Goal: Task Accomplishment & Management: Use online tool/utility

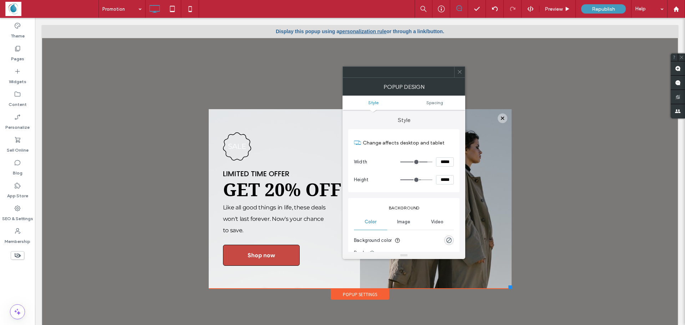
scroll to position [7, 0]
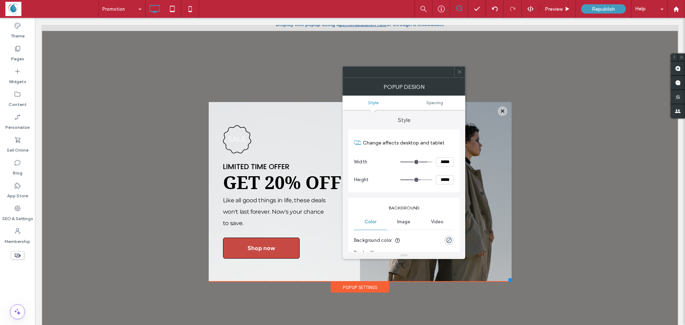
click at [349, 287] on div "Popup Settings" at bounding box center [360, 287] width 58 height 11
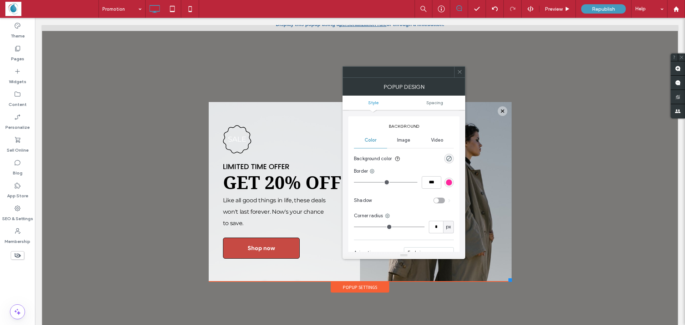
scroll to position [107, 0]
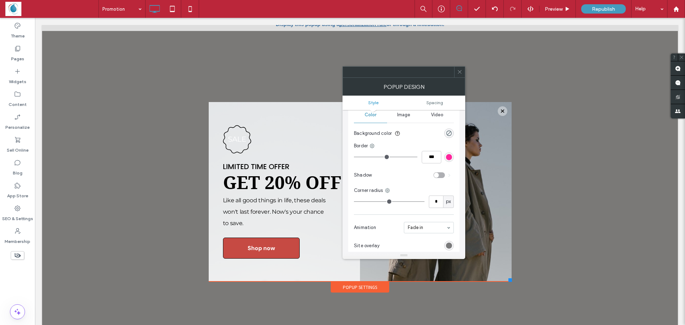
click at [439, 99] on ul "Style Spacing" at bounding box center [403, 103] width 123 height 14
click at [368, 105] on ul "Style Spacing" at bounding box center [403, 103] width 123 height 14
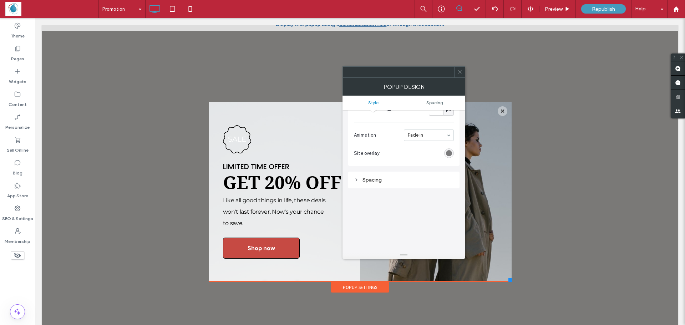
scroll to position [214, 0]
click at [374, 164] on div "Spacing" at bounding box center [404, 165] width 100 height 6
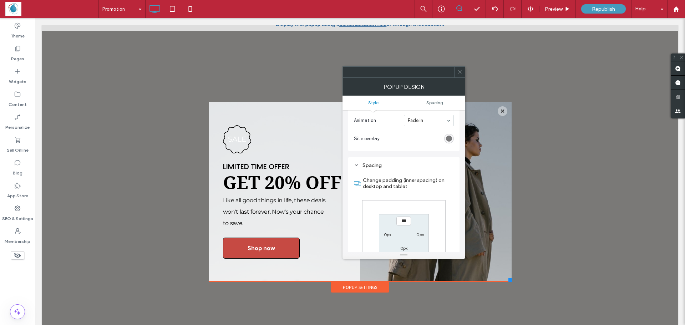
click at [354, 167] on icon at bounding box center [356, 165] width 5 height 5
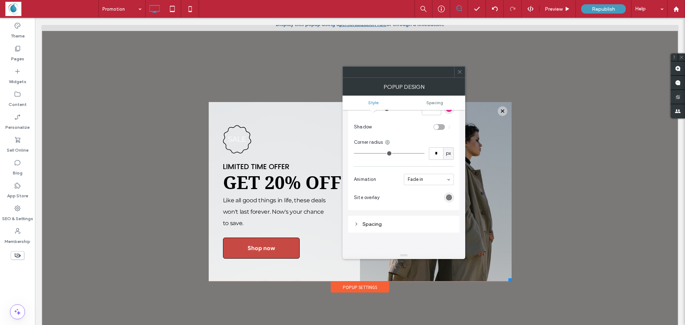
scroll to position [143, 0]
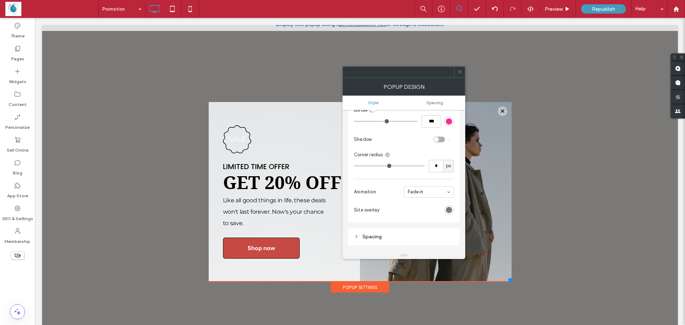
type input "*"
type input "**"
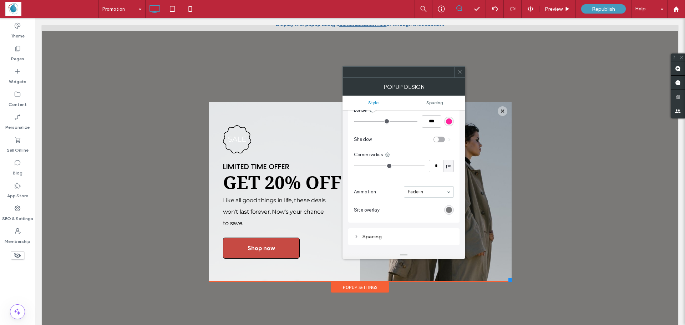
type input "**"
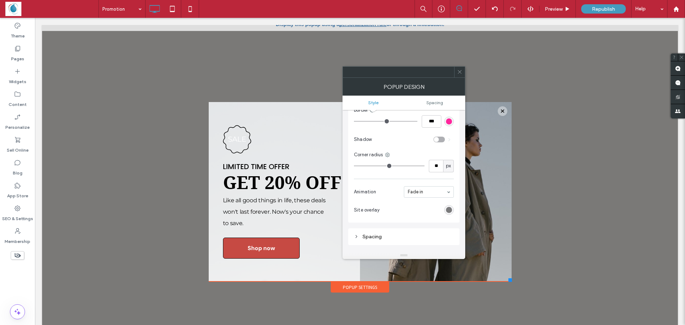
type input "**"
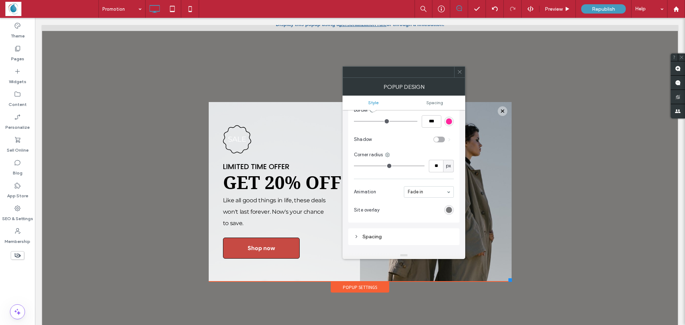
type input "**"
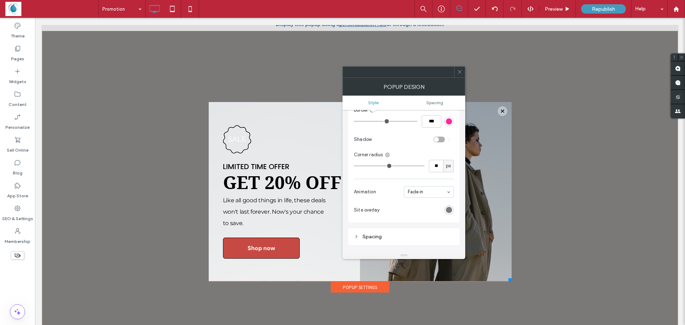
type input "**"
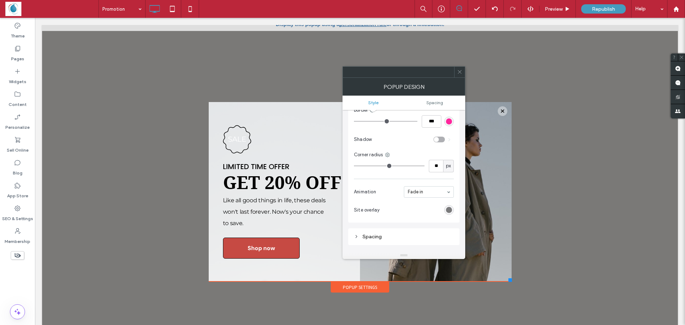
type input "**"
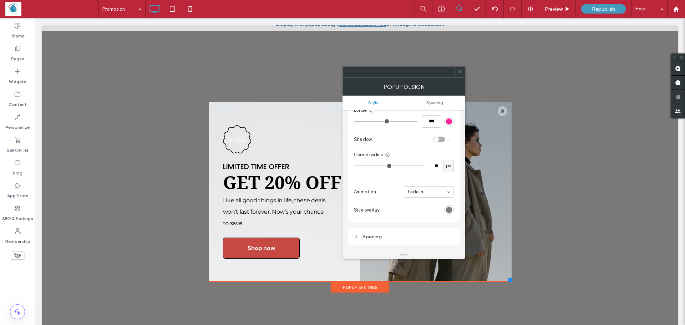
type input "**"
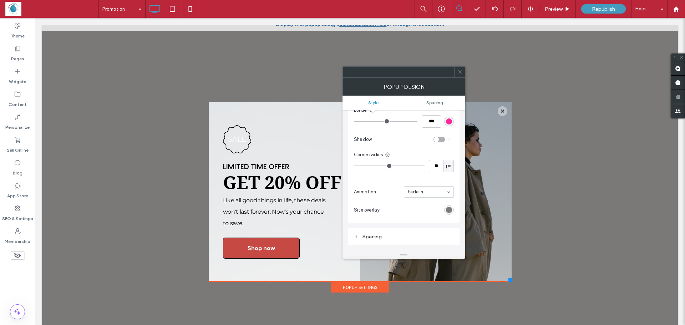
type input "**"
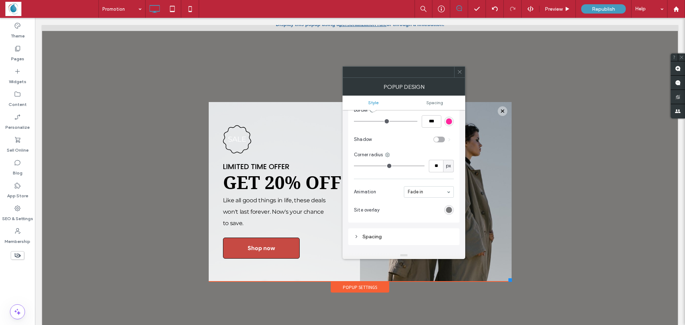
type input "**"
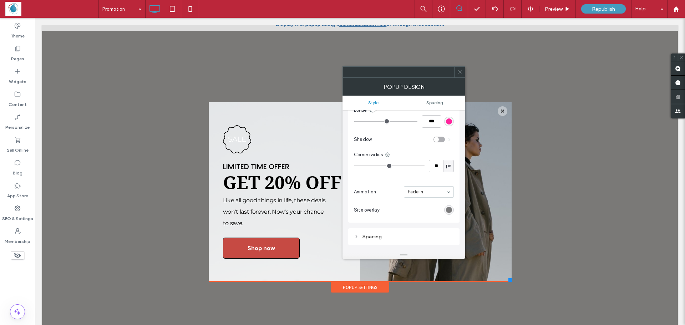
type input "**"
drag, startPoint x: 355, startPoint y: 165, endPoint x: 414, endPoint y: 166, distance: 58.1
click at [414, 166] on input "range" at bounding box center [389, 165] width 71 height 1
type input "**"
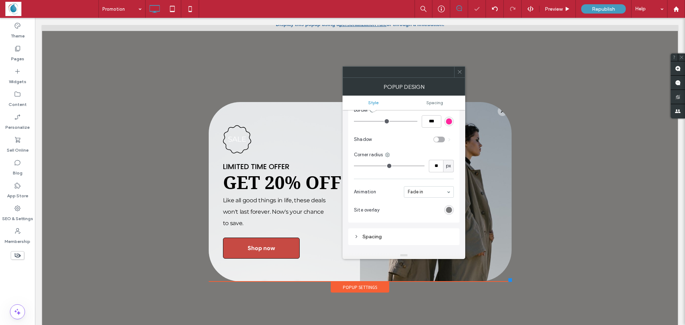
type input "**"
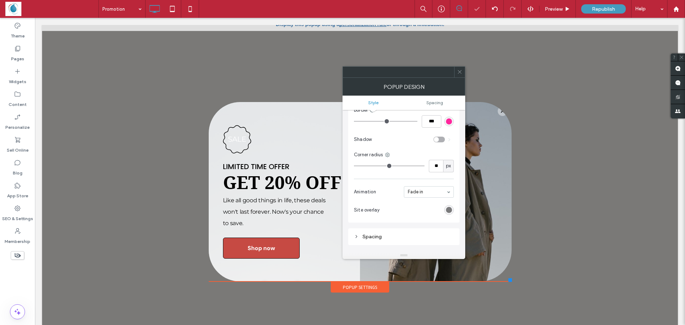
type input "**"
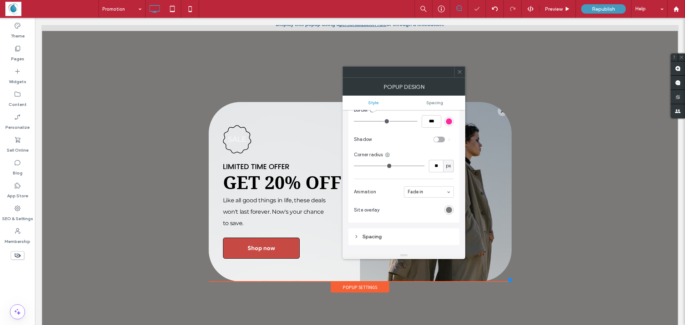
type input "**"
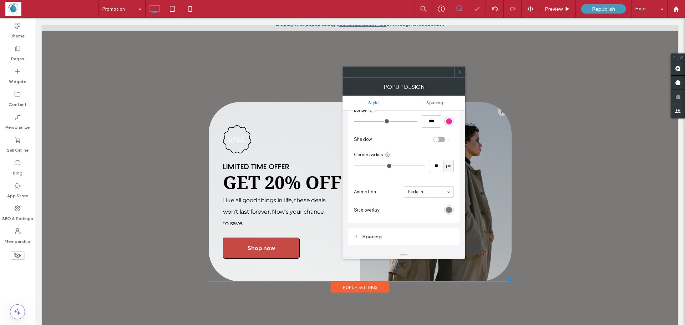
type input "**"
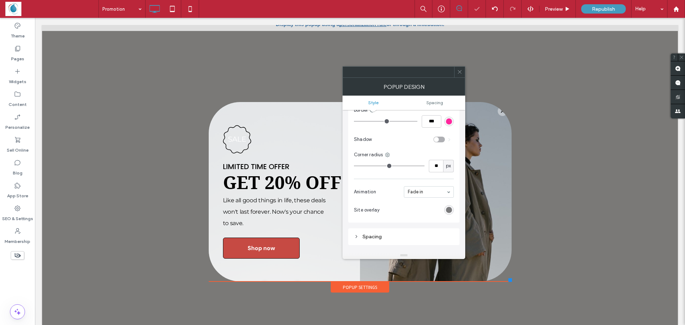
type input "*"
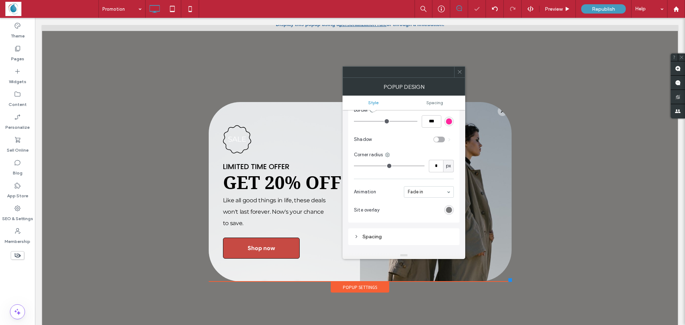
type input "*"
drag, startPoint x: 412, startPoint y: 167, endPoint x: 359, endPoint y: 167, distance: 52.4
type input "*"
click at [360, 166] on input "range" at bounding box center [389, 165] width 71 height 1
type input "*"
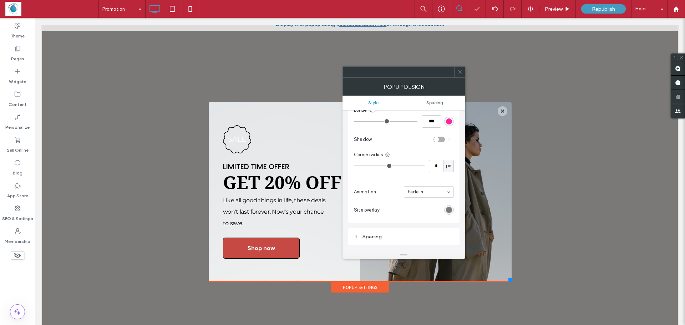
type input "*"
click at [354, 166] on input "range" at bounding box center [389, 165] width 71 height 1
click at [354, 165] on input "range" at bounding box center [389, 165] width 71 height 1
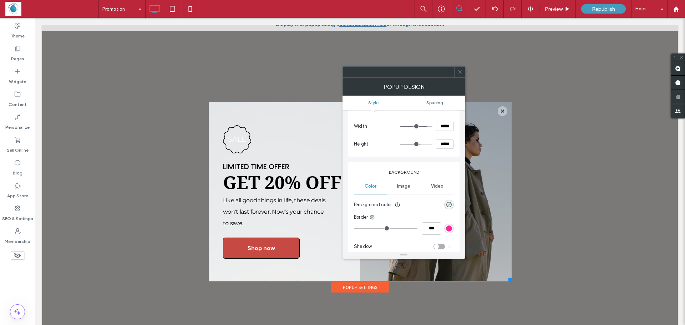
scroll to position [0, 0]
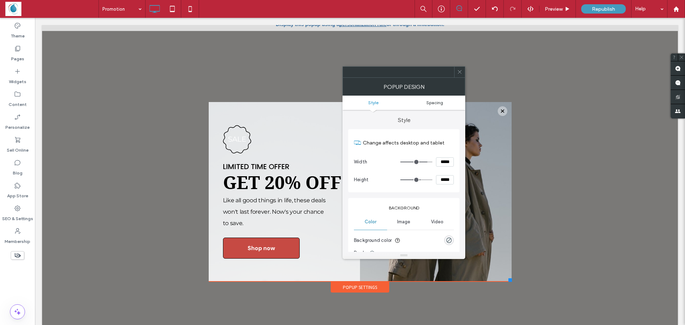
click at [439, 102] on span "Spacing" at bounding box center [434, 102] width 17 height 5
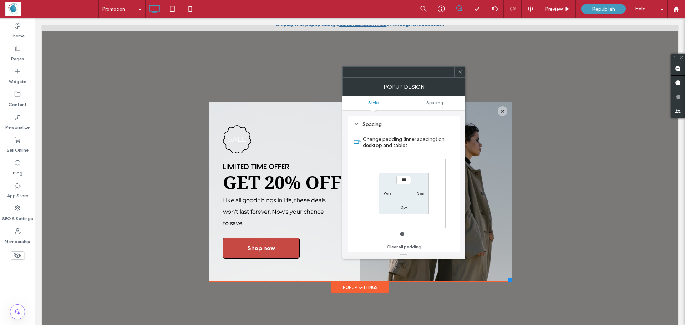
scroll to position [255, 0]
click at [461, 78] on div "POPUP DESIGN" at bounding box center [403, 87] width 123 height 18
click at [457, 73] on icon at bounding box center [459, 71] width 5 height 5
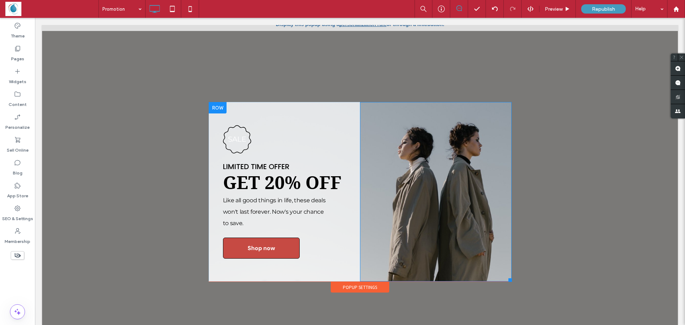
click at [214, 108] on div at bounding box center [218, 107] width 18 height 11
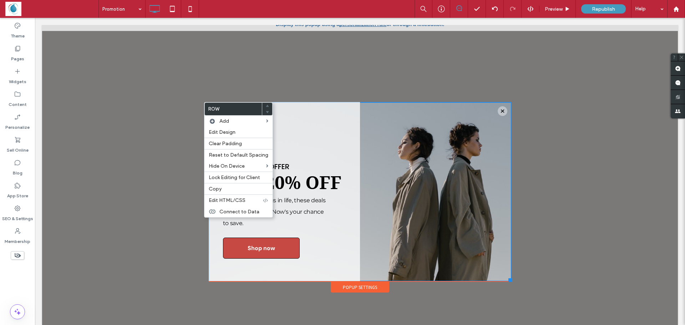
click at [596, 61] on div at bounding box center [359, 171] width 635 height 307
click at [265, 81] on div at bounding box center [360, 68] width 303 height 68
click at [238, 108] on label "Row" at bounding box center [233, 109] width 57 height 12
click at [24, 55] on div "Pages" at bounding box center [17, 53] width 35 height 23
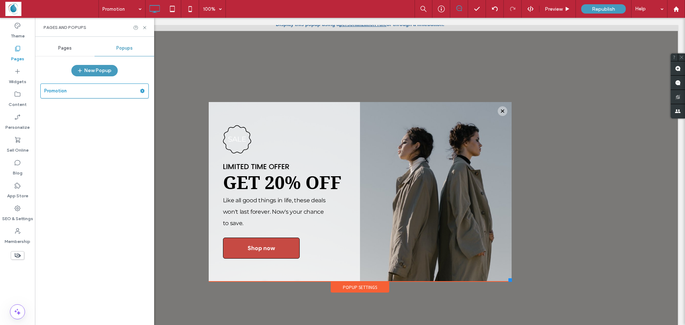
drag, startPoint x: 131, startPoint y: 92, endPoint x: 139, endPoint y: 91, distance: 7.5
click at [132, 92] on label "Promotion" at bounding box center [92, 91] width 96 height 14
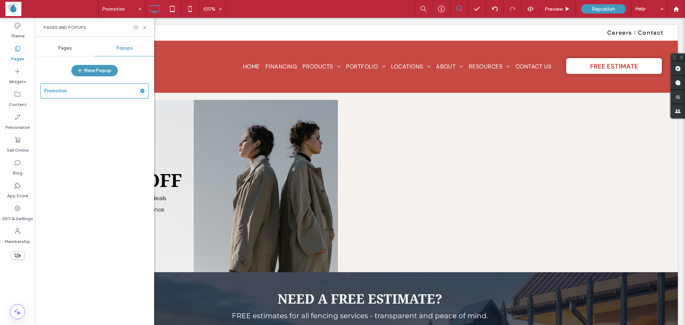
click at [142, 91] on div at bounding box center [342, 162] width 685 height 325
click at [53, 45] on div "Pages" at bounding box center [65, 48] width 60 height 16
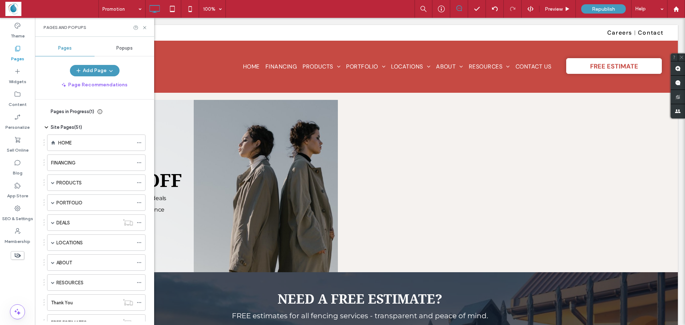
click at [124, 46] on span "Popups" at bounding box center [124, 48] width 16 height 6
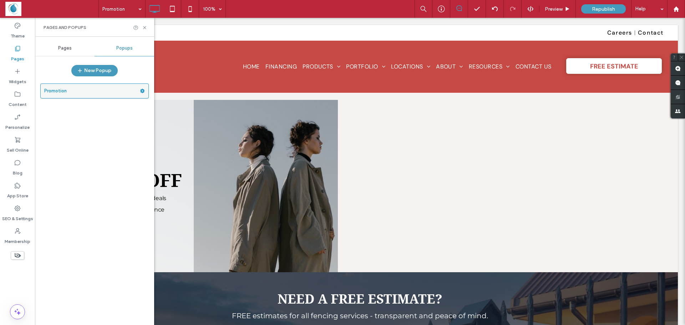
click at [145, 96] on div at bounding box center [144, 91] width 9 height 11
click at [141, 91] on use at bounding box center [142, 91] width 5 height 4
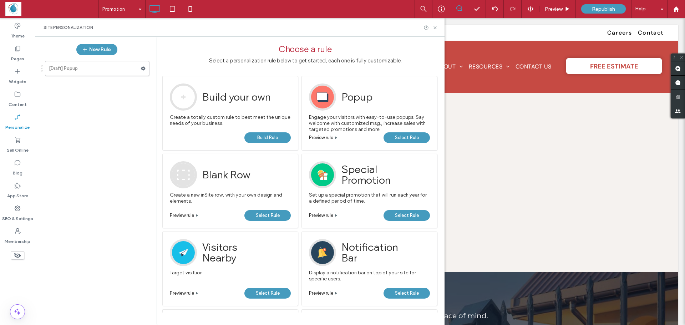
click at [396, 137] on span "Select Rule" at bounding box center [407, 137] width 24 height 11
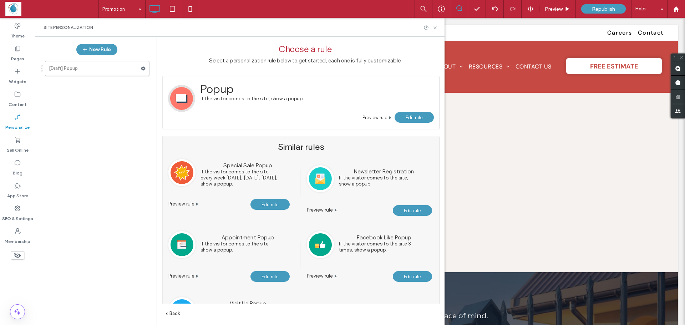
click at [411, 119] on span "Edit rule" at bounding box center [413, 117] width 17 height 5
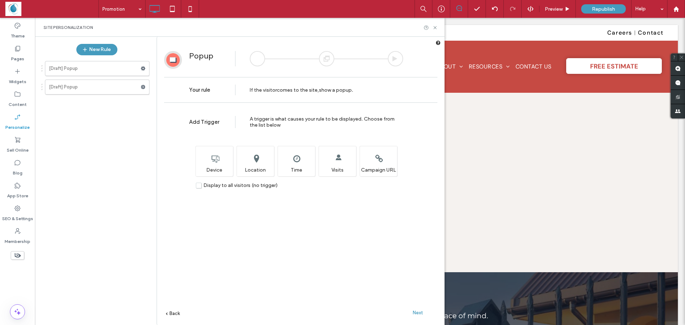
click at [418, 313] on span "Next" at bounding box center [418, 312] width 10 height 5
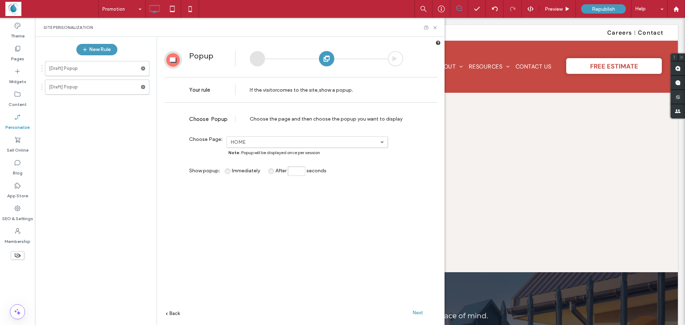
click at [418, 313] on span "Next" at bounding box center [418, 312] width 10 height 5
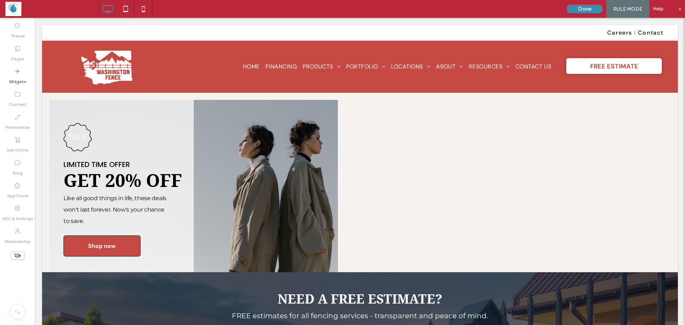
click at [588, 8] on button "Done" at bounding box center [585, 9] width 36 height 9
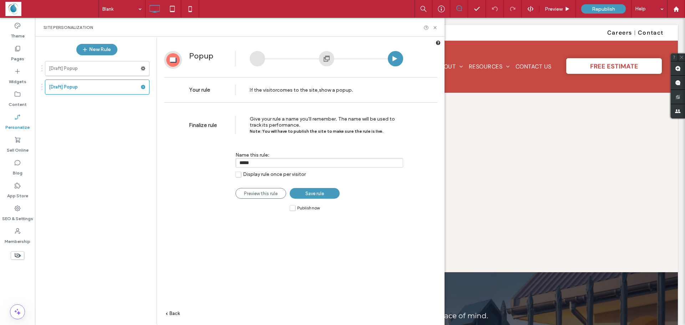
click at [319, 195] on span "Save rule" at bounding box center [314, 193] width 19 height 5
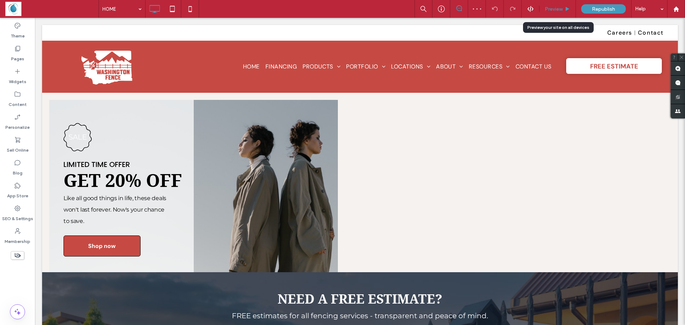
click at [555, 7] on span "Preview" at bounding box center [553, 9] width 18 height 6
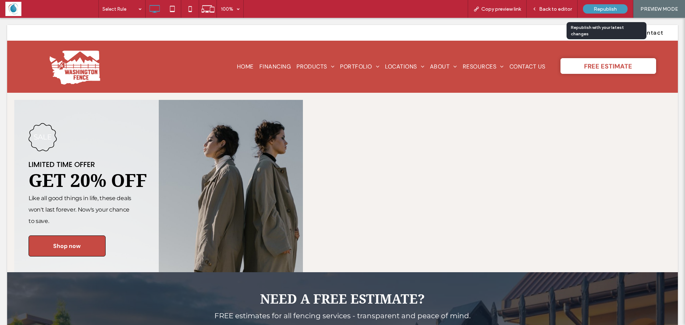
click at [600, 12] on div "Republish" at bounding box center [605, 8] width 45 height 9
click at [602, 7] on span "Republish" at bounding box center [604, 9] width 23 height 6
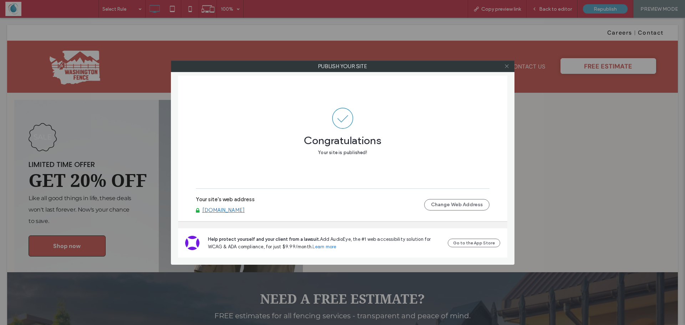
click at [508, 66] on icon at bounding box center [506, 65] width 5 height 5
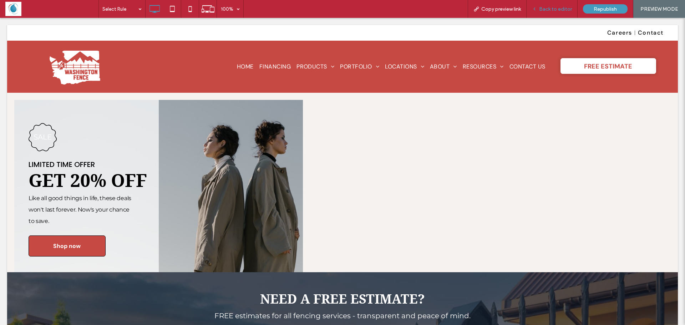
click at [556, 9] on span "Back to editor" at bounding box center [555, 9] width 33 height 6
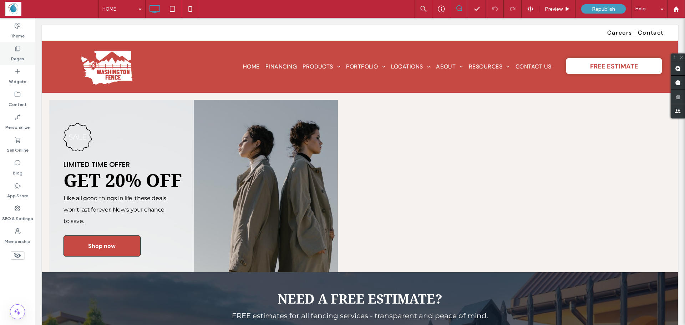
click at [18, 53] on label "Pages" at bounding box center [17, 57] width 13 height 10
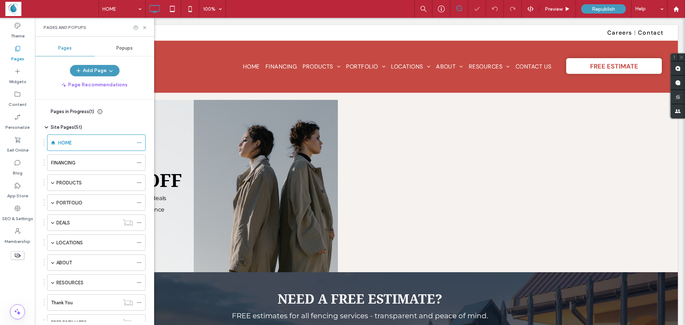
click at [134, 45] on div "Popups" at bounding box center [124, 48] width 60 height 16
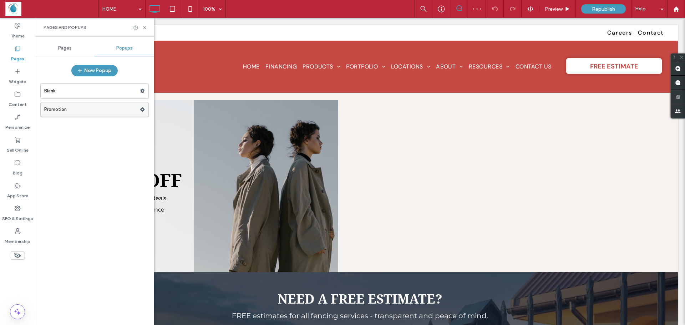
click at [76, 112] on label "Promotion" at bounding box center [92, 109] width 96 height 14
click at [86, 92] on label "Blank" at bounding box center [92, 91] width 96 height 14
click at [141, 111] on use at bounding box center [142, 109] width 5 height 4
click at [119, 93] on label "Blank" at bounding box center [92, 91] width 96 height 14
click at [142, 91] on div at bounding box center [342, 162] width 685 height 325
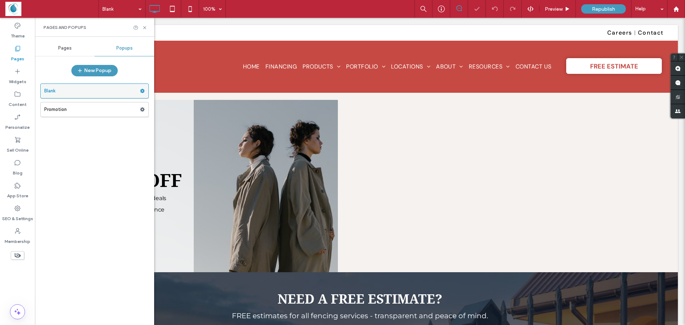
click at [143, 90] on use at bounding box center [142, 91] width 5 height 4
click at [140, 107] on span at bounding box center [142, 109] width 5 height 11
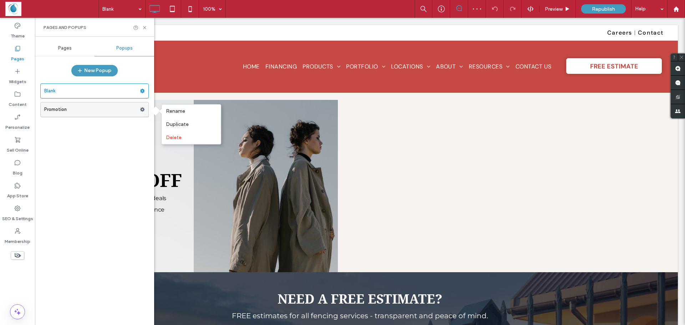
click at [140, 108] on icon at bounding box center [142, 109] width 5 height 5
click at [141, 111] on use at bounding box center [142, 109] width 5 height 4
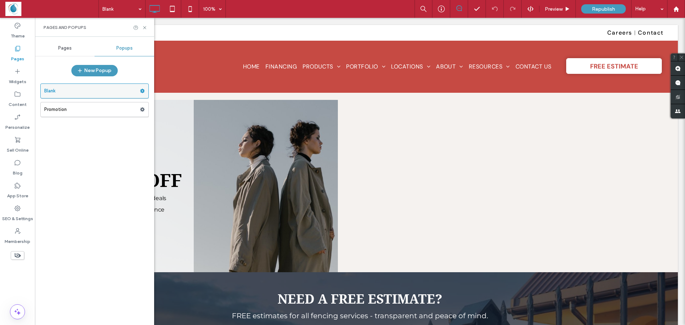
click at [122, 92] on label "Blank" at bounding box center [92, 91] width 96 height 14
click at [99, 109] on label "Promotion" at bounding box center [92, 109] width 96 height 14
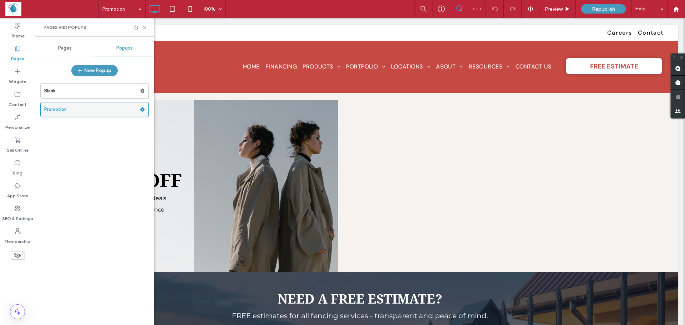
click at [142, 108] on use at bounding box center [142, 109] width 5 height 4
click at [172, 137] on span "Delete" at bounding box center [174, 137] width 16 height 6
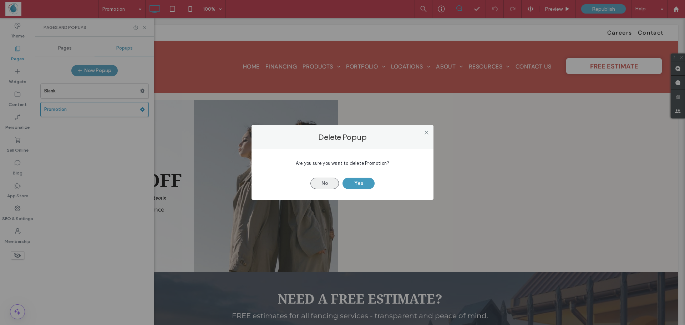
drag, startPoint x: 354, startPoint y: 184, endPoint x: 334, endPoint y: 181, distance: 19.9
click at [354, 185] on button "Yes" at bounding box center [358, 183] width 32 height 11
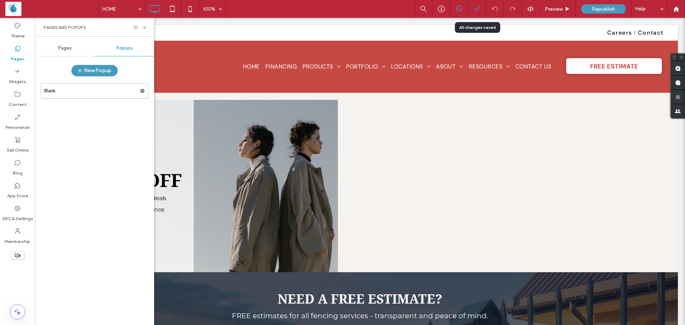
click at [481, 11] on div at bounding box center [476, 8] width 17 height 7
click at [479, 10] on icon at bounding box center [476, 8] width 7 height 7
click at [478, 10] on icon at bounding box center [476, 8] width 7 height 7
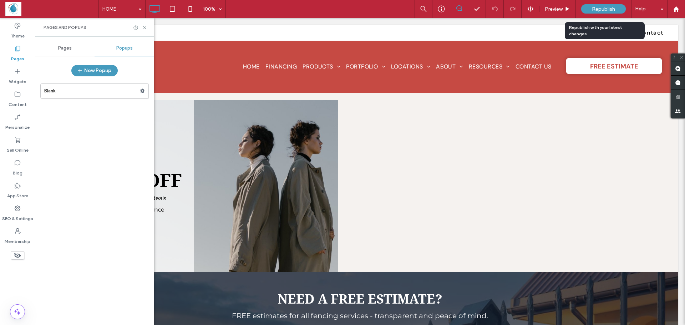
click at [589, 7] on div "Republish" at bounding box center [603, 8] width 45 height 9
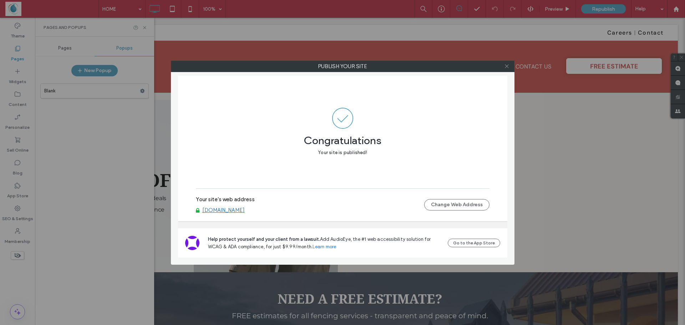
click at [507, 69] on span at bounding box center [506, 66] width 5 height 11
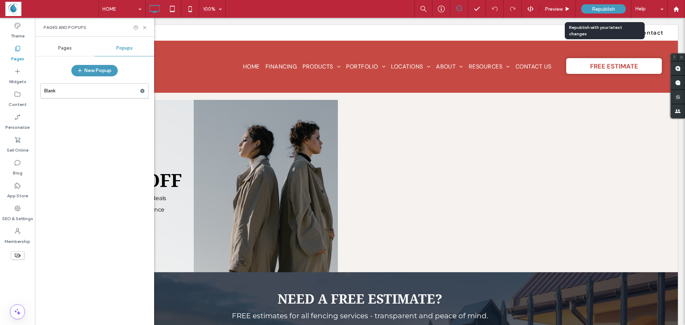
click at [598, 5] on div "Republish" at bounding box center [603, 8] width 45 height 9
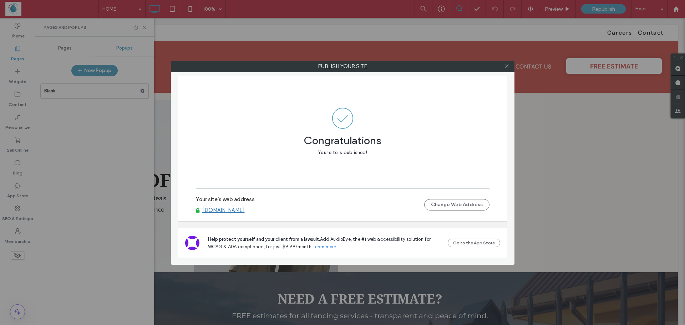
click at [506, 66] on use at bounding box center [507, 67] width 4 height 4
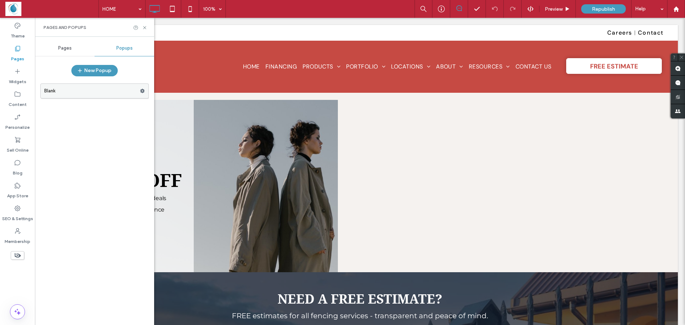
click at [144, 92] on icon at bounding box center [142, 90] width 5 height 5
click at [181, 119] on span "Delete" at bounding box center [174, 119] width 16 height 6
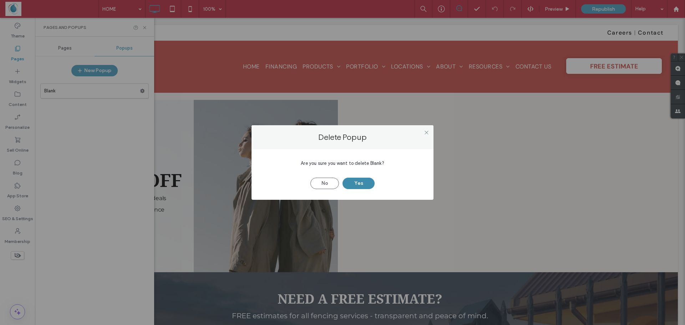
click at [367, 184] on button "Yes" at bounding box center [358, 183] width 32 height 11
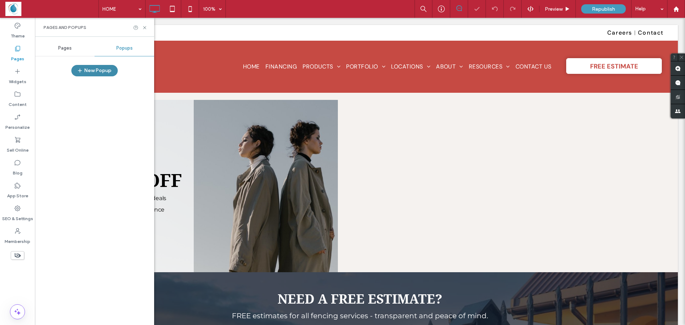
click at [77, 68] on button "New Popup" at bounding box center [94, 70] width 46 height 11
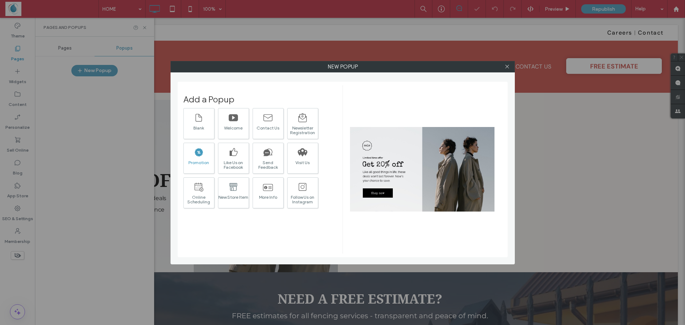
click at [199, 152] on icon at bounding box center [199, 152] width 10 height 10
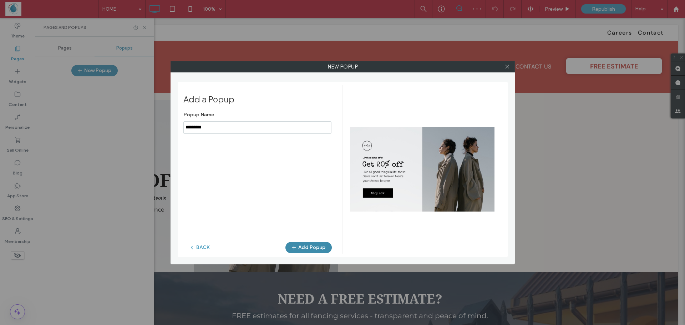
click at [322, 247] on button "Add Popup" at bounding box center [308, 247] width 46 height 11
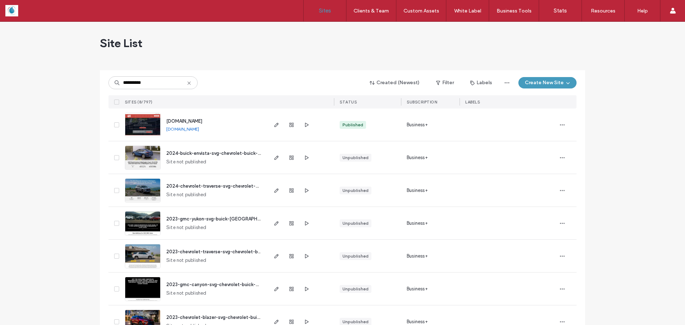
type input "**********"
click at [141, 125] on img at bounding box center [142, 137] width 35 height 48
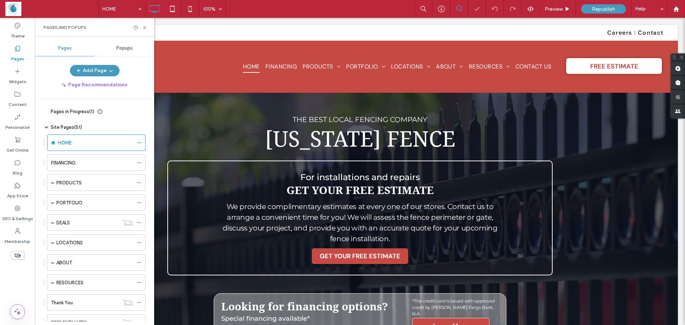
click at [118, 48] on span "Popups" at bounding box center [124, 48] width 16 height 6
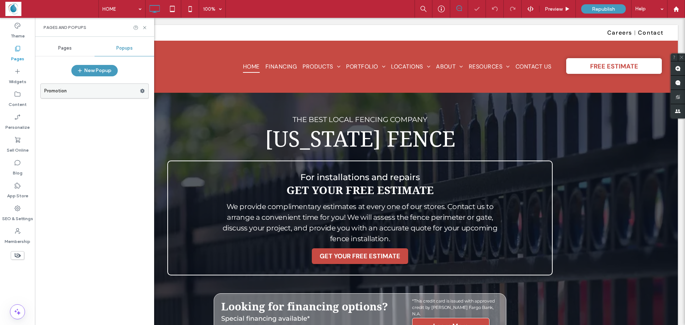
click at [91, 92] on label "Promotion" at bounding box center [92, 91] width 96 height 14
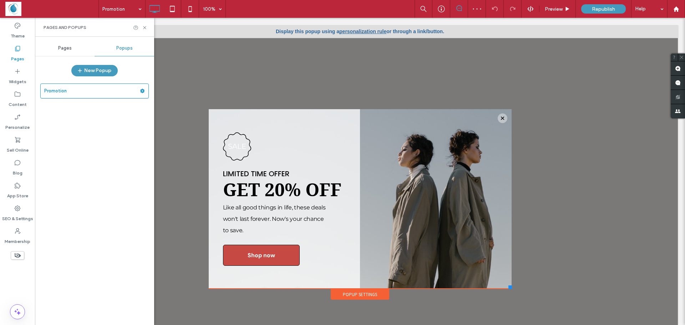
click at [362, 30] on link "personalization rule" at bounding box center [362, 32] width 47 height 6
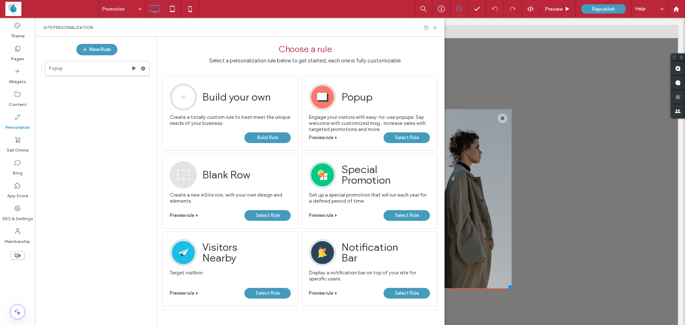
click at [397, 135] on span "Select Rule" at bounding box center [407, 137] width 24 height 11
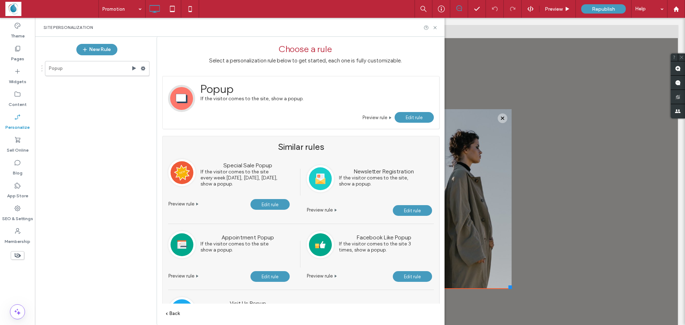
click at [417, 118] on span "Edit rule" at bounding box center [413, 117] width 17 height 5
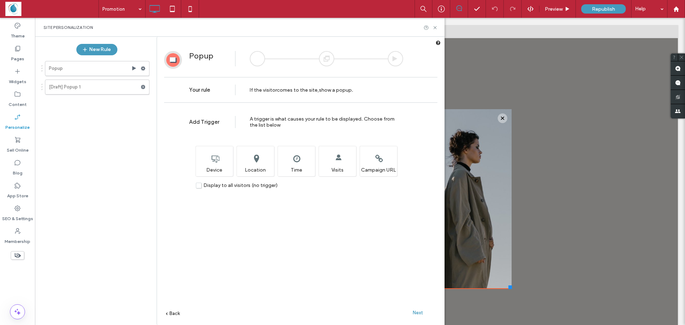
click at [420, 312] on span "Next" at bounding box center [418, 312] width 10 height 5
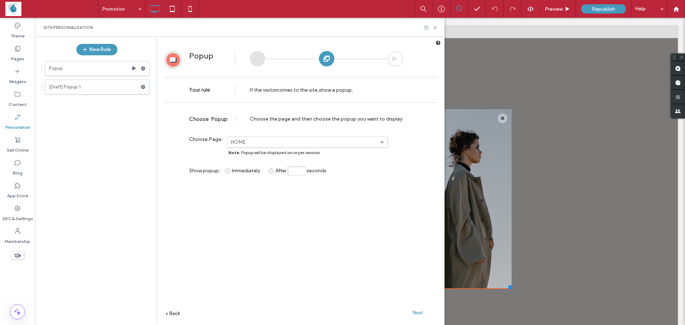
click at [420, 314] on span "Next" at bounding box center [418, 312] width 10 height 5
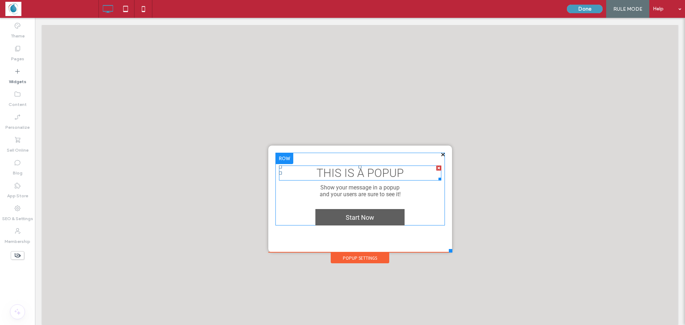
click at [348, 177] on span "THIS IS A POPUP" at bounding box center [359, 173] width 87 height 14
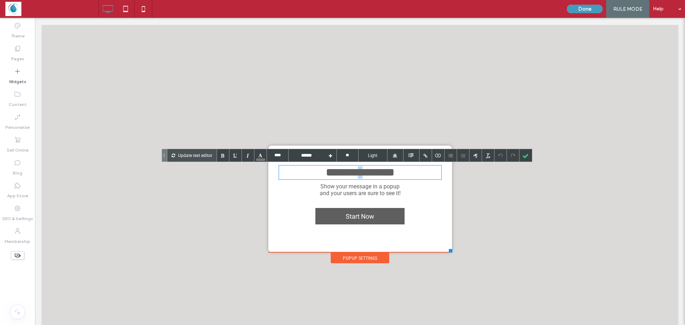
click at [348, 177] on span "**********" at bounding box center [360, 172] width 69 height 11
click at [390, 179] on div "**********" at bounding box center [360, 172] width 162 height 12
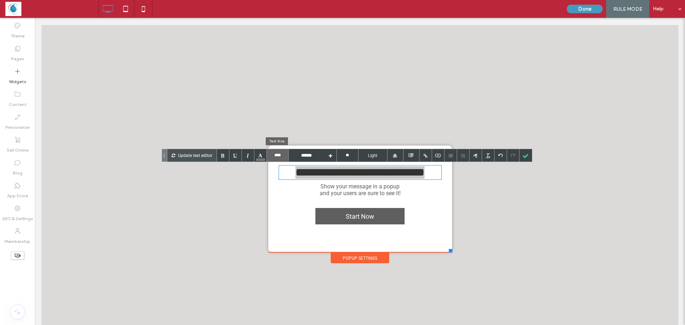
click at [276, 155] on input "****" at bounding box center [277, 155] width 21 height 12
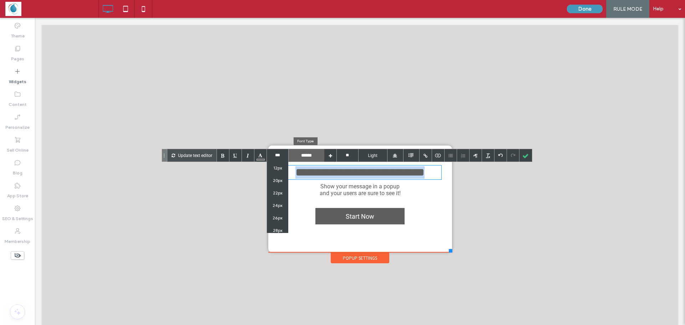
type input "****"
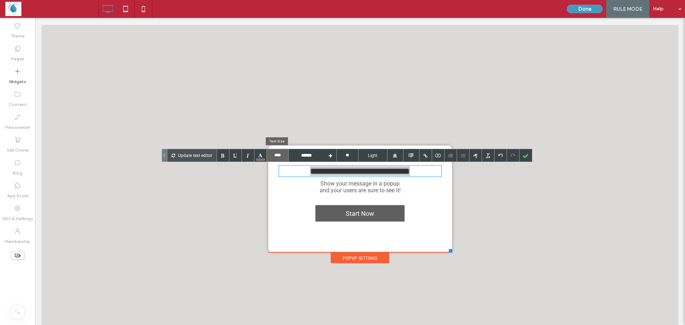
click at [274, 153] on input "****" at bounding box center [277, 155] width 21 height 12
click at [274, 153] on input "text" at bounding box center [277, 155] width 21 height 12
type input "****"
click at [277, 155] on input "****" at bounding box center [277, 155] width 21 height 12
click at [277, 155] on input "text" at bounding box center [277, 155] width 21 height 12
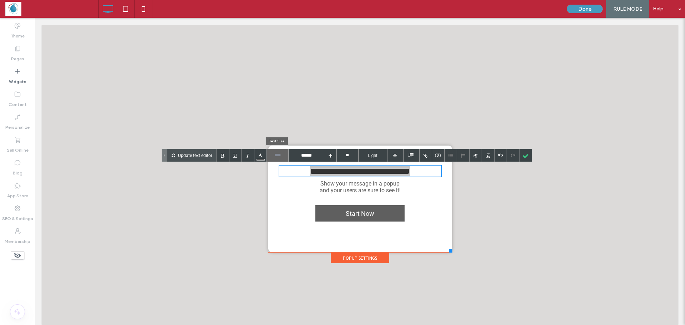
type input "****"
click at [280, 156] on input "****" at bounding box center [277, 155] width 21 height 12
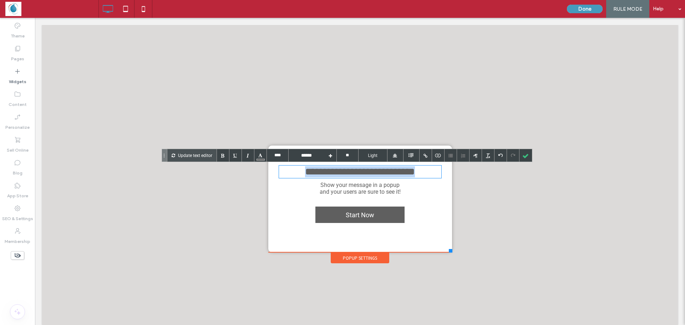
click at [431, 175] on div "**********" at bounding box center [360, 171] width 162 height 11
click at [290, 188] on div "Show your message in a popup" at bounding box center [360, 184] width 162 height 7
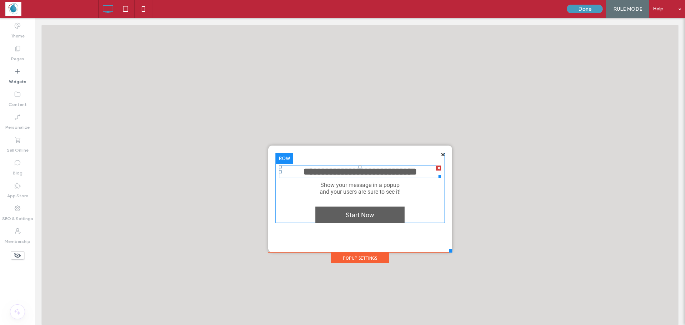
click at [313, 174] on span "**********" at bounding box center [360, 172] width 114 height 10
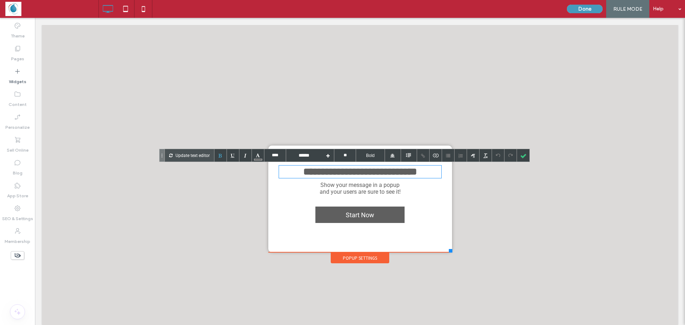
type input "****"
click at [284, 212] on div "**********" at bounding box center [359, 188] width 169 height 70
click at [526, 157] on div at bounding box center [523, 155] width 12 height 12
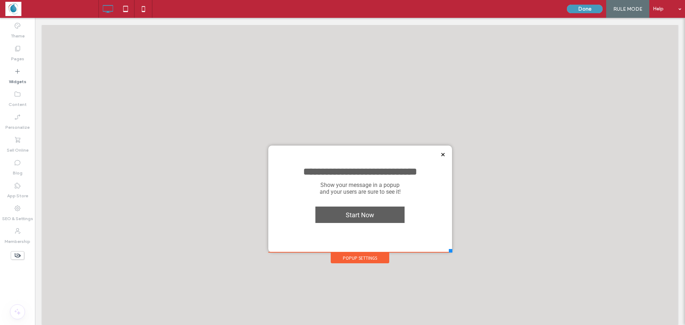
click at [341, 221] on div at bounding box center [342, 162] width 685 height 325
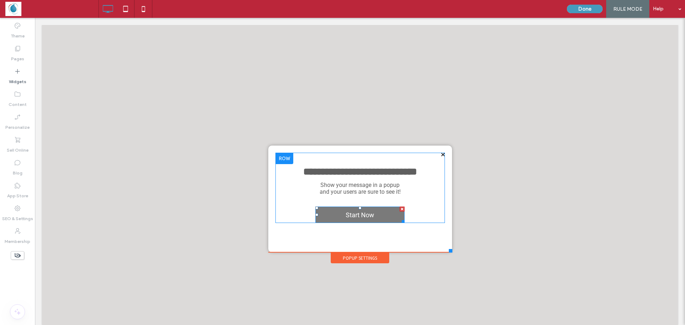
click at [343, 217] on span "Start Now" at bounding box center [360, 215] width 34 height 15
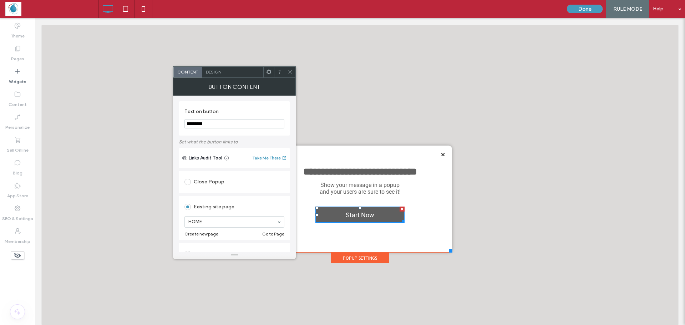
click at [234, 124] on input "*********" at bounding box center [234, 123] width 100 height 9
paste input "*********"
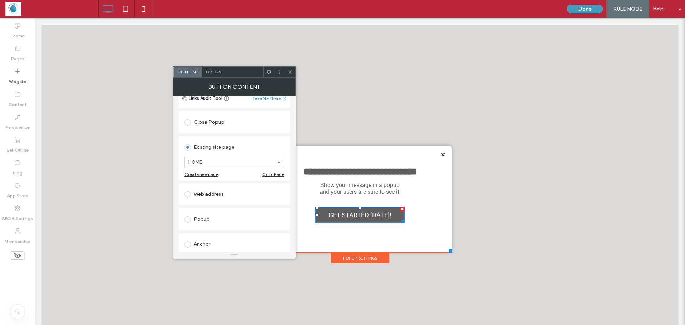
scroll to position [71, 0]
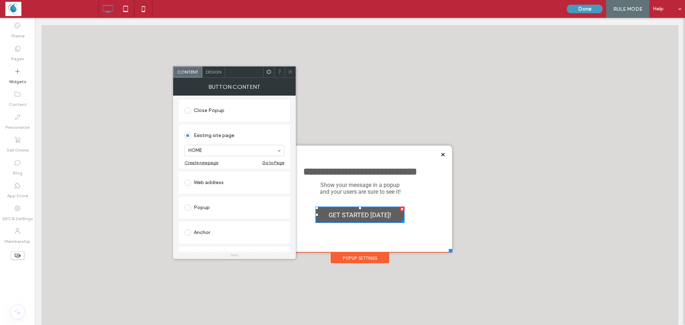
type input "**********"
click at [190, 184] on span at bounding box center [187, 182] width 6 height 6
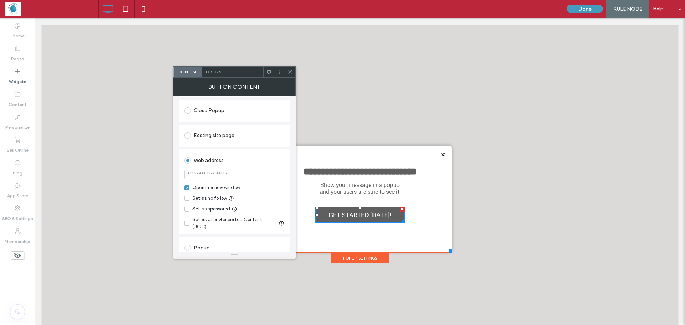
click at [246, 174] on input "url" at bounding box center [234, 174] width 100 height 9
paste input "**********"
type input "**********"
click at [283, 158] on div "Web address" at bounding box center [234, 160] width 100 height 11
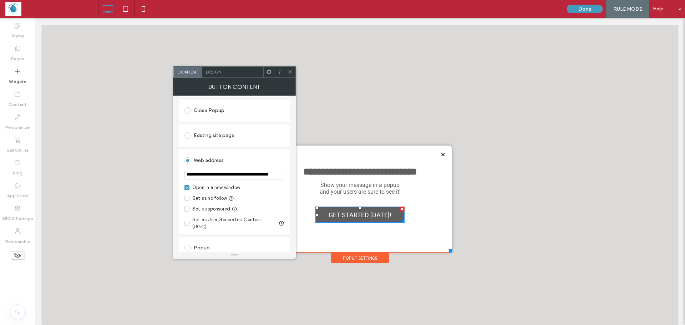
scroll to position [0, 0]
click at [291, 74] on icon at bounding box center [289, 71] width 5 height 5
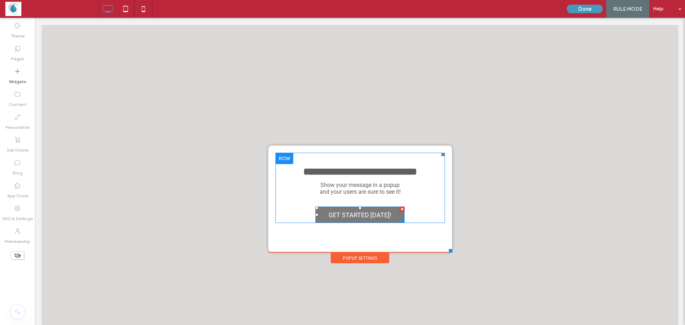
click at [346, 215] on span "GET STARTED [DATE]!" at bounding box center [360, 215] width 68 height 15
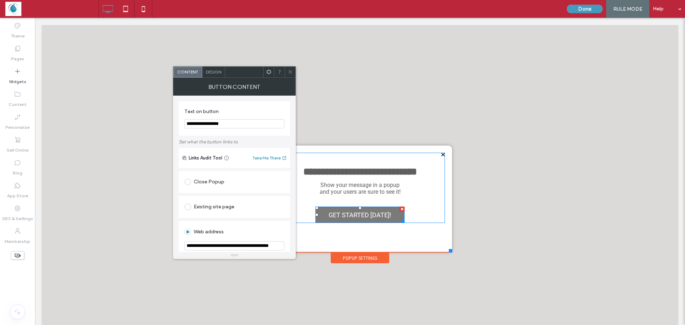
click at [346, 215] on span "GET STARTED [DATE]!" at bounding box center [360, 215] width 68 height 15
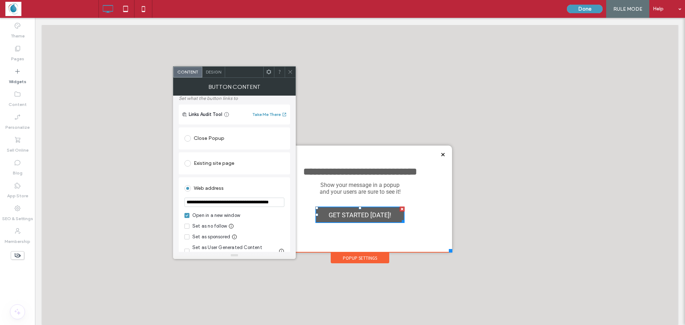
scroll to position [43, 0]
click at [211, 70] on span "Design" at bounding box center [213, 71] width 15 height 5
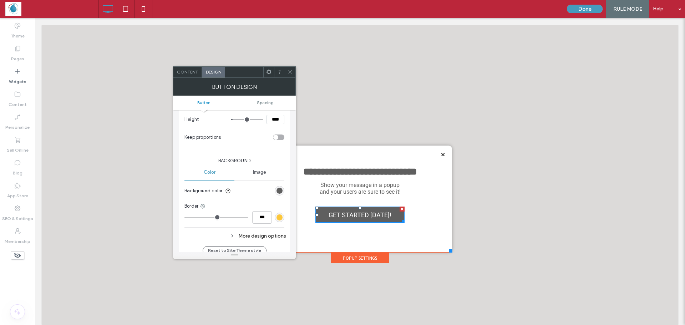
scroll to position [143, 0]
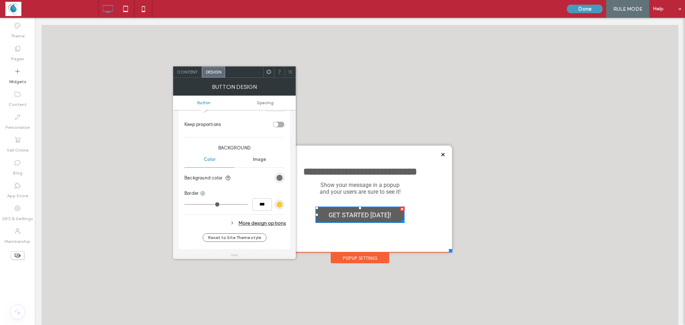
click at [279, 177] on div "rgb(95, 95, 95)" at bounding box center [279, 178] width 6 height 6
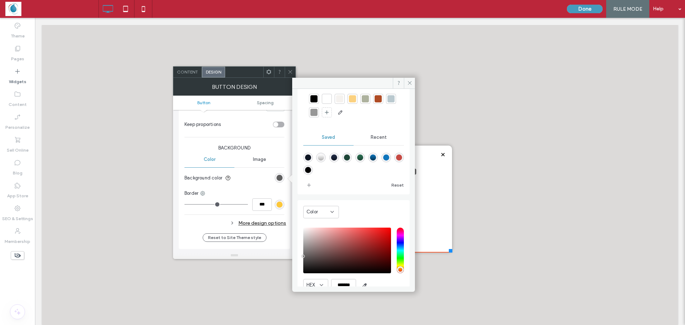
scroll to position [59, 0]
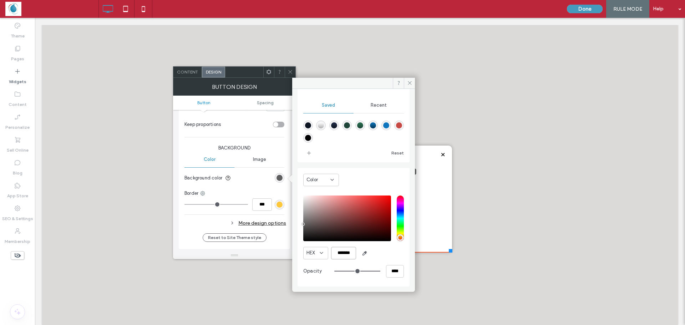
click at [343, 251] on input "*******" at bounding box center [343, 253] width 25 height 12
paste input "color picker textbox"
type input "*******"
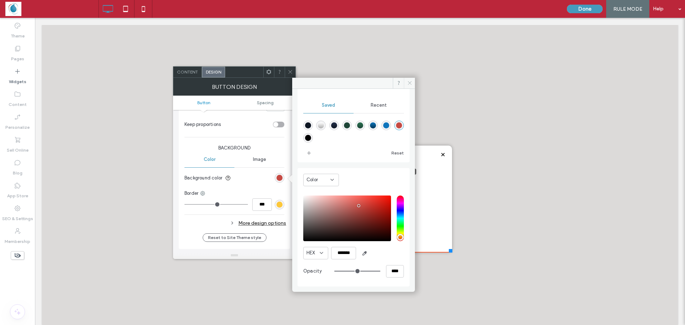
click at [412, 85] on span at bounding box center [409, 83] width 11 height 11
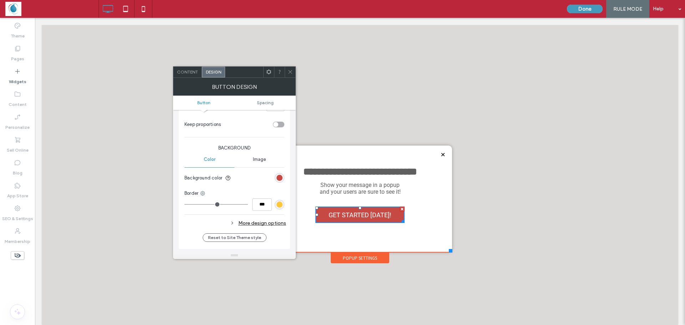
click at [289, 72] on icon at bounding box center [289, 71] width 5 height 5
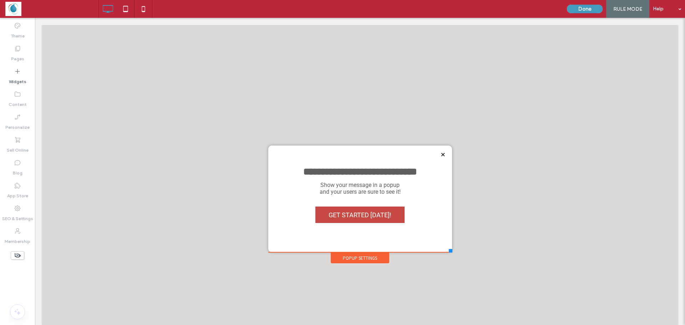
click at [420, 237] on div "**********" at bounding box center [359, 199] width 169 height 92
click at [576, 7] on button "Done" at bounding box center [585, 9] width 36 height 9
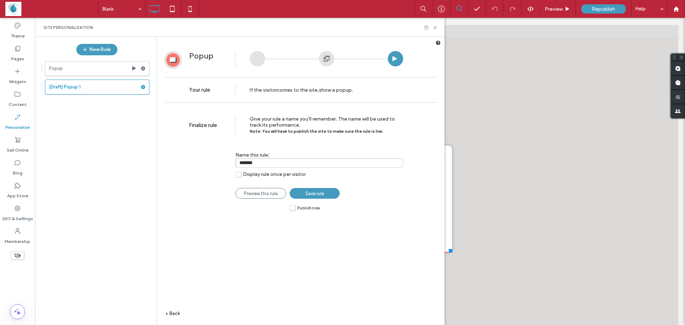
click at [302, 193] on link "Save rule" at bounding box center [315, 193] width 50 height 11
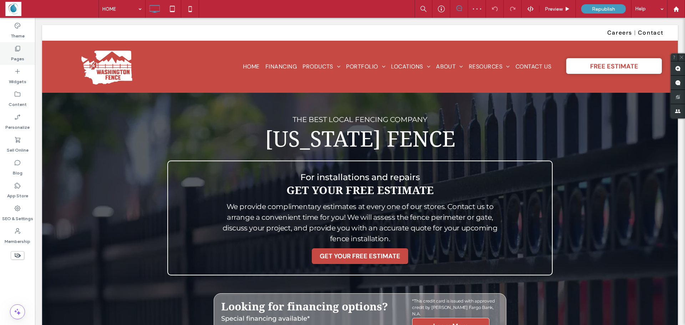
click at [20, 54] on label "Pages" at bounding box center [17, 57] width 13 height 10
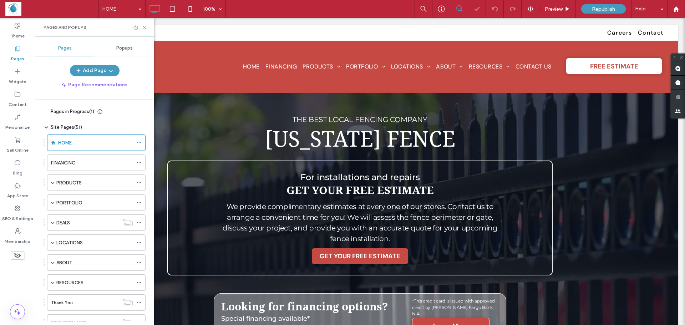
click at [119, 50] on span "Popups" at bounding box center [124, 48] width 16 height 6
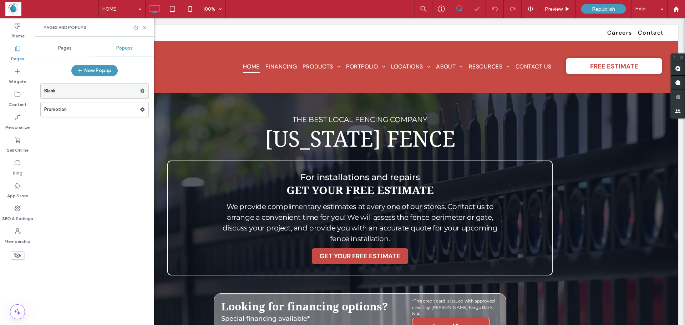
click at [97, 87] on label "Blank" at bounding box center [92, 91] width 96 height 14
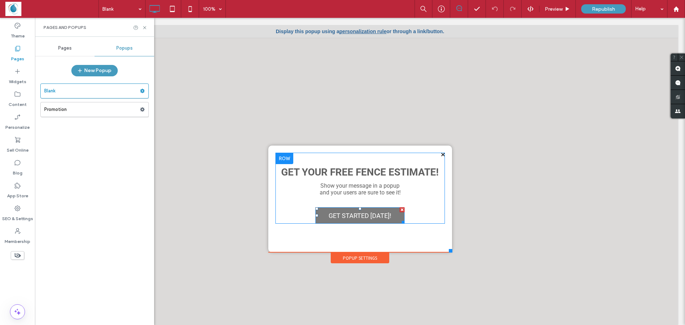
click at [316, 219] on link "GET STARTED TODAY!" at bounding box center [359, 215] width 89 height 16
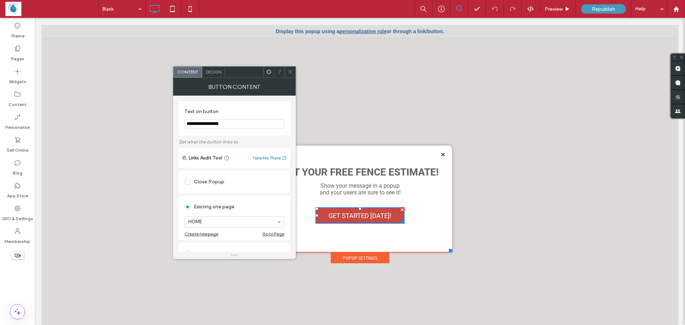
click at [288, 75] on span at bounding box center [289, 72] width 5 height 11
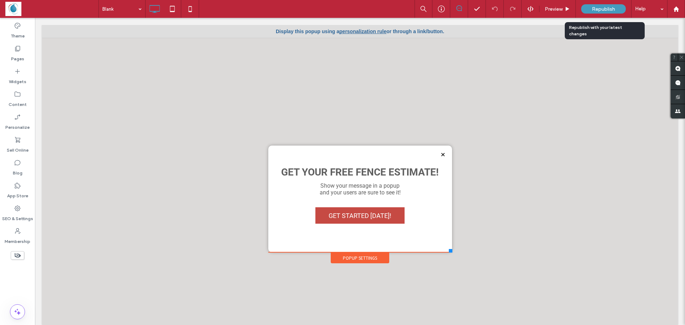
click at [595, 7] on span "Republish" at bounding box center [603, 9] width 23 height 6
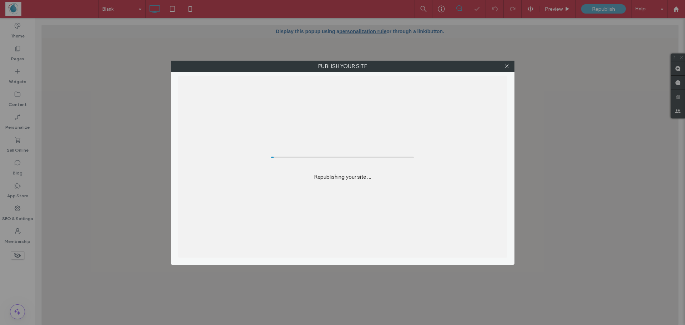
click at [593, 7] on div "Publish your site Republishing your site ..." at bounding box center [342, 162] width 685 height 325
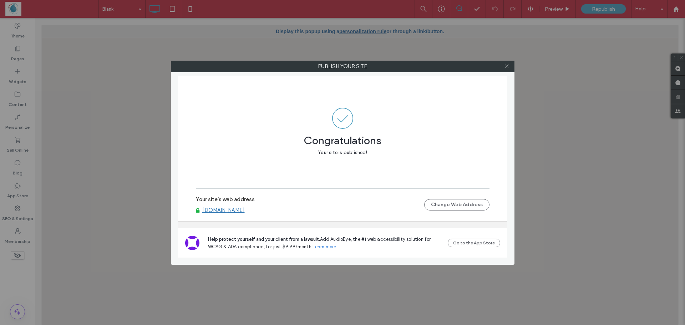
click at [507, 66] on icon at bounding box center [506, 65] width 5 height 5
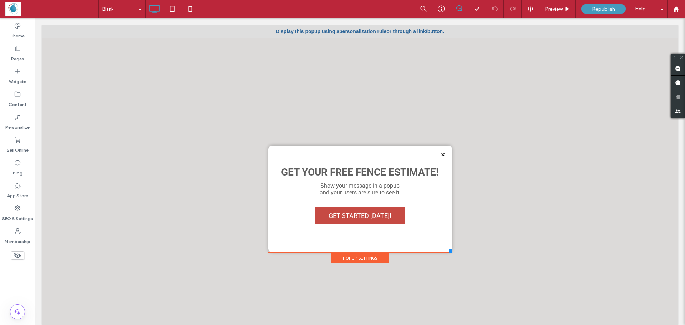
click at [107, 77] on div at bounding box center [359, 178] width 635 height 307
click at [21, 52] on div "Pages" at bounding box center [17, 53] width 35 height 23
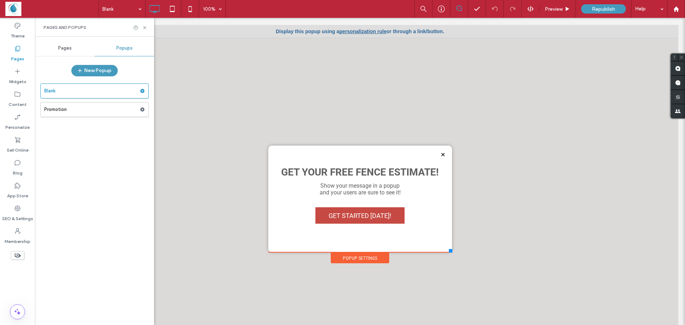
click at [129, 48] on span "Popups" at bounding box center [124, 48] width 16 height 6
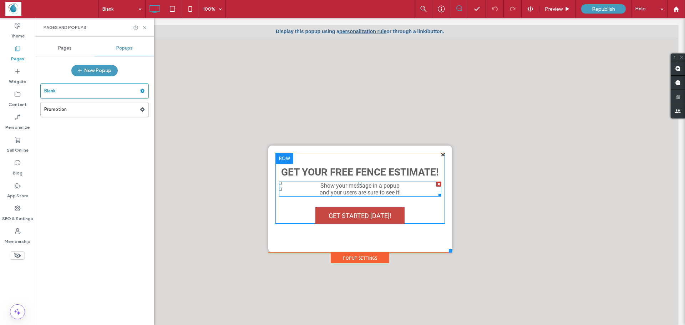
click at [372, 191] on span "and your users are sure to see it!" at bounding box center [359, 192] width 81 height 7
type input "****"
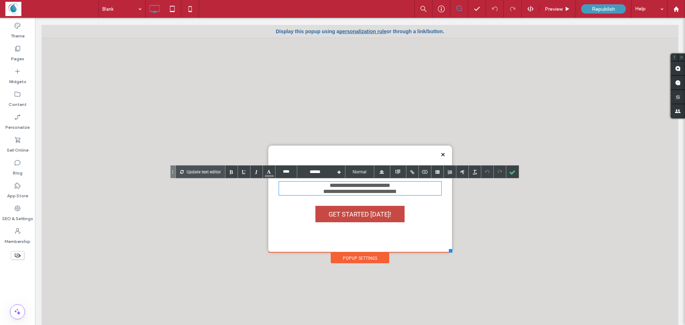
click at [379, 190] on span "**********" at bounding box center [359, 191] width 73 height 5
click at [380, 189] on span "**********" at bounding box center [359, 191] width 73 height 5
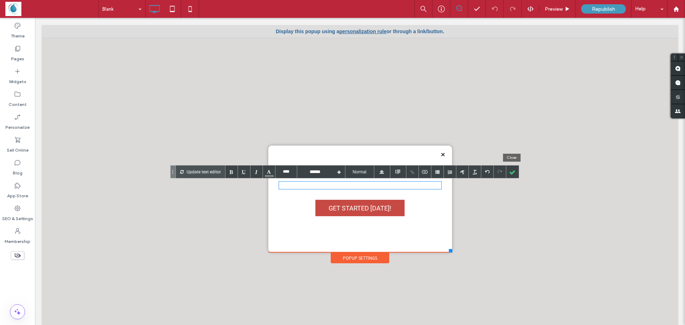
drag, startPoint x: 511, startPoint y: 169, endPoint x: 500, endPoint y: 179, distance: 15.1
click at [511, 169] on div at bounding box center [512, 171] width 12 height 12
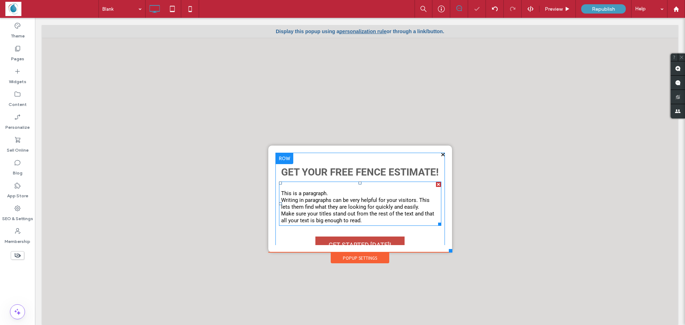
click at [343, 204] on div at bounding box center [360, 203] width 162 height 44
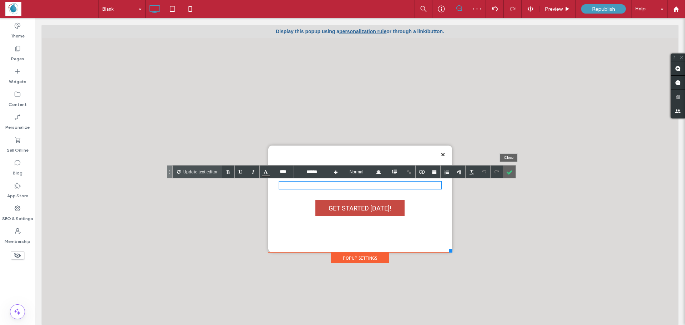
click at [513, 169] on div at bounding box center [509, 171] width 12 height 12
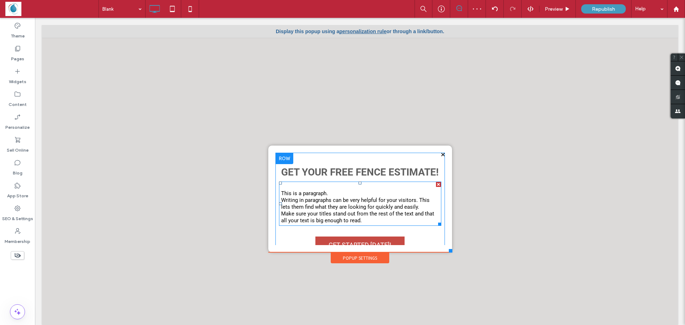
click at [436, 186] on div at bounding box center [438, 184] width 5 height 5
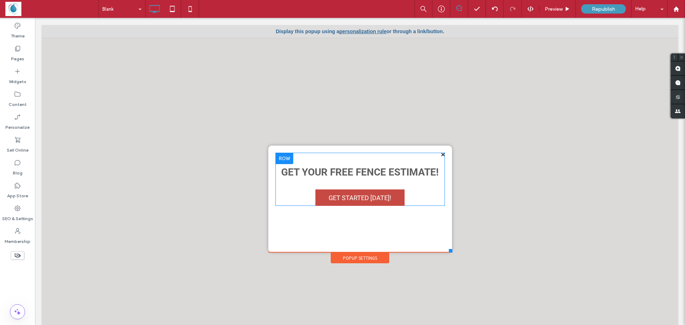
click at [313, 230] on div "Get Your FREE Fence Estimate! GET STARTED TODAY! Click To Paste" at bounding box center [359, 199] width 169 height 92
drag, startPoint x: 309, startPoint y: 153, endPoint x: 374, endPoint y: 183, distance: 72.1
click at [312, 168] on div "Get Your FREE Fence Estimate! GET STARTED TODAY! Click To Paste" at bounding box center [359, 179] width 169 height 53
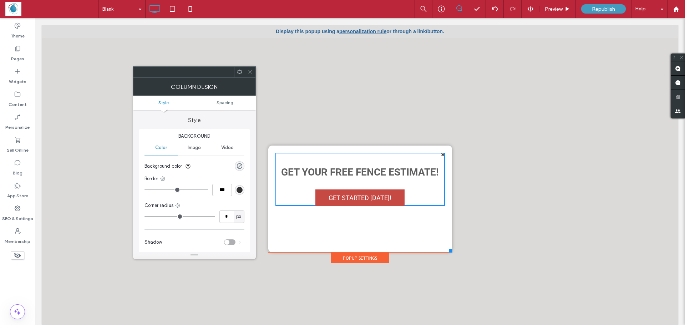
click at [420, 205] on div "Get Your FREE Fence Estimate! GET STARTED TODAY! Click To Paste" at bounding box center [359, 179] width 169 height 53
drag, startPoint x: 249, startPoint y: 73, endPoint x: 238, endPoint y: 87, distance: 17.8
click at [249, 73] on icon at bounding box center [249, 71] width 5 height 5
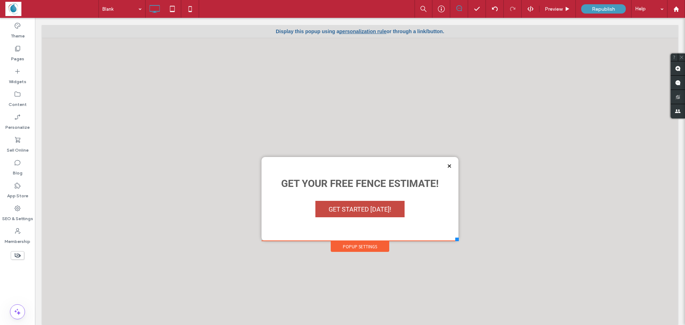
drag, startPoint x: 444, startPoint y: 249, endPoint x: 453, endPoint y: 241, distance: 12.4
click at [455, 241] on div at bounding box center [457, 239] width 4 height 4
click at [476, 9] on icon at bounding box center [476, 8] width 7 height 7
click at [471, 6] on div at bounding box center [476, 8] width 17 height 7
click at [588, 10] on div "Republish" at bounding box center [603, 8] width 45 height 9
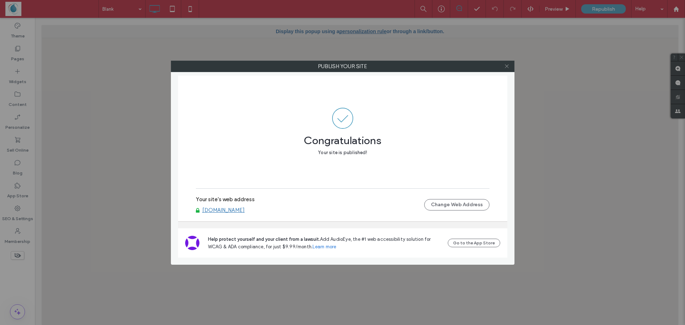
click at [508, 69] on span at bounding box center [506, 66] width 5 height 11
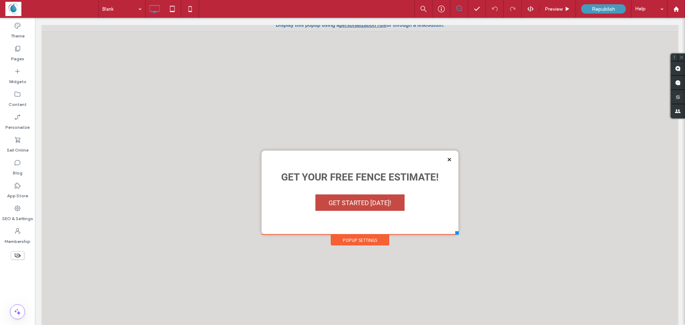
scroll to position [7, 0]
click at [15, 54] on label "Pages" at bounding box center [17, 57] width 13 height 10
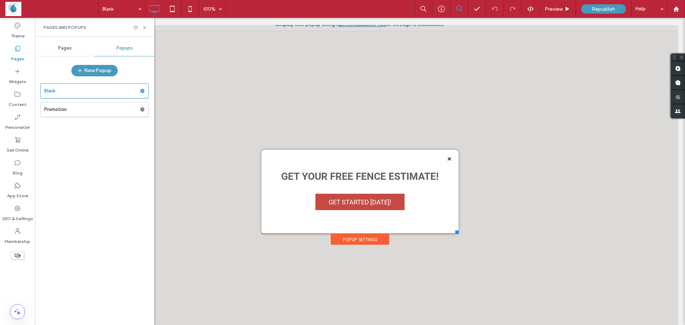
click at [399, 106] on div at bounding box center [359, 116] width 197 height 68
click at [483, 10] on div at bounding box center [476, 8] width 17 height 7
click at [474, 9] on icon at bounding box center [476, 8] width 7 height 7
click at [474, 9] on polyline at bounding box center [476, 8] width 5 height 3
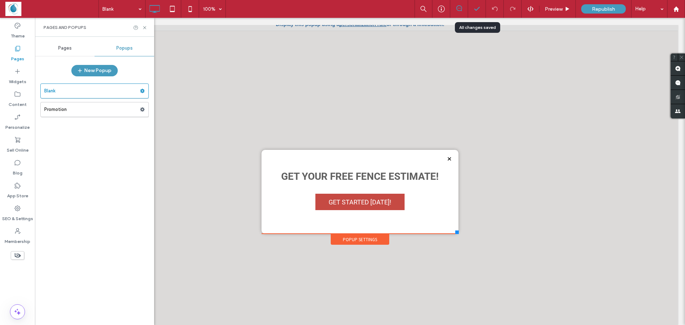
click at [474, 9] on polyline at bounding box center [476, 8] width 5 height 3
drag, startPoint x: 553, startPoint y: 10, endPoint x: 471, endPoint y: 2, distance: 83.0
click at [553, 10] on span "Preview" at bounding box center [553, 9] width 18 height 6
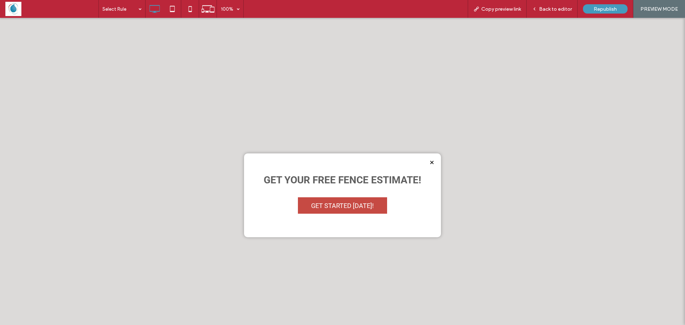
click at [19, 9] on span at bounding box center [51, 9] width 93 height 14
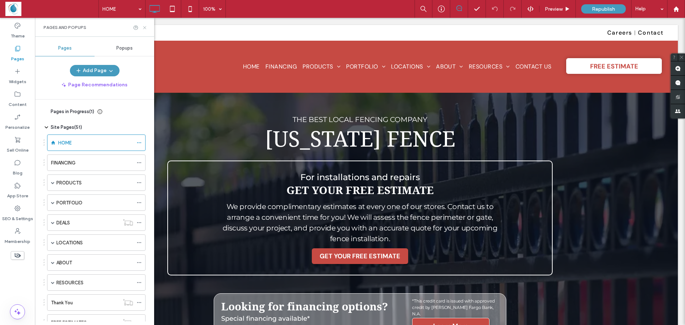
click at [145, 29] on icon at bounding box center [144, 27] width 5 height 5
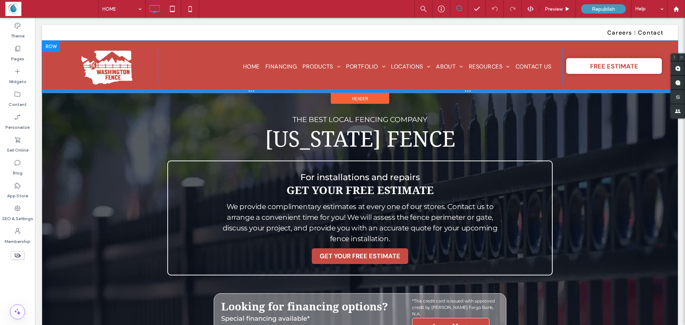
click at [184, 91] on div at bounding box center [359, 91] width 635 height 4
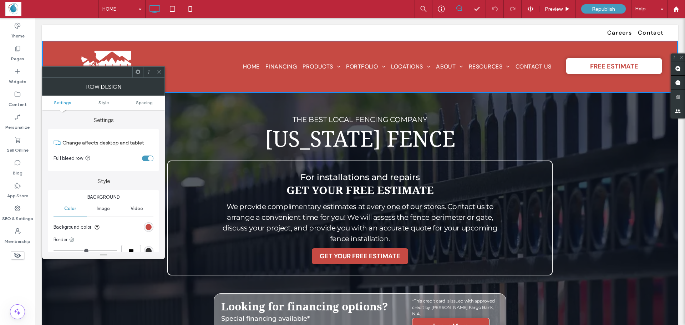
click at [185, 86] on div "Click To Paste HOME FINANCING PRODUCTS CHAIN LINK FENCING VINYL WOOD ORNAMENTAL…" at bounding box center [359, 67] width 635 height 52
click at [158, 74] on icon at bounding box center [159, 71] width 5 height 5
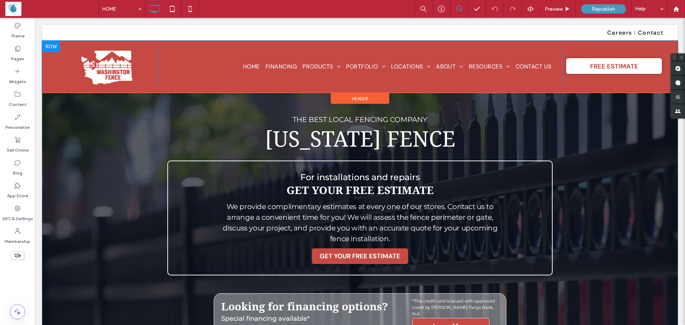
click at [51, 46] on div at bounding box center [51, 46] width 18 height 11
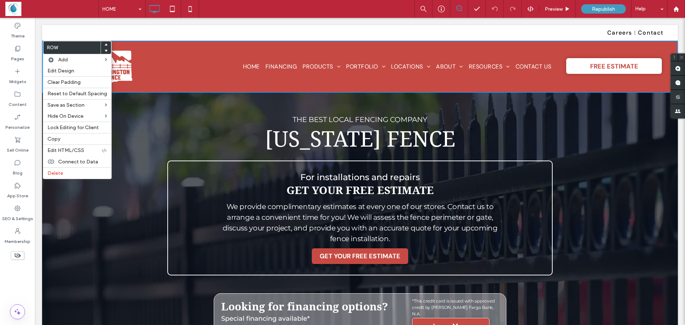
click at [185, 119] on p "THE BEST LOCAL FENCING COMPANY" at bounding box center [360, 119] width 428 height 11
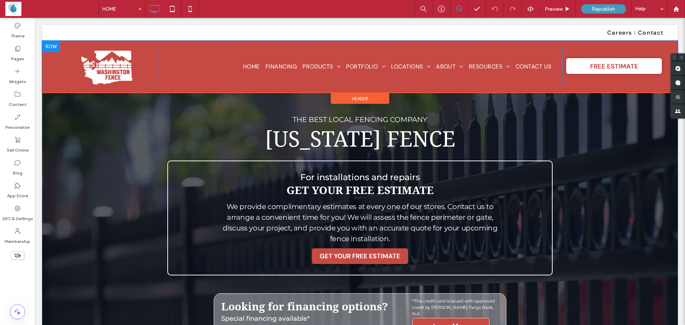
click at [210, 86] on div "Click To Paste HOME FINANCING PRODUCTS CHAIN LINK FENCING VINYL WOOD ORNAMENTAL…" at bounding box center [359, 67] width 635 height 52
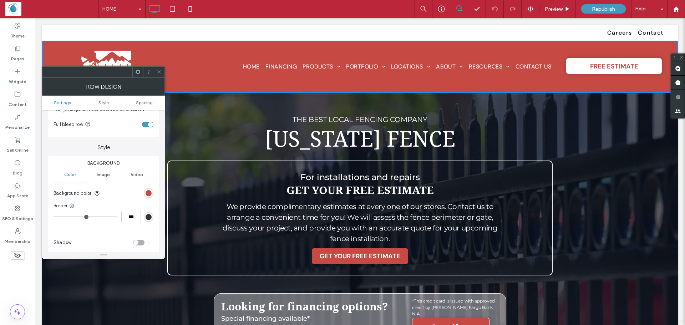
scroll to position [36, 0]
click at [148, 193] on div "linear-gradient(0deg, rgb(198, 74, 67) 0%, rgb(198, 74, 67) 100%)" at bounding box center [148, 191] width 6 height 6
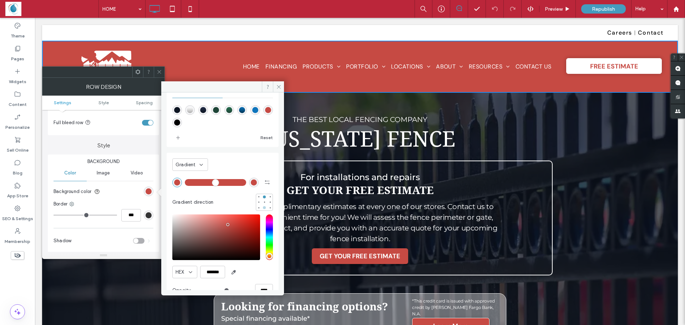
scroll to position [39, 0]
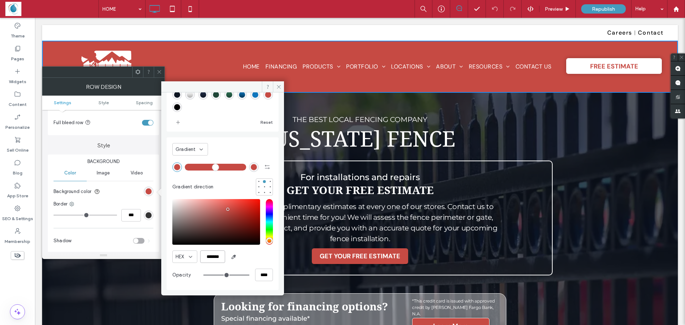
click at [213, 256] on input "*******" at bounding box center [212, 256] width 25 height 12
paste input "**********"
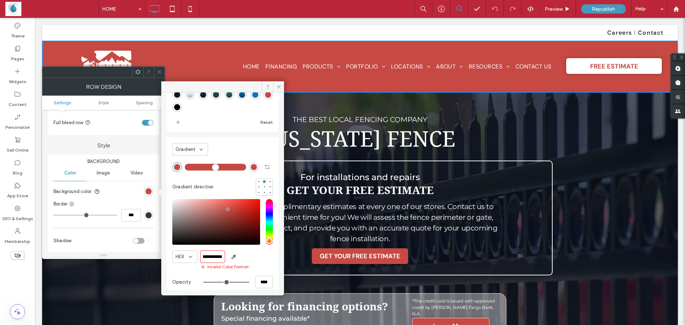
click at [211, 256] on input "**********" at bounding box center [212, 256] width 25 height 12
type input "*******"
click at [213, 257] on input "*******" at bounding box center [212, 256] width 25 height 12
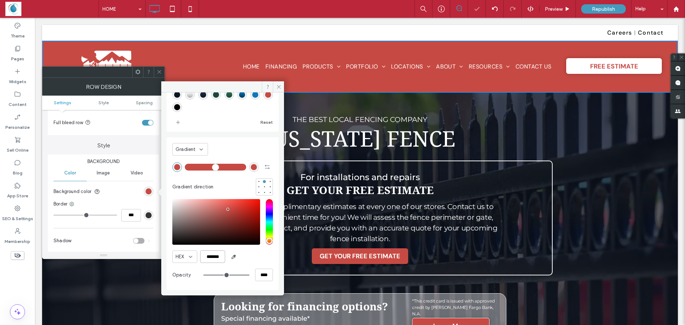
click at [213, 257] on input "*******" at bounding box center [212, 256] width 25 height 12
click at [277, 88] on icon at bounding box center [278, 86] width 5 height 5
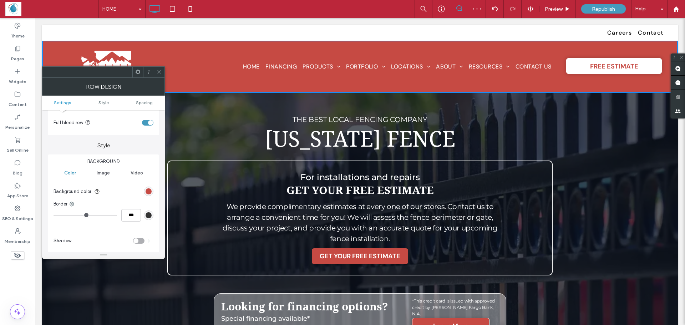
click at [159, 72] on icon at bounding box center [159, 71] width 5 height 5
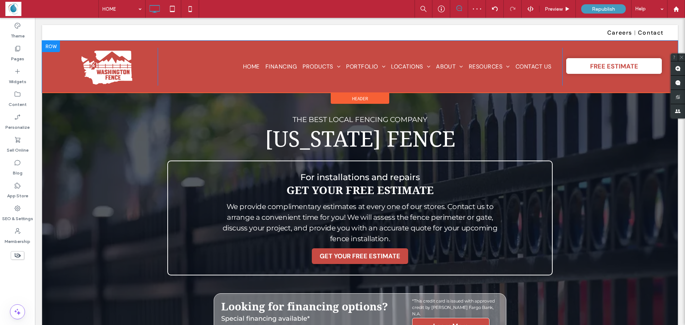
click at [210, 86] on div "Click To Paste HOME FINANCING PRODUCTS CHAIN LINK FENCING VINYL WOOD ORNAMENTAL…" at bounding box center [359, 67] width 635 height 52
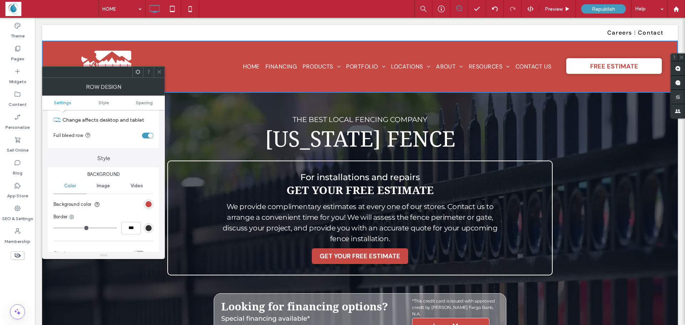
scroll to position [36, 0]
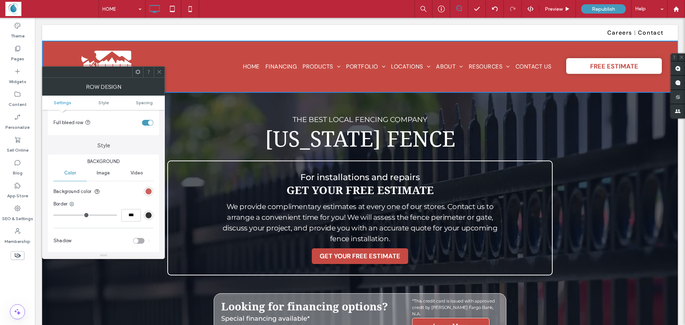
click at [148, 190] on div "linear-gradient(0deg, rgb(198, 74, 67) 0%, rgb(198, 74, 67) 100%)" at bounding box center [148, 191] width 6 height 6
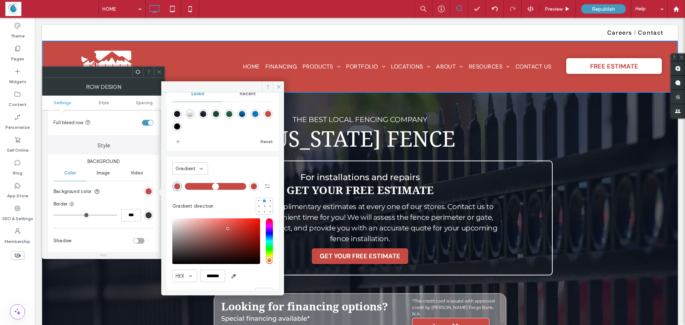
scroll to position [39, 0]
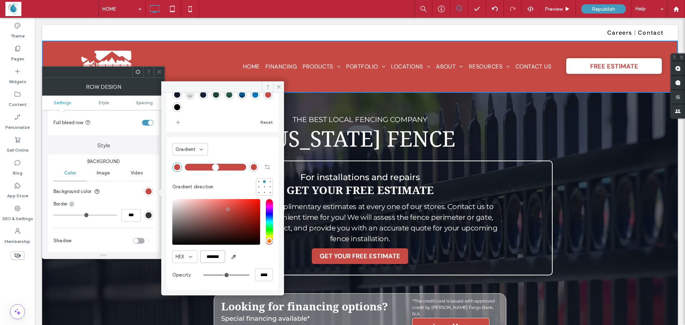
click at [211, 258] on input "*******" at bounding box center [212, 256] width 25 height 12
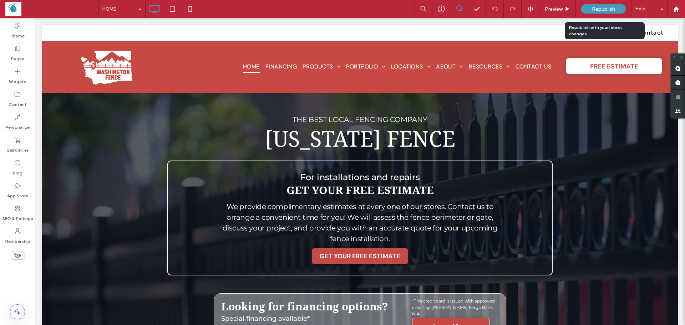
click at [597, 9] on span "Republish" at bounding box center [603, 9] width 23 height 6
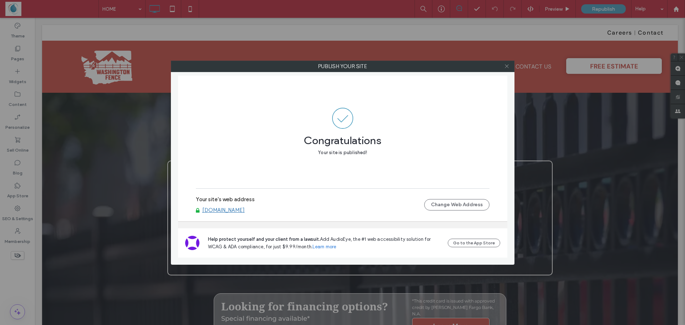
click at [506, 65] on icon at bounding box center [506, 65] width 5 height 5
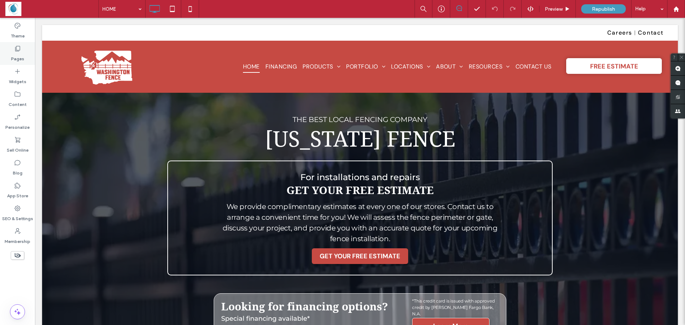
click at [23, 54] on label "Pages" at bounding box center [17, 57] width 13 height 10
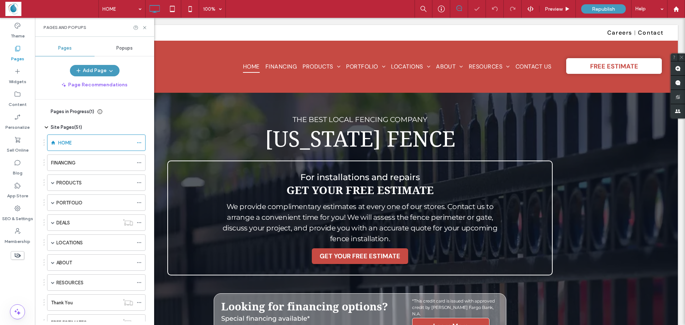
click at [122, 48] on span "Popups" at bounding box center [124, 48] width 16 height 6
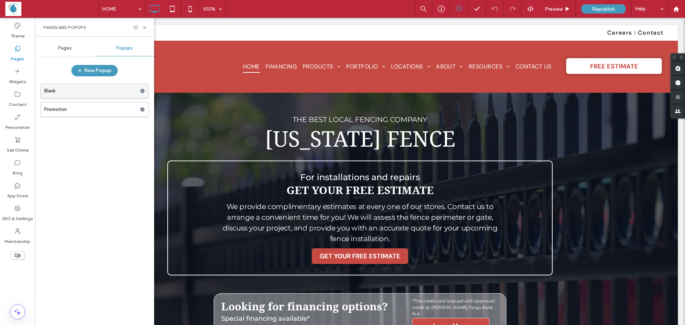
click at [141, 93] on icon at bounding box center [142, 90] width 5 height 5
click at [106, 93] on label "Blank" at bounding box center [92, 91] width 96 height 14
click at [63, 113] on label "Promotion" at bounding box center [92, 109] width 96 height 14
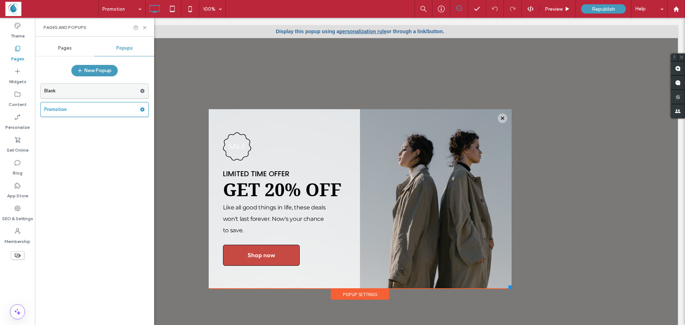
click at [85, 91] on label "Blank" at bounding box center [92, 91] width 96 height 14
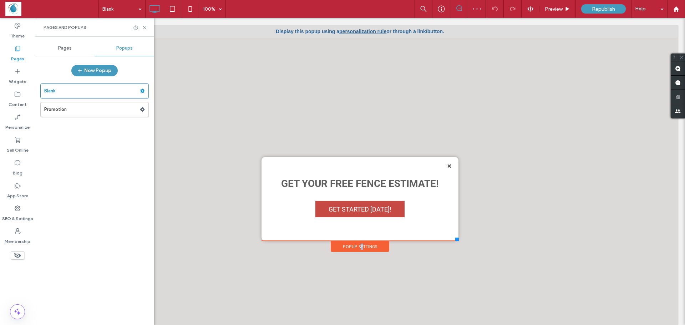
click at [356, 246] on div "Popup Settings" at bounding box center [360, 246] width 58 height 11
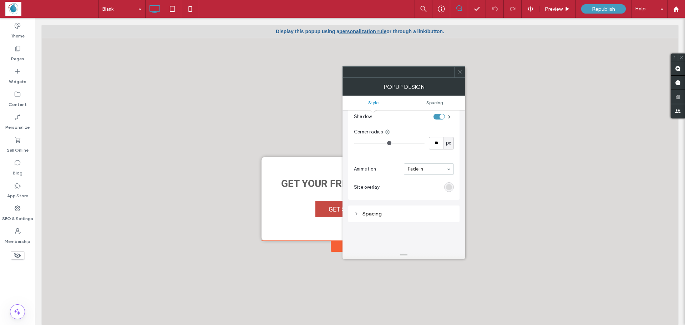
scroll to position [178, 0]
click at [456, 72] on div at bounding box center [459, 72] width 11 height 11
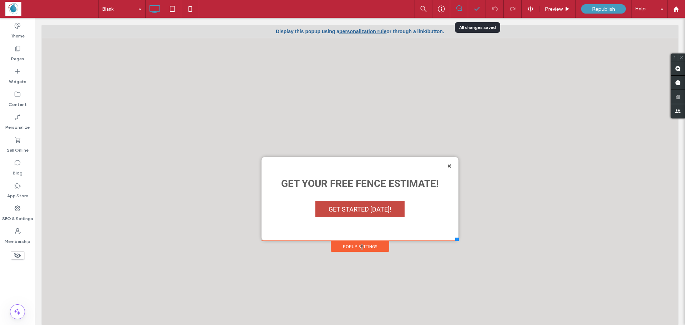
click at [477, 12] on icon at bounding box center [476, 8] width 7 height 7
click at [486, 15] on div at bounding box center [495, 9] width 18 height 18
click at [476, 6] on icon at bounding box center [476, 8] width 7 height 7
click at [408, 97] on div at bounding box center [359, 123] width 197 height 68
click at [563, 11] on div "Preview" at bounding box center [557, 9] width 36 height 6
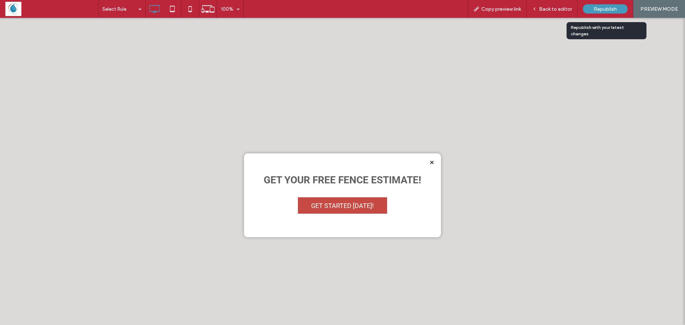
click at [597, 11] on span "Republish" at bounding box center [604, 9] width 23 height 6
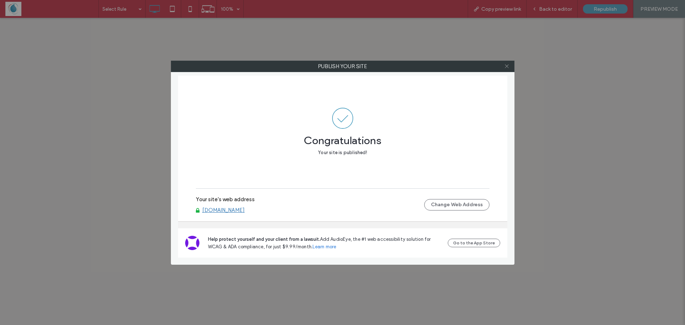
click at [506, 66] on use at bounding box center [507, 67] width 4 height 4
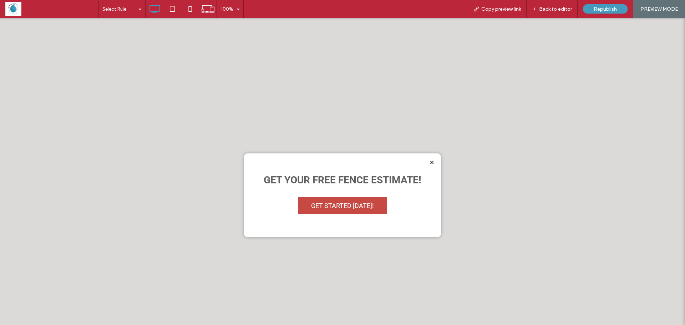
drag, startPoint x: 300, startPoint y: 97, endPoint x: 291, endPoint y: 96, distance: 8.7
click at [299, 97] on div at bounding box center [342, 120] width 197 height 68
click at [10, 14] on span at bounding box center [51, 9] width 93 height 14
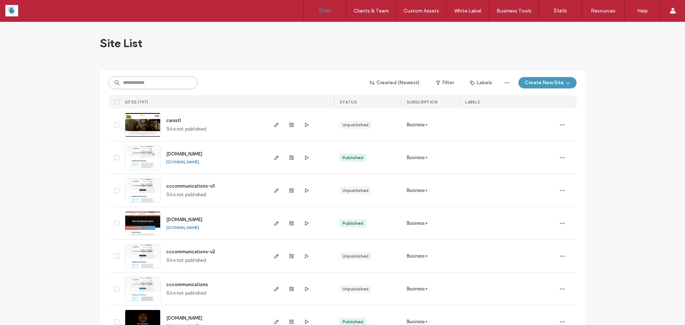
click at [138, 83] on input at bounding box center [152, 82] width 89 height 13
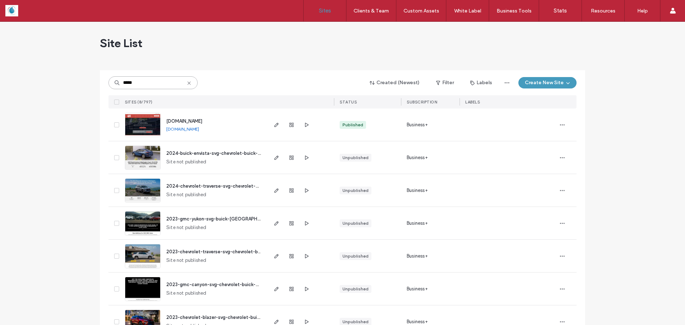
type input "*****"
click at [143, 127] on img at bounding box center [142, 137] width 35 height 48
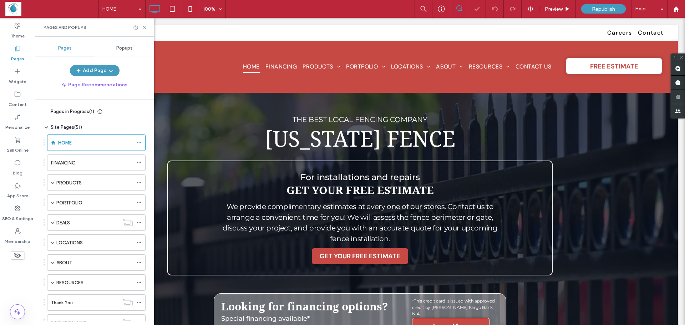
click at [125, 50] on span "Popups" at bounding box center [124, 48] width 16 height 6
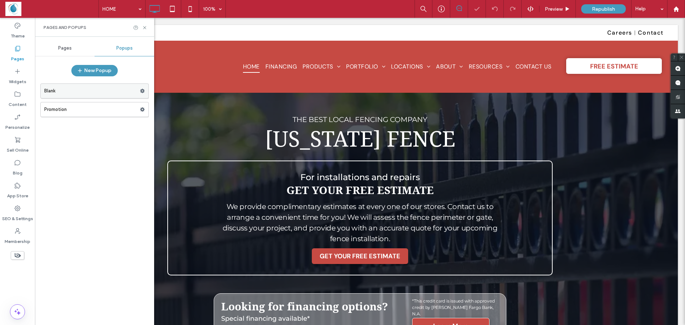
click at [84, 90] on label "Blank" at bounding box center [92, 91] width 96 height 14
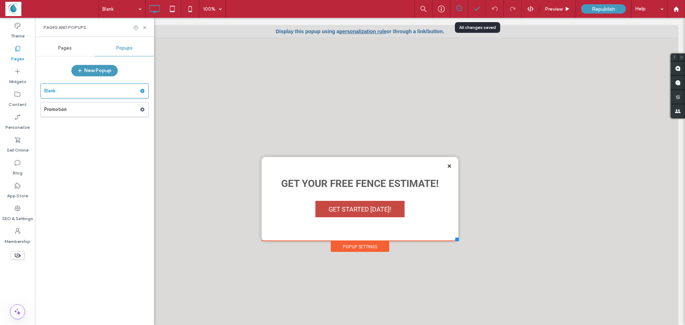
click at [475, 8] on icon at bounding box center [476, 8] width 7 height 7
click at [79, 105] on label "Promotion" at bounding box center [92, 109] width 96 height 14
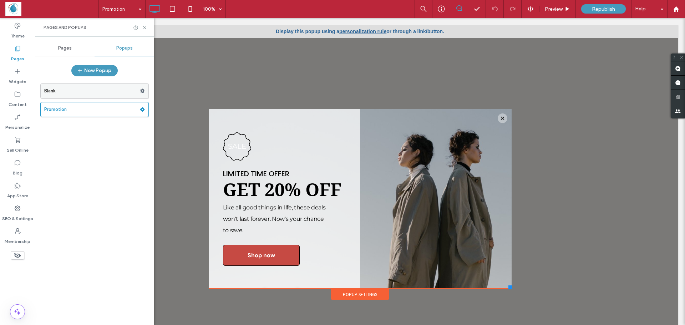
click at [103, 87] on label "Blank" at bounding box center [92, 91] width 96 height 14
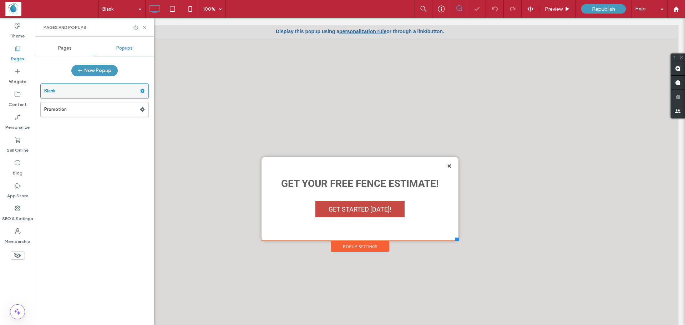
click at [143, 89] on use at bounding box center [142, 91] width 5 height 4
click at [354, 248] on div "Popup Settings" at bounding box center [360, 246] width 58 height 11
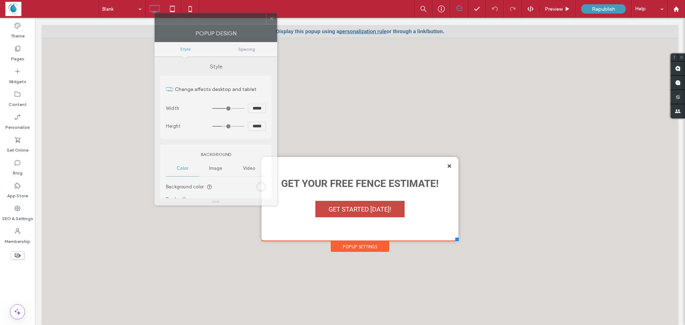
drag, startPoint x: 392, startPoint y: 75, endPoint x: 204, endPoint y: 21, distance: 195.7
click at [204, 21] on div at bounding box center [210, 18] width 111 height 11
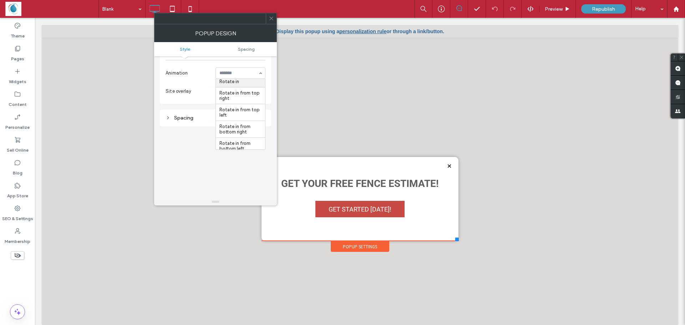
scroll to position [214, 0]
click at [242, 67] on input at bounding box center [238, 67] width 39 height 5
click at [260, 67] on div "None Bounce Flash Pulse Rubber band Shake Swing Tada Wobble Bounce in Bounce in…" at bounding box center [240, 66] width 50 height 11
click at [271, 22] on span at bounding box center [270, 18] width 5 height 11
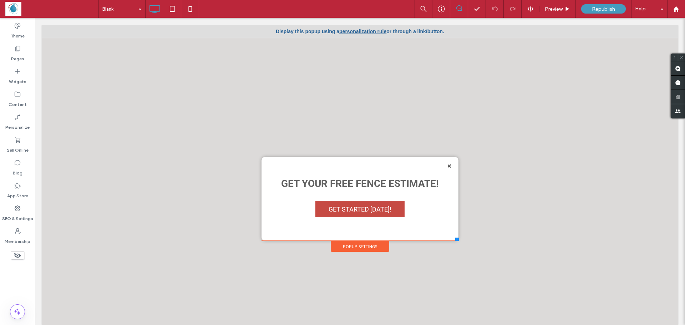
click at [355, 247] on div "Popup Settings" at bounding box center [360, 246] width 58 height 11
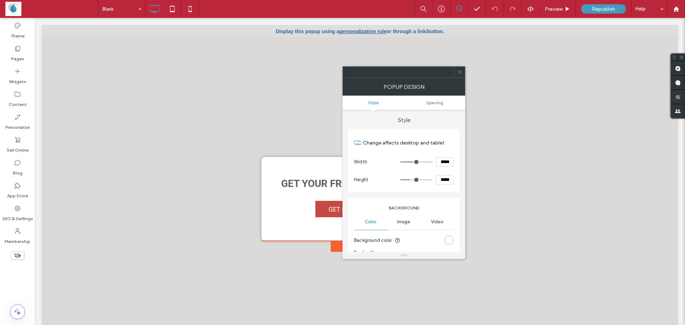
type input "**"
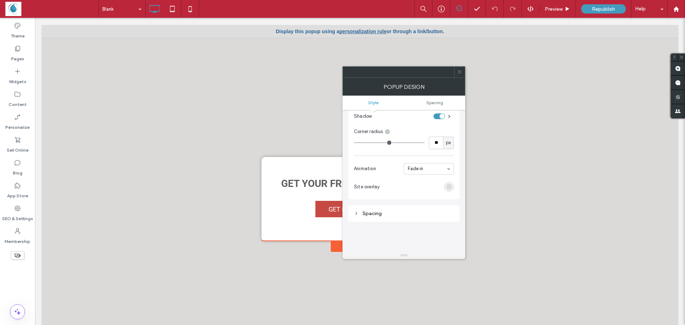
scroll to position [178, 0]
click at [459, 73] on icon at bounding box center [459, 71] width 5 height 5
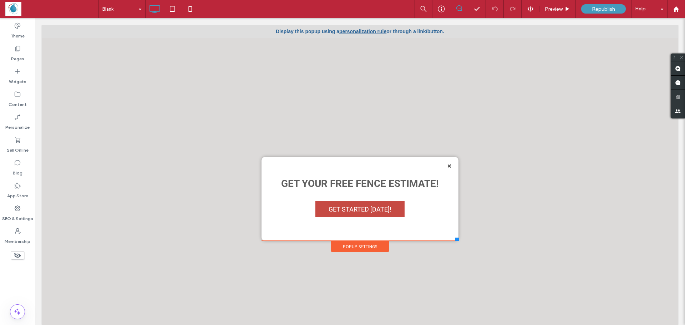
click at [261, 204] on div "Get Your FREE Fence Estimate! GET STARTED TODAY! Click To Paste" at bounding box center [359, 199] width 197 height 84
click at [261, 208] on div "Get Your FREE Fence Estimate! GET STARTED TODAY! Click To Paste" at bounding box center [359, 199] width 197 height 84
click at [354, 32] on link "personalization rule" at bounding box center [362, 32] width 47 height 6
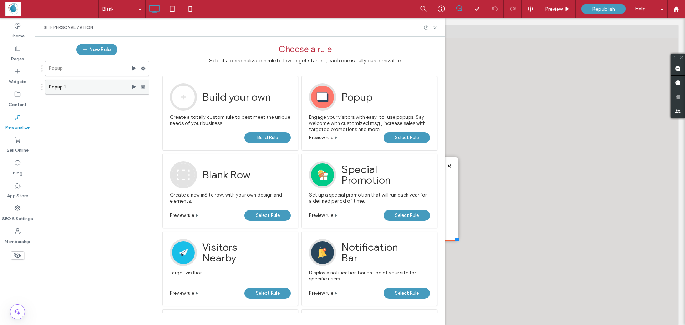
click at [119, 88] on label "Popup 1" at bounding box center [90, 87] width 82 height 14
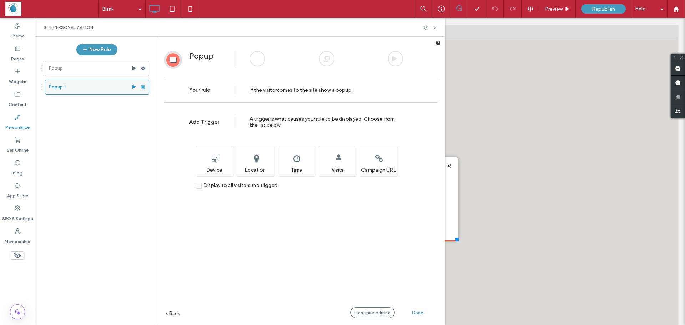
click at [145, 90] on span at bounding box center [142, 87] width 5 height 11
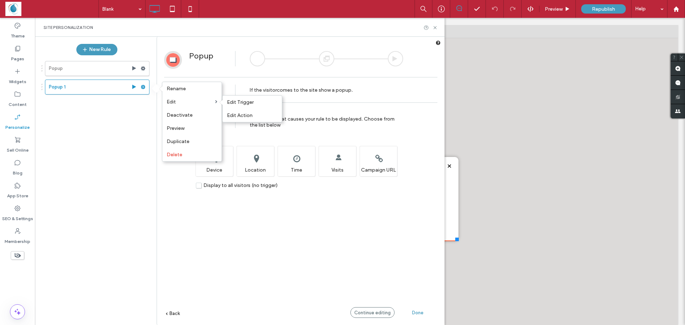
click at [241, 102] on span "Edit Trigger" at bounding box center [240, 102] width 27 height 6
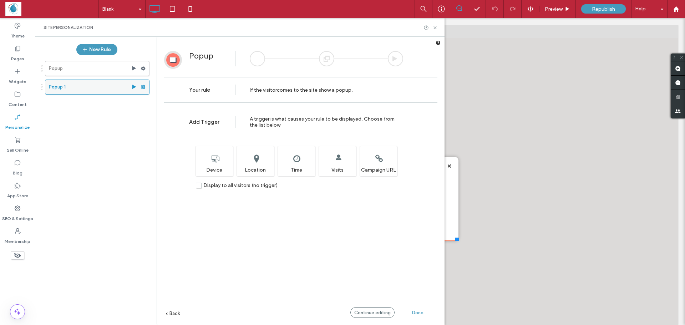
click at [142, 88] on use at bounding box center [143, 87] width 5 height 4
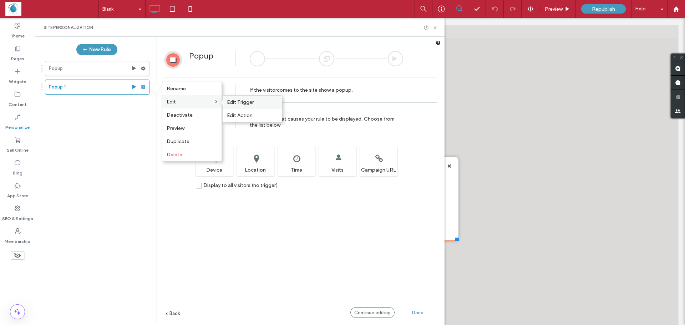
click at [249, 102] on span "Edit Trigger" at bounding box center [240, 102] width 27 height 6
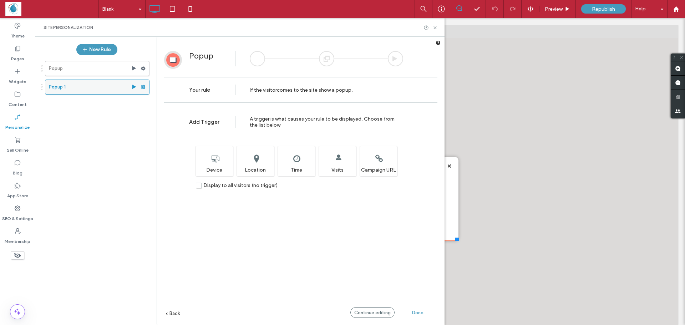
click at [147, 88] on div at bounding box center [144, 87] width 9 height 11
click at [144, 87] on use at bounding box center [143, 87] width 5 height 4
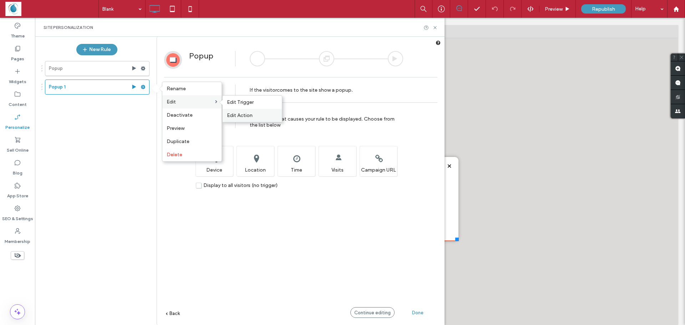
click at [240, 112] on div "Edit Action" at bounding box center [251, 115] width 59 height 13
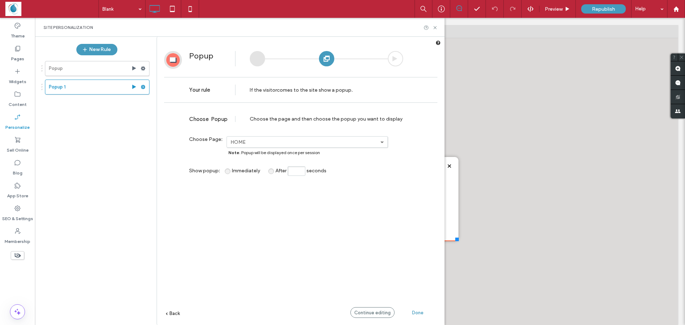
click at [275, 173] on span "After" at bounding box center [280, 171] width 11 height 6
click at [303, 172] on input "After seconds" at bounding box center [296, 171] width 18 height 10
type input "**"
click at [242, 143] on label "HOME" at bounding box center [305, 142] width 150 height 6
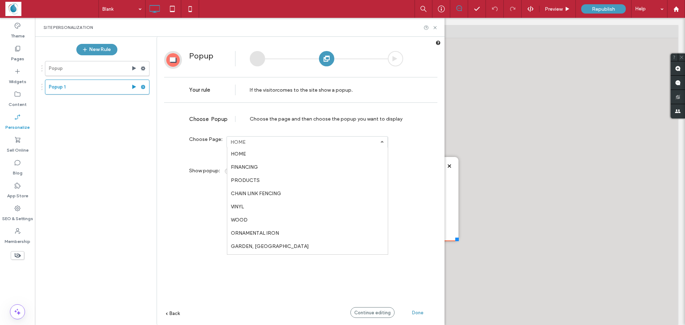
click at [244, 142] on label "HOME" at bounding box center [305, 142] width 150 height 6
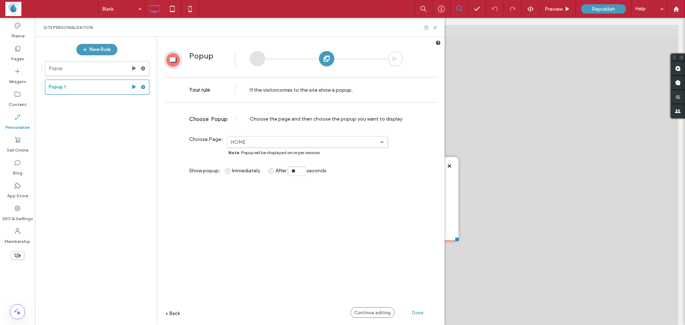
click at [273, 143] on label "HOME" at bounding box center [305, 142] width 150 height 6
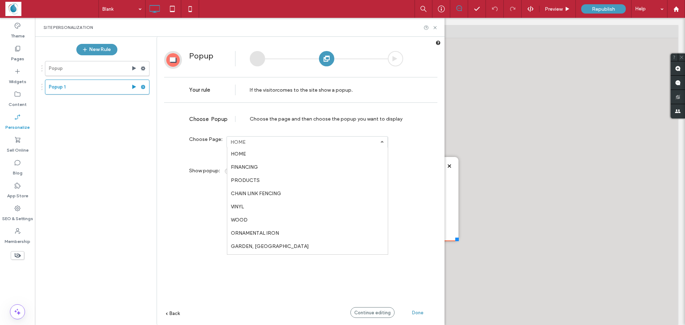
click at [240, 155] on label "HOME" at bounding box center [238, 154] width 15 height 6
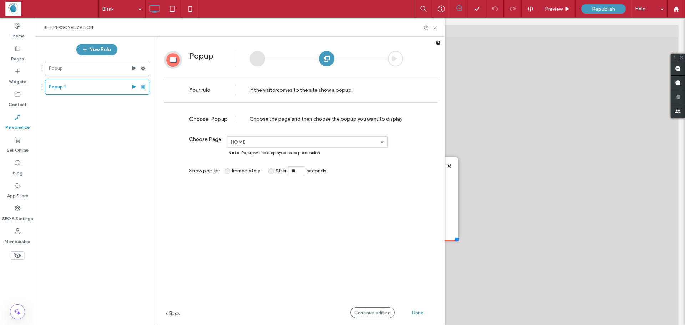
click at [418, 310] on span "Done" at bounding box center [417, 312] width 11 height 5
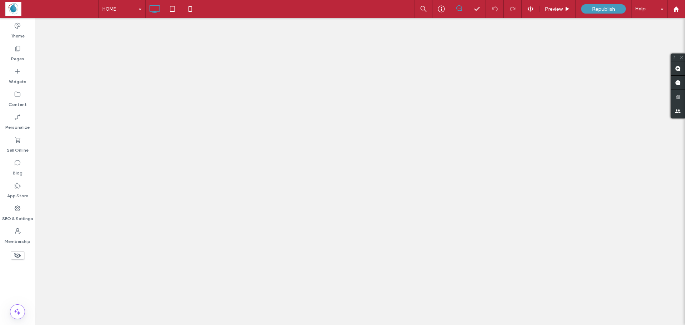
click at [144, 70] on div at bounding box center [342, 162] width 685 height 325
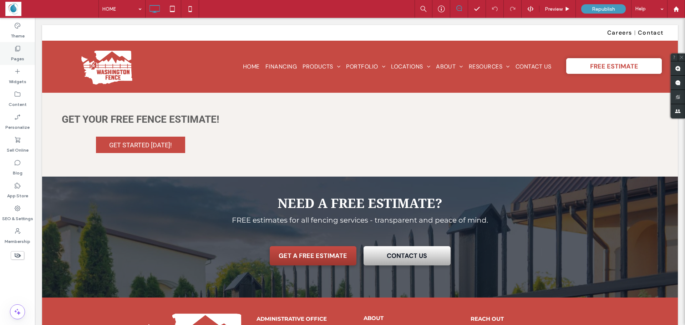
click at [16, 50] on icon at bounding box center [17, 48] width 7 height 7
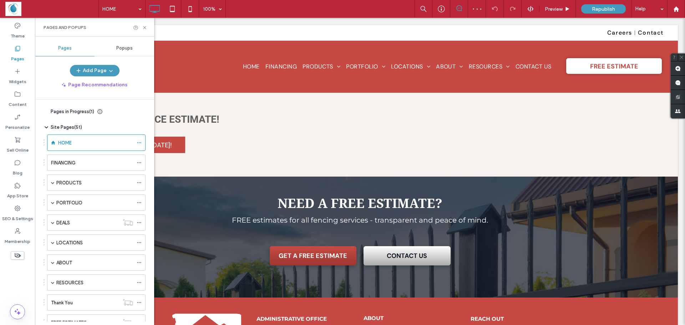
click at [121, 45] on span "Popups" at bounding box center [124, 48] width 16 height 6
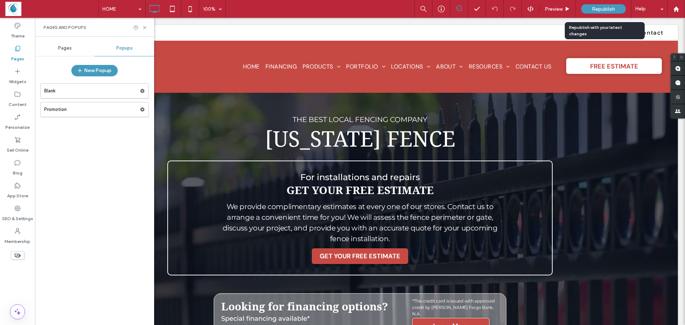
click at [593, 10] on span "Republish" at bounding box center [603, 9] width 23 height 6
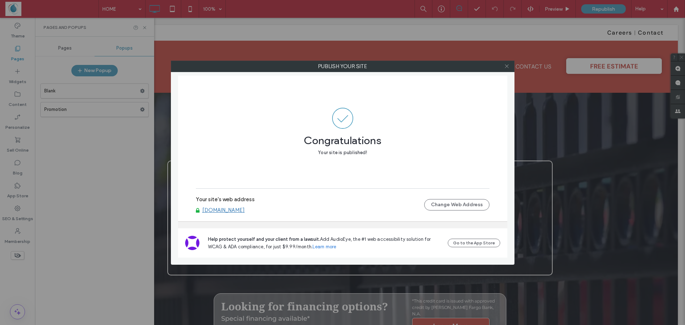
click at [505, 70] on span at bounding box center [506, 66] width 5 height 11
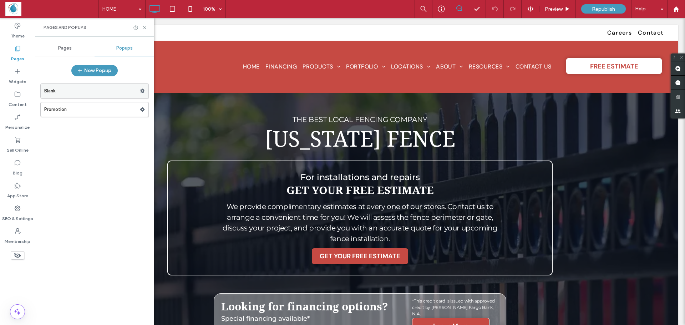
click at [146, 90] on div at bounding box center [144, 91] width 9 height 11
click at [96, 89] on label "Blank" at bounding box center [92, 91] width 96 height 14
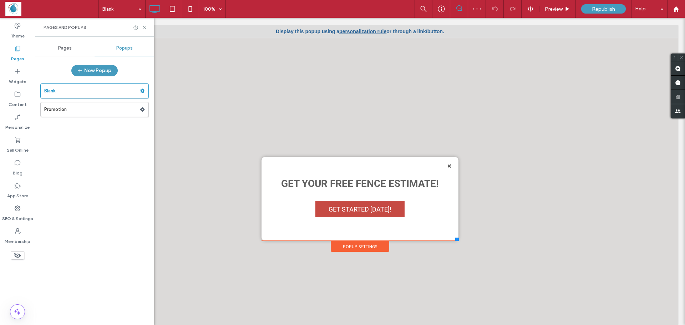
click at [268, 221] on div "Get Your FREE Fence Estimate! GET STARTED TODAY! Click To Paste" at bounding box center [359, 199] width 183 height 70
click at [262, 223] on div "Get Your FREE Fence Estimate! GET STARTED TODAY! Click To Paste" at bounding box center [359, 199] width 197 height 84
click at [276, 198] on div "Get Your FREE Fence Estimate! GET STARTED TODAY! Click To Paste" at bounding box center [359, 190] width 183 height 53
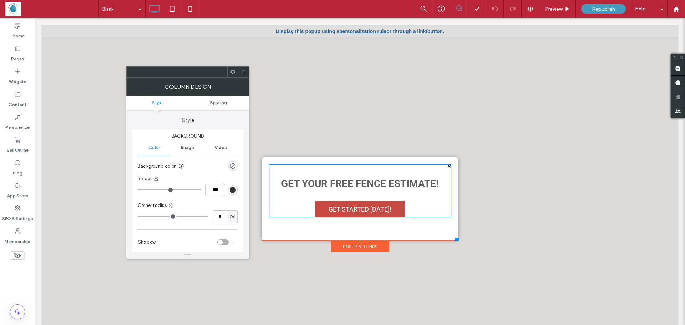
click at [268, 215] on div "Get Your FREE Fence Estimate! GET STARTED TODAY! Click To Paste" at bounding box center [359, 190] width 183 height 53
drag, startPoint x: 243, startPoint y: 72, endPoint x: 215, endPoint y: 46, distance: 38.1
click at [243, 72] on use at bounding box center [243, 72] width 4 height 4
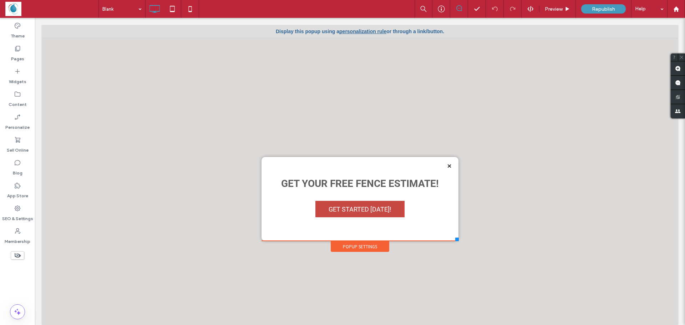
click at [369, 31] on link "personalization rule" at bounding box center [362, 32] width 47 height 6
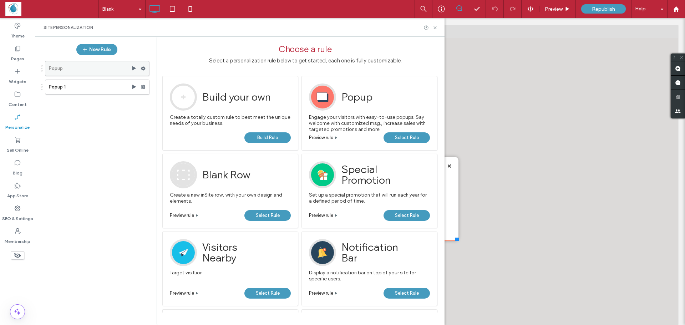
click at [143, 69] on icon at bounding box center [142, 68] width 5 height 5
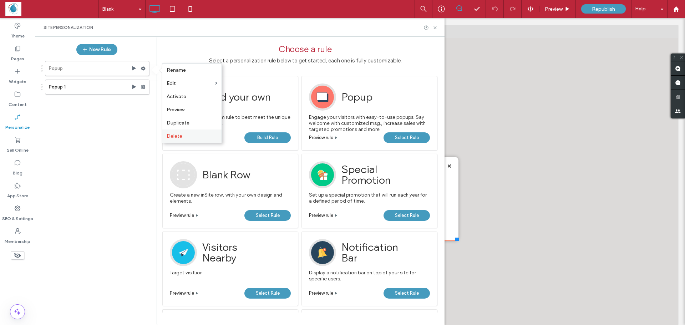
click at [178, 137] on span "Delete" at bounding box center [175, 136] width 16 height 6
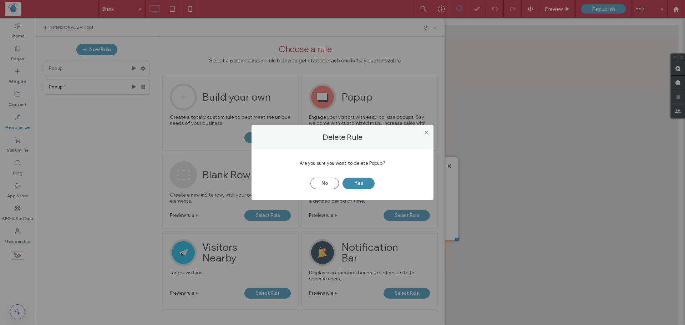
click at [365, 186] on button "Yes" at bounding box center [358, 183] width 32 height 11
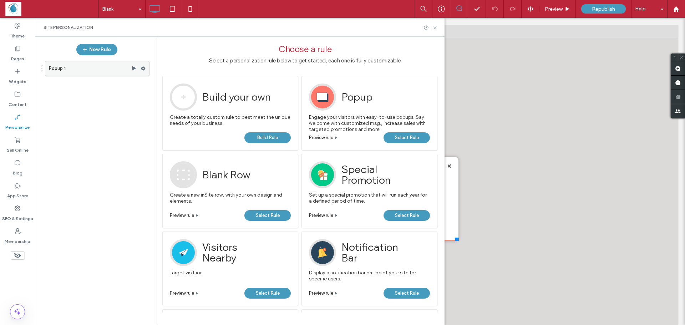
click at [87, 68] on label "Popup 1" at bounding box center [90, 68] width 82 height 14
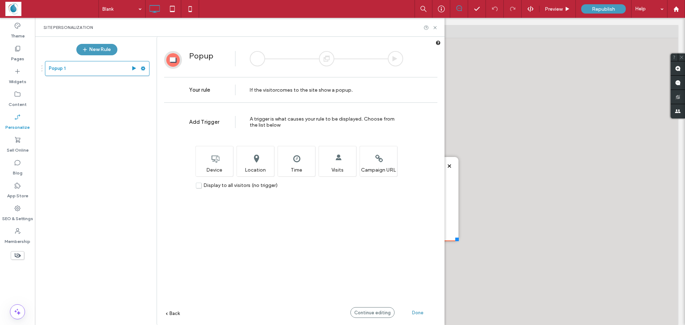
click at [419, 316] on div "Done" at bounding box center [417, 312] width 39 height 11
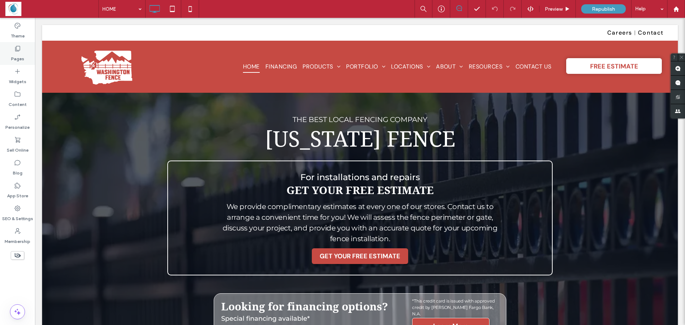
click at [12, 55] on label "Pages" at bounding box center [17, 57] width 13 height 10
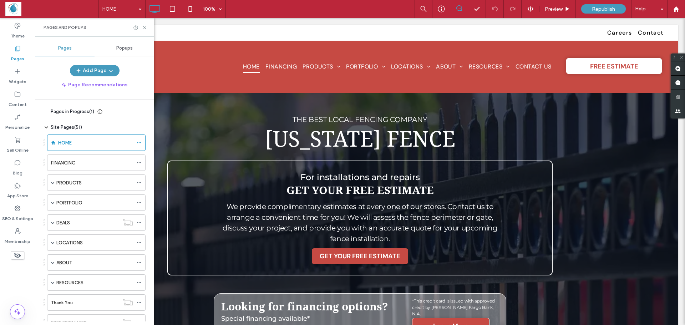
click at [121, 42] on div "Popups" at bounding box center [124, 48] width 60 height 16
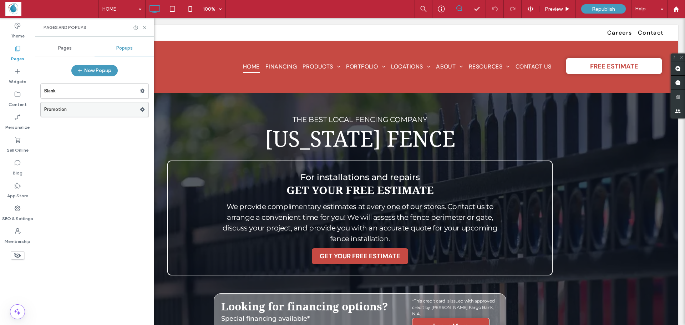
click at [115, 111] on label "Promotion" at bounding box center [92, 109] width 96 height 14
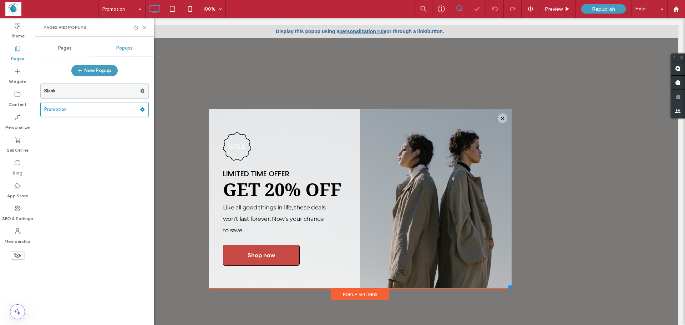
click at [119, 94] on label "Blank" at bounding box center [92, 91] width 96 height 14
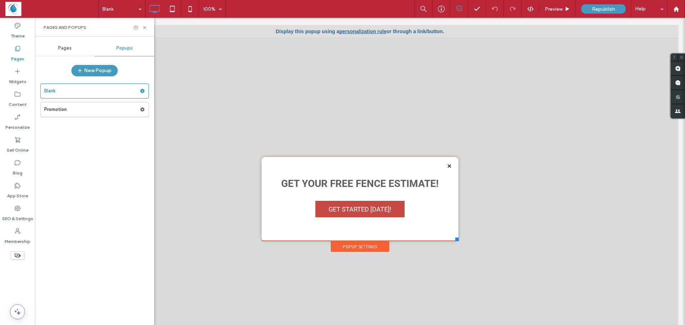
click at [278, 229] on div "Get Your FREE Fence Estimate! GET STARTED TODAY! Click To Paste" at bounding box center [359, 199] width 183 height 70
click at [273, 230] on div "Get Your FREE Fence Estimate! GET STARTED TODAY! Click To Paste" at bounding box center [359, 199] width 183 height 70
click at [274, 200] on div "Get Your FREE Fence Estimate! GET STARTED TODAY! Click To Paste" at bounding box center [359, 190] width 183 height 53
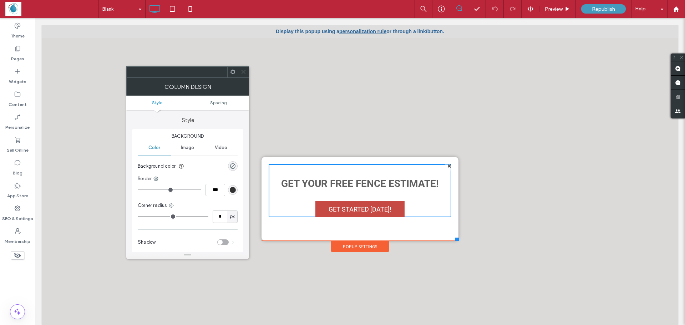
click at [242, 72] on icon at bounding box center [243, 71] width 5 height 5
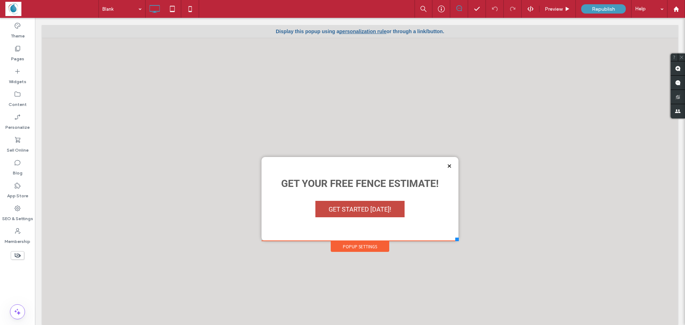
click at [354, 31] on link "personalization rule" at bounding box center [362, 32] width 47 height 6
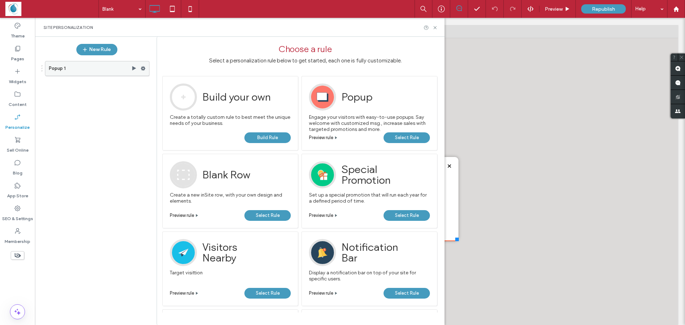
click at [91, 70] on label "Popup 1" at bounding box center [90, 68] width 82 height 14
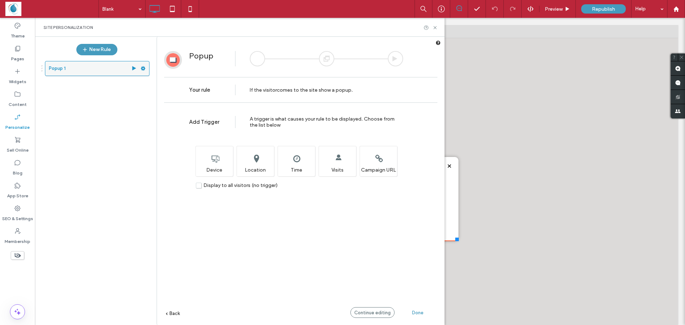
click at [131, 70] on icon at bounding box center [134, 69] width 6 height 6
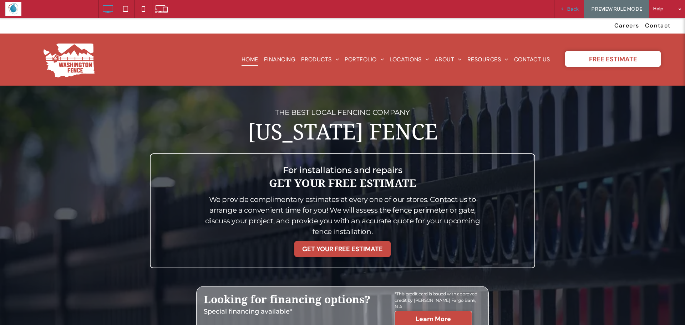
click at [572, 15] on div "Back" at bounding box center [569, 9] width 30 height 18
click at [572, 7] on span "Back" at bounding box center [572, 9] width 11 height 6
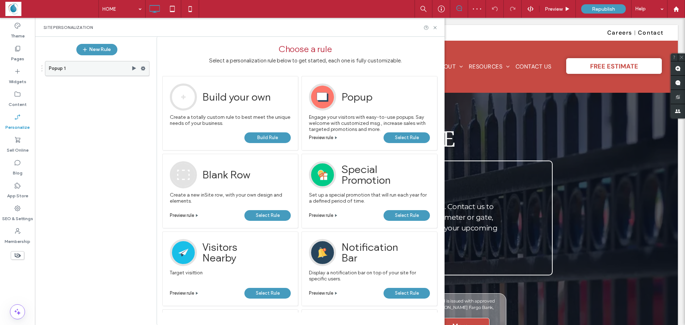
click at [109, 72] on label "Popup 1" at bounding box center [90, 68] width 82 height 14
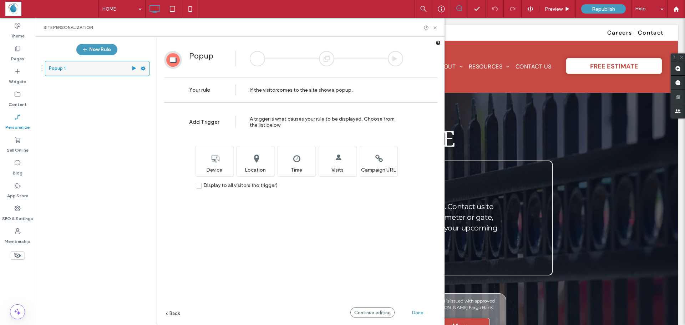
click at [80, 71] on label "Popup 1" at bounding box center [90, 68] width 82 height 14
click at [142, 71] on span at bounding box center [142, 68] width 5 height 11
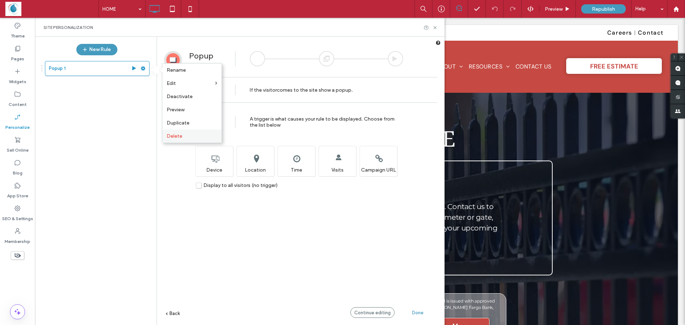
click at [175, 136] on span "Delete" at bounding box center [175, 136] width 16 height 6
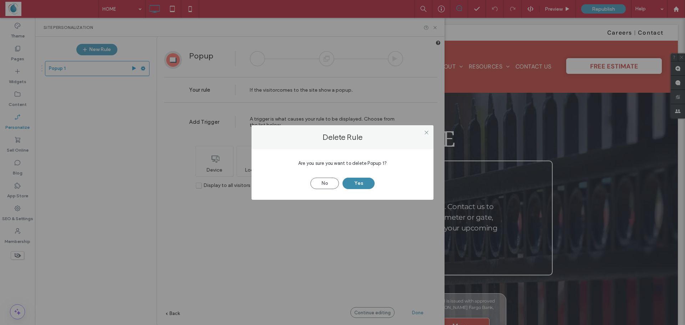
click at [372, 187] on button "Yes" at bounding box center [358, 183] width 32 height 11
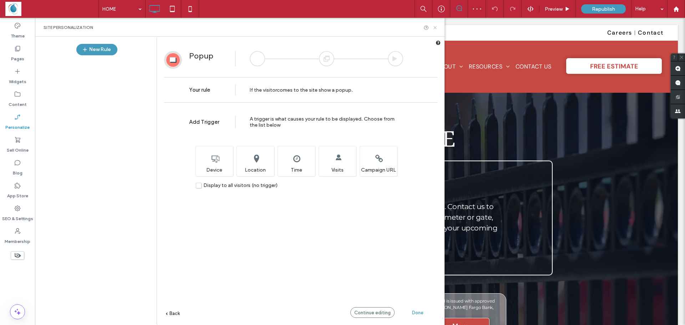
click at [435, 29] on icon at bounding box center [434, 27] width 5 height 5
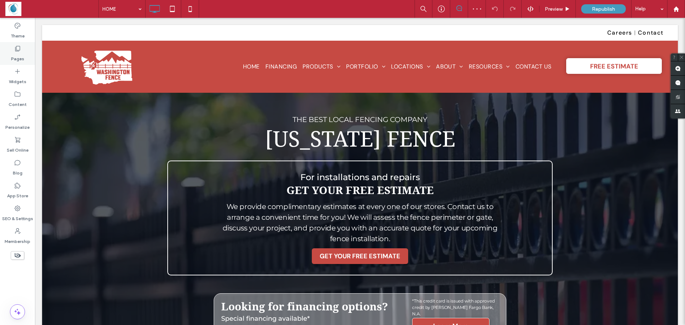
click at [17, 47] on icon at bounding box center [17, 48] width 7 height 7
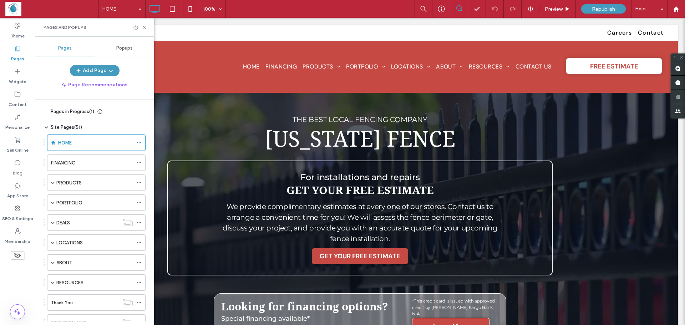
click at [116, 49] on div "Popups" at bounding box center [124, 48] width 60 height 16
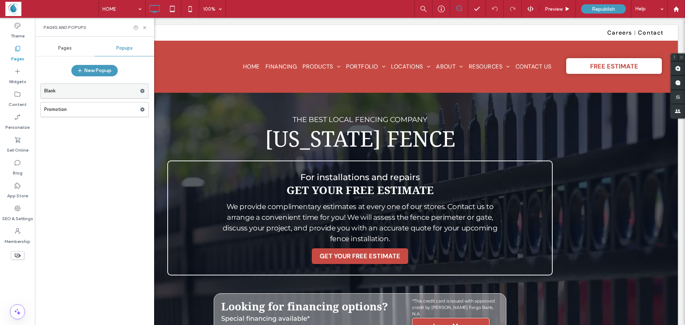
click at [71, 92] on label "Blank" at bounding box center [92, 91] width 96 height 14
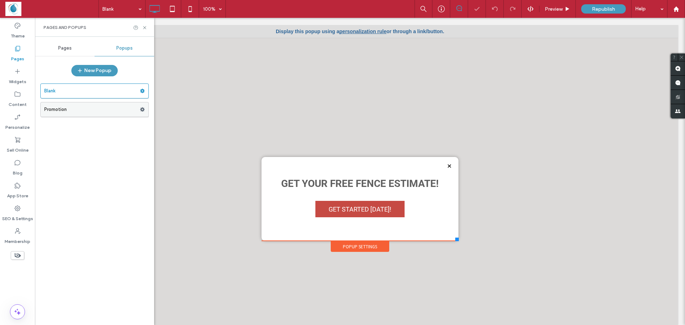
click at [83, 111] on label "Promotion" at bounding box center [92, 109] width 96 height 14
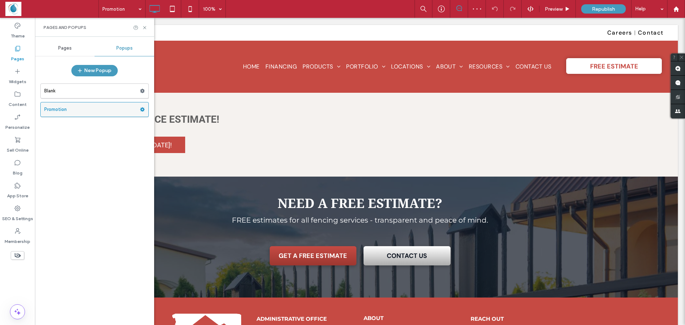
click at [143, 107] on icon at bounding box center [142, 109] width 5 height 5
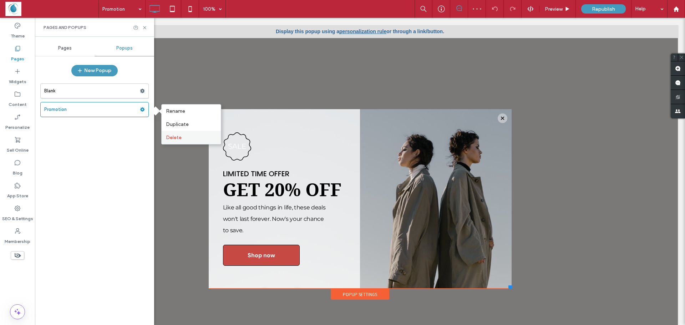
click at [176, 138] on span "Delete" at bounding box center [174, 137] width 16 height 6
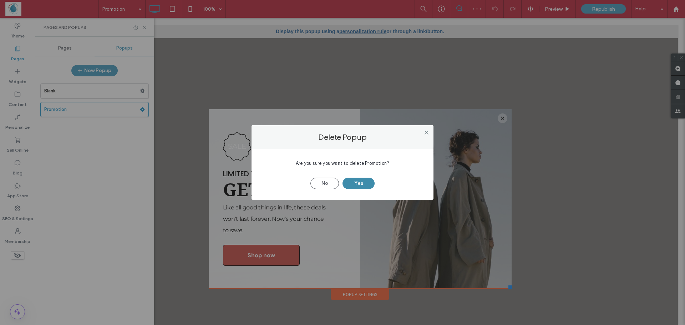
click at [356, 185] on button "Yes" at bounding box center [358, 183] width 32 height 11
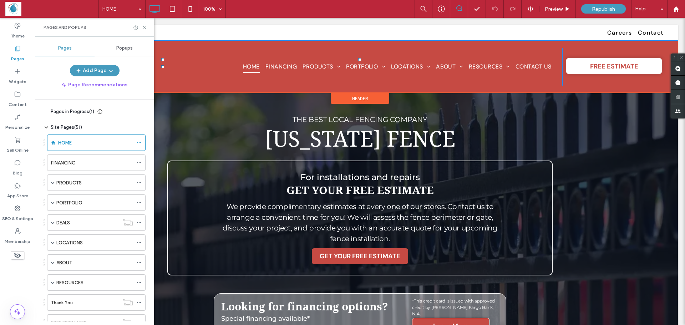
click at [161, 87] on div "Click To Paste HOME FINANCING PRODUCTS CHAIN LINK FENCING VINYL WOOD ORNAMENTAL…" at bounding box center [359, 67] width 635 height 52
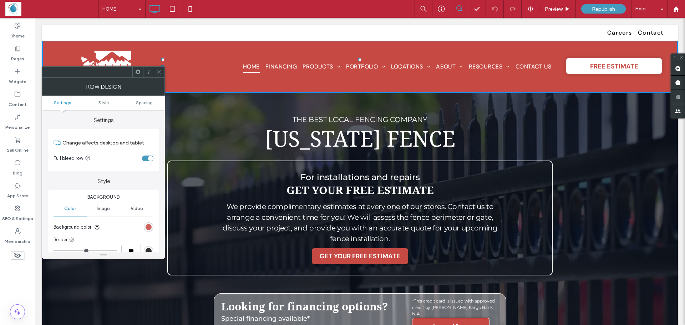
click at [146, 227] on div "linear-gradient(0deg, rgb(198, 74, 67) 0%, rgb(198, 74, 67) 100%)" at bounding box center [148, 227] width 6 height 6
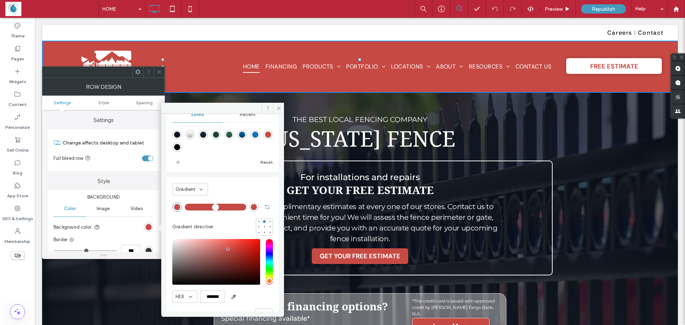
scroll to position [39, 0]
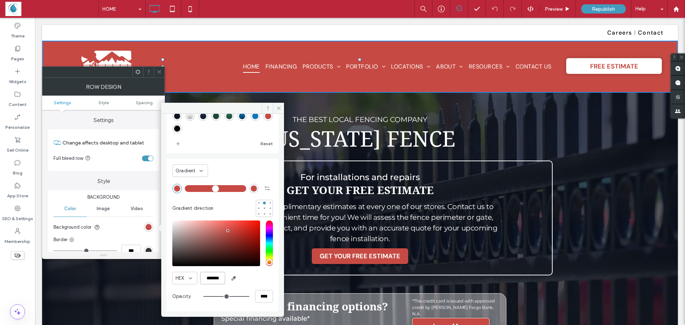
click at [219, 278] on input "*******" at bounding box center [212, 278] width 25 height 12
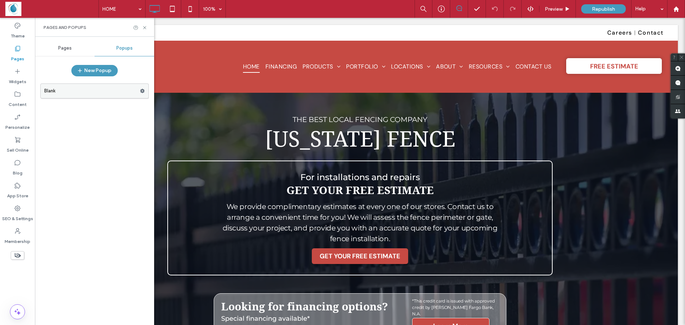
click at [142, 93] on use at bounding box center [142, 91] width 5 height 4
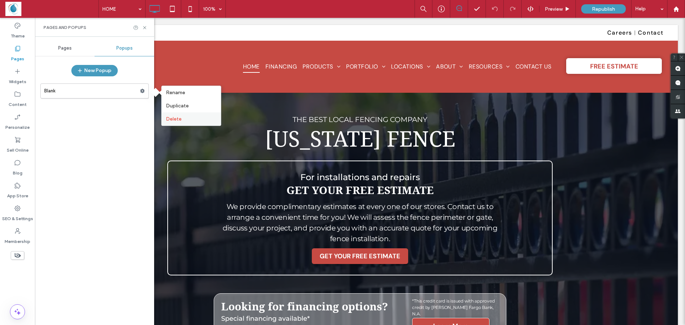
click at [176, 120] on span "Delete" at bounding box center [174, 119] width 16 height 6
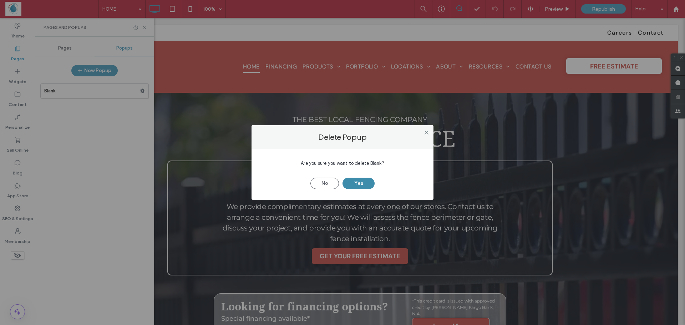
click at [355, 181] on button "Yes" at bounding box center [358, 183] width 32 height 11
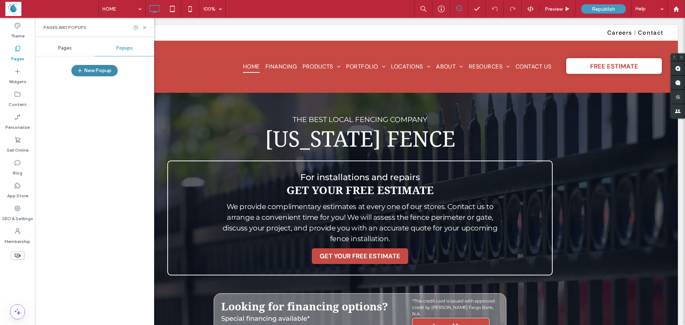
click at [93, 71] on button "New Popup" at bounding box center [94, 70] width 46 height 11
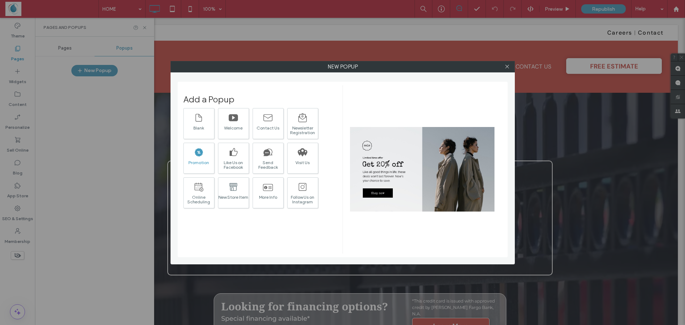
click at [195, 159] on div at bounding box center [199, 151] width 10 height 15
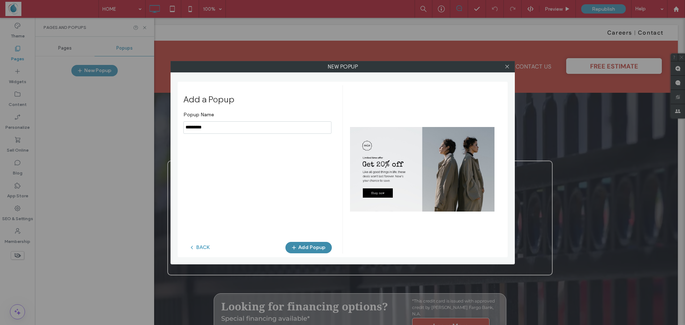
click at [308, 247] on button "Add Popup" at bounding box center [308, 247] width 46 height 11
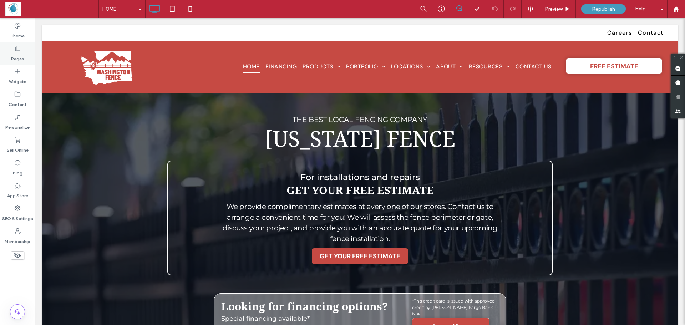
click at [14, 54] on label "Pages" at bounding box center [17, 57] width 13 height 10
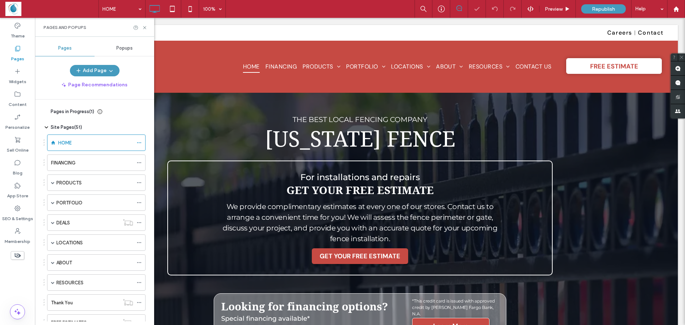
click at [128, 45] on span "Popups" at bounding box center [124, 48] width 16 height 6
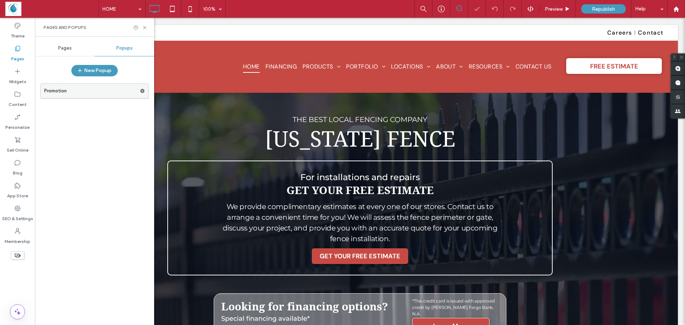
click at [78, 88] on label "Promotion" at bounding box center [92, 91] width 96 height 14
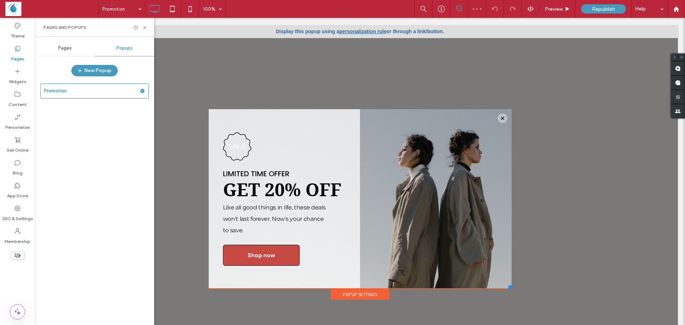
click at [343, 32] on link "personalization rule" at bounding box center [362, 32] width 47 height 6
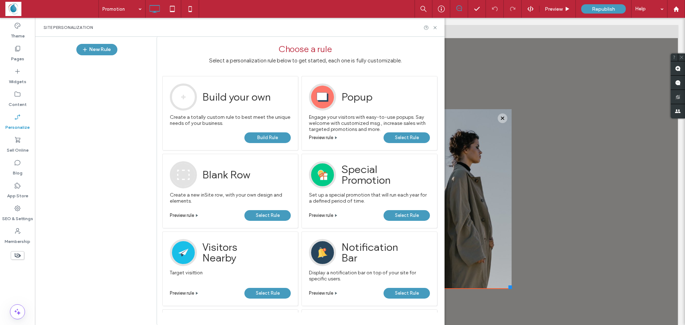
click at [399, 139] on span "Select Rule" at bounding box center [407, 137] width 24 height 11
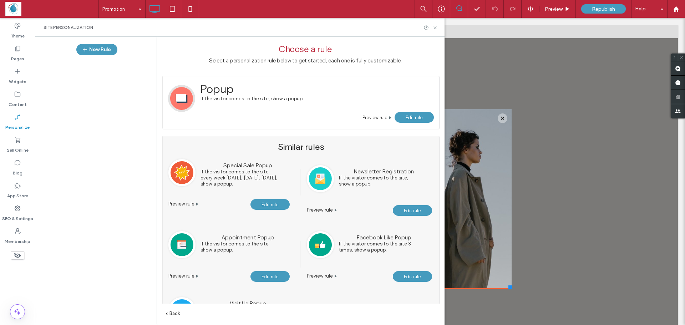
click at [411, 118] on span "Edit rule" at bounding box center [413, 117] width 17 height 5
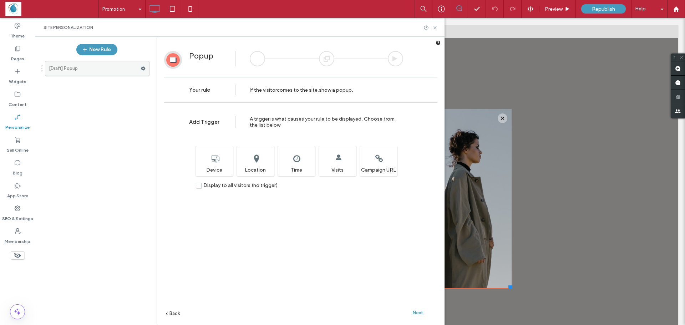
click at [118, 68] on label "[Draft] Popup" at bounding box center [95, 68] width 92 height 14
click at [143, 69] on use at bounding box center [143, 68] width 5 height 4
click at [242, 95] on span "Edit Action" at bounding box center [240, 97] width 26 height 6
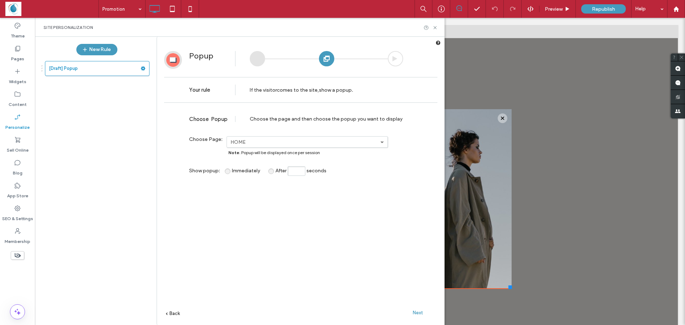
click at [300, 172] on input "After seconds" at bounding box center [296, 171] width 18 height 10
type input "*"
click at [238, 199] on div "**********" at bounding box center [300, 226] width 273 height 240
click at [102, 67] on label "[Draft] Popup" at bounding box center [95, 68] width 92 height 14
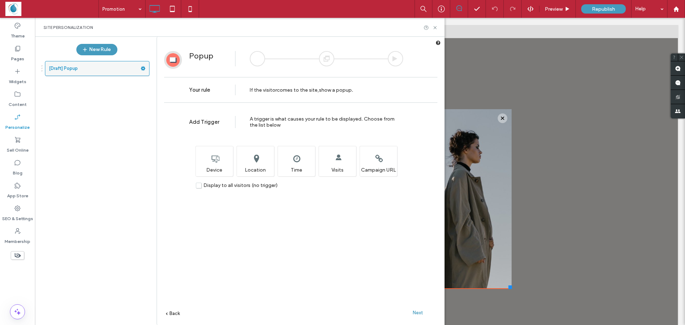
click at [138, 70] on label "[Draft] Popup" at bounding box center [95, 68] width 92 height 14
click at [141, 71] on icon at bounding box center [142, 68] width 5 height 5
click at [249, 87] on div "Edit Trigger" at bounding box center [251, 83] width 59 height 13
click at [420, 314] on span "Next" at bounding box center [418, 312] width 10 height 5
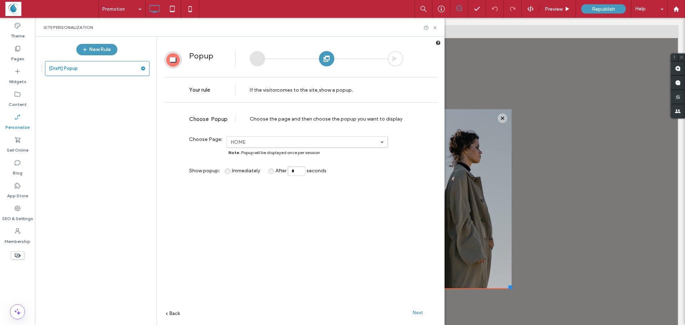
click at [417, 311] on span "Next" at bounding box center [418, 312] width 10 height 5
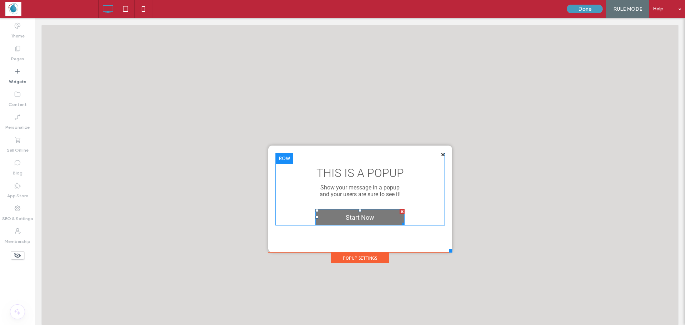
click at [374, 217] on link "Start Now" at bounding box center [359, 217] width 89 height 16
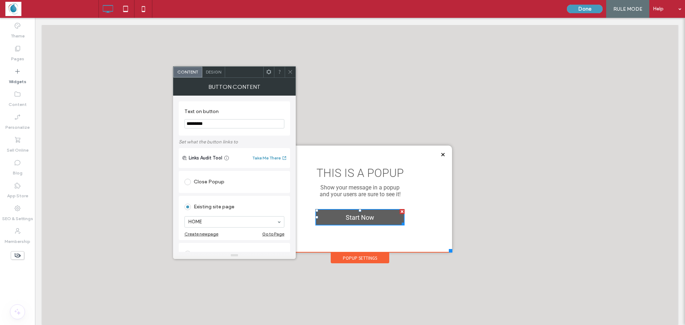
click at [212, 75] on div "Design" at bounding box center [213, 72] width 23 height 11
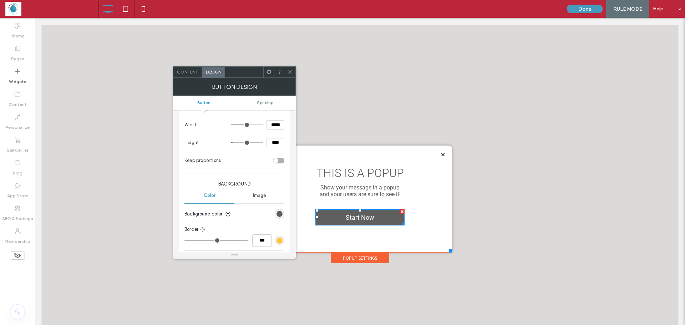
scroll to position [107, 0]
click at [280, 215] on div "rgb(95, 95, 95)" at bounding box center [279, 213] width 6 height 6
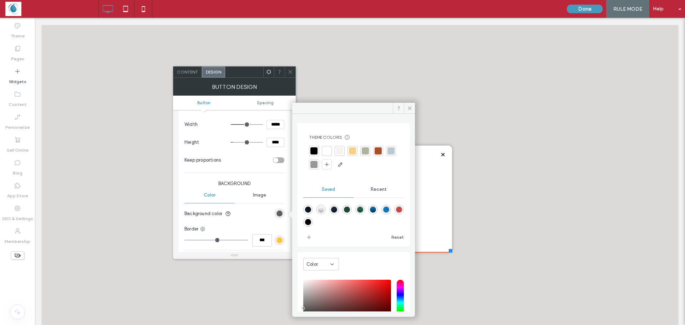
scroll to position [59, 0]
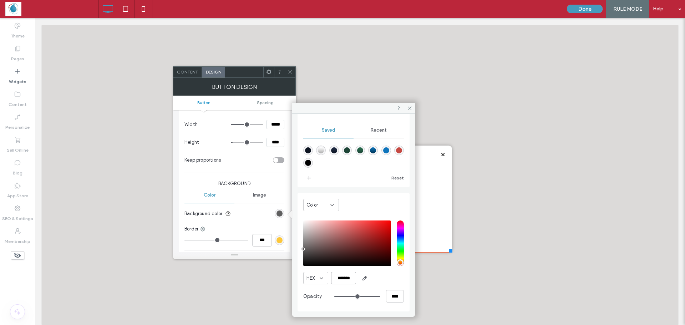
click at [343, 278] on input "*******" at bounding box center [343, 278] width 25 height 12
paste input "color picker textbox"
type input "*******"
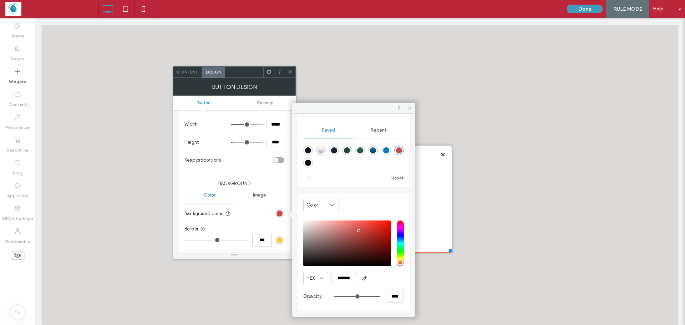
click at [410, 109] on icon at bounding box center [409, 108] width 5 height 5
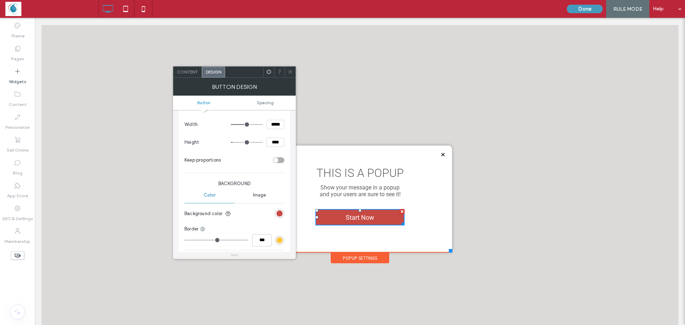
click at [290, 72] on use at bounding box center [290, 72] width 4 height 4
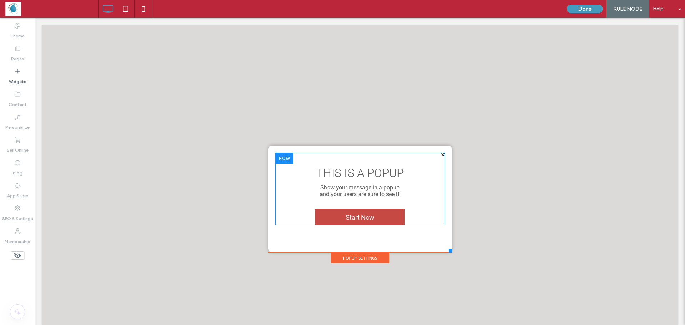
click at [333, 163] on div "THIS IS A POPUP Show your message in a popup and your users are sure to see it!…" at bounding box center [359, 189] width 169 height 73
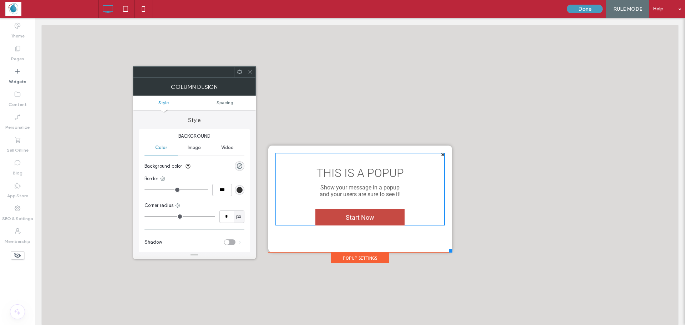
click at [338, 203] on div "THIS IS A POPUP Show your message in a popup and your users are sure to see it!…" at bounding box center [359, 189] width 169 height 73
click at [249, 74] on icon at bounding box center [249, 71] width 5 height 5
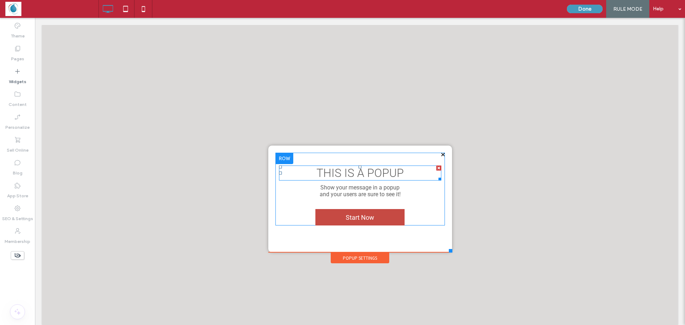
click at [333, 176] on span "THIS IS A POPUP" at bounding box center [359, 173] width 87 height 14
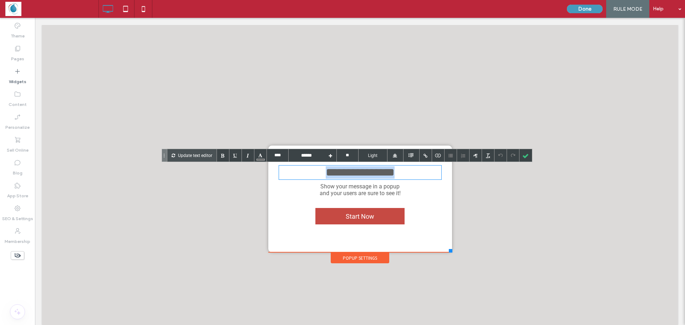
click at [334, 176] on span "**********" at bounding box center [360, 172] width 69 height 11
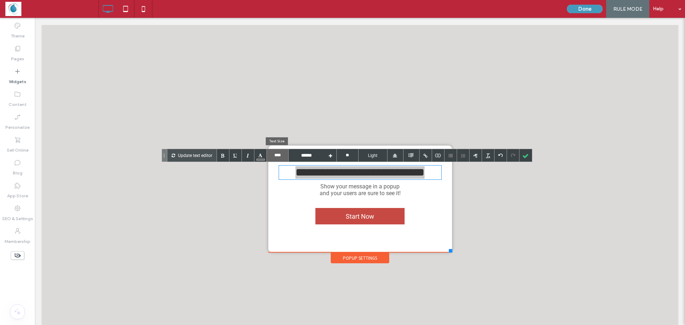
click at [277, 157] on input "****" at bounding box center [277, 155] width 21 height 12
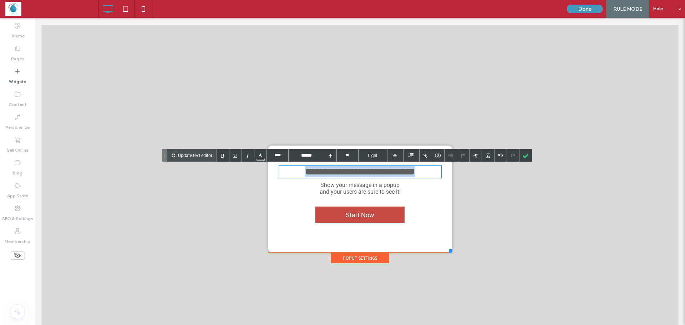
type input "****"
click at [423, 192] on div "and your users are sure to see it!" at bounding box center [360, 191] width 162 height 7
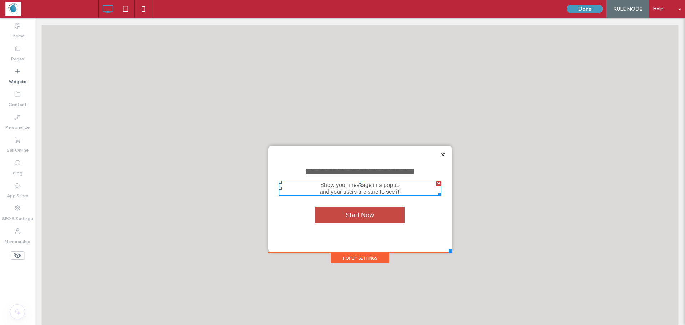
click at [359, 191] on span "and your users are sure to see it!" at bounding box center [359, 191] width 81 height 7
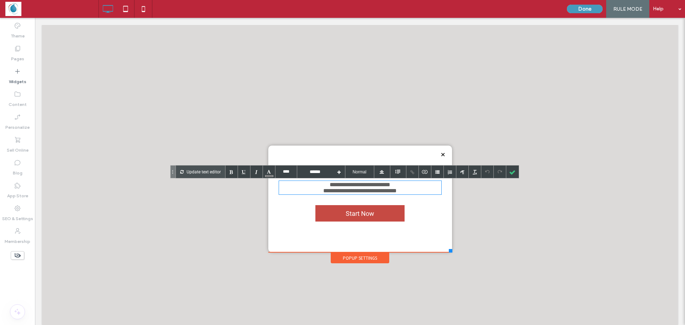
click at [359, 191] on span "**********" at bounding box center [359, 190] width 73 height 5
click at [424, 211] on div "**********" at bounding box center [359, 187] width 169 height 69
type input "******"
click at [382, 185] on span "**********" at bounding box center [359, 184] width 61 height 5
click at [516, 170] on div at bounding box center [512, 171] width 12 height 12
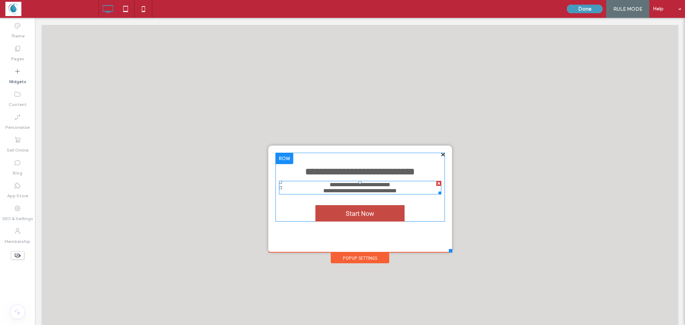
click at [436, 185] on div at bounding box center [438, 183] width 5 height 5
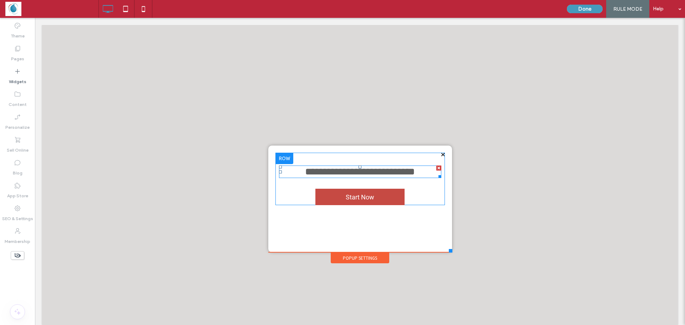
click at [366, 174] on span "**********" at bounding box center [360, 172] width 110 height 10
type input "****"
type input "**"
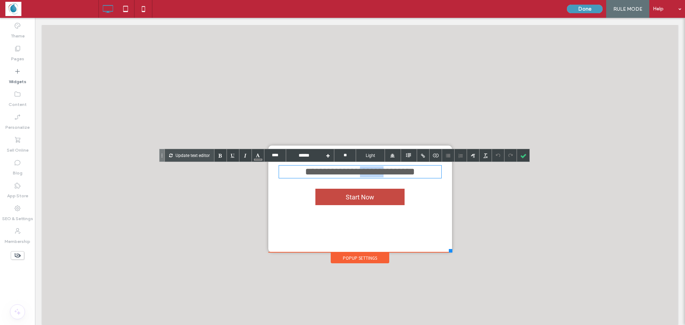
click at [366, 174] on span "**********" at bounding box center [360, 172] width 110 height 10
click at [522, 158] on div at bounding box center [523, 155] width 12 height 12
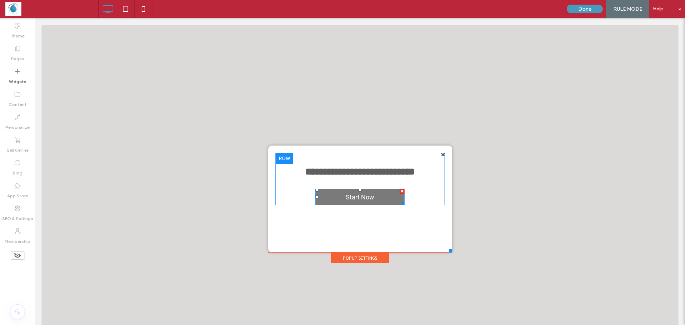
click at [349, 199] on span "Start Now" at bounding box center [360, 197] width 34 height 15
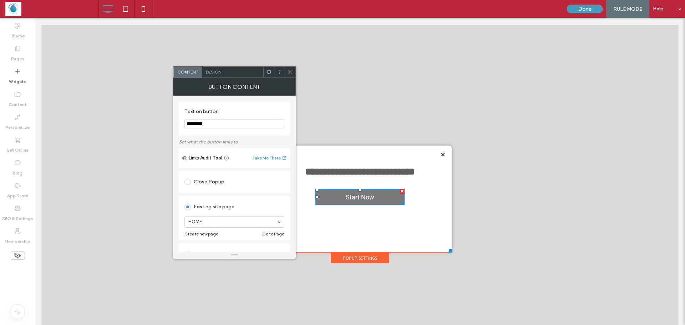
click at [349, 199] on span "Start Now" at bounding box center [360, 197] width 34 height 15
click at [213, 126] on input "*********" at bounding box center [234, 123] width 100 height 9
type input "**********"
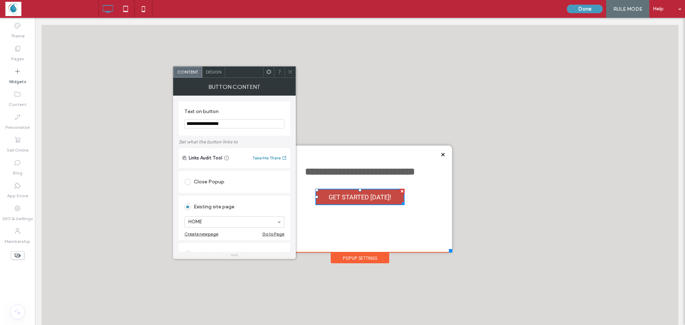
click at [287, 71] on div at bounding box center [290, 72] width 11 height 11
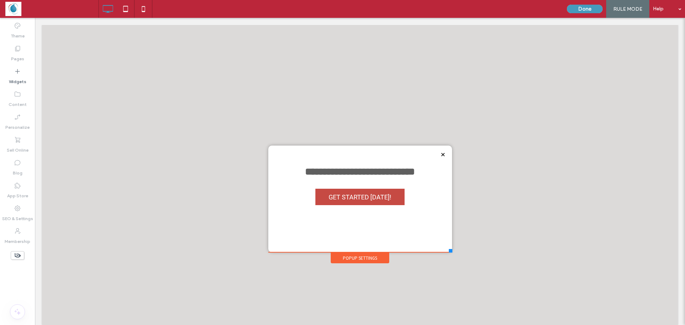
click at [283, 225] on div "**********" at bounding box center [359, 199] width 169 height 92
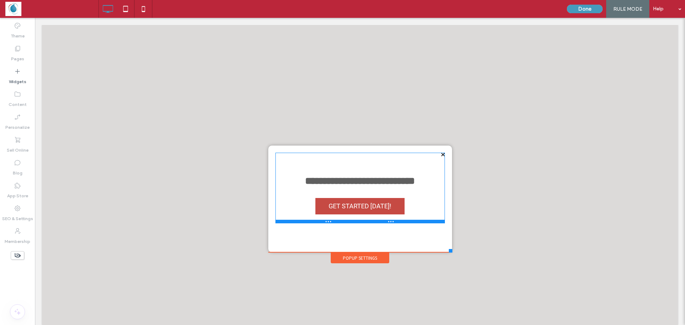
drag, startPoint x: 413, startPoint y: 205, endPoint x: 468, endPoint y: 276, distance: 89.2
click at [413, 223] on div at bounding box center [359, 222] width 169 height 4
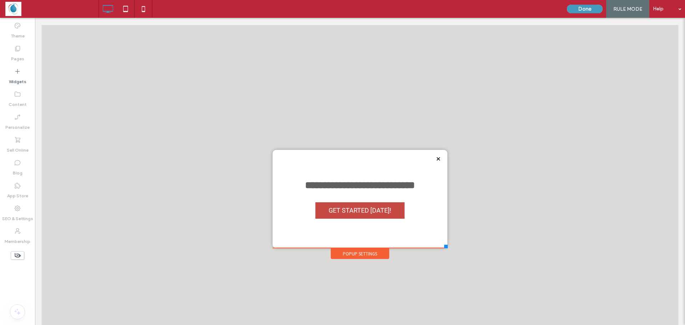
drag, startPoint x: 445, startPoint y: 250, endPoint x: 442, endPoint y: 247, distance: 4.6
click at [444, 247] on div at bounding box center [446, 247] width 4 height 4
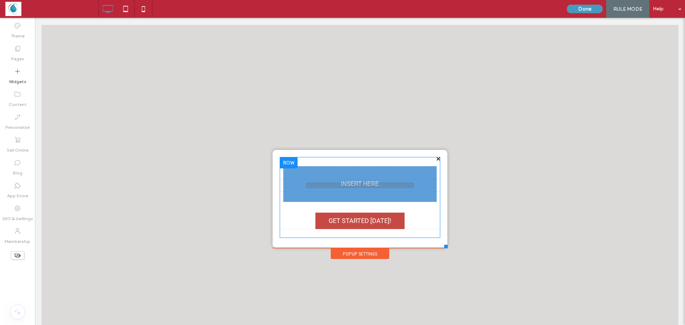
drag, startPoint x: 347, startPoint y: 192, endPoint x: 347, endPoint y: 184, distance: 7.9
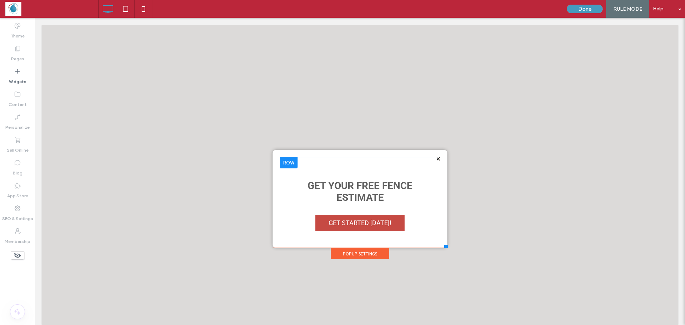
click at [340, 167] on div "Get Your FREE Fence Estimate GET STARTED TODAY! Click To Paste" at bounding box center [360, 198] width 160 height 65
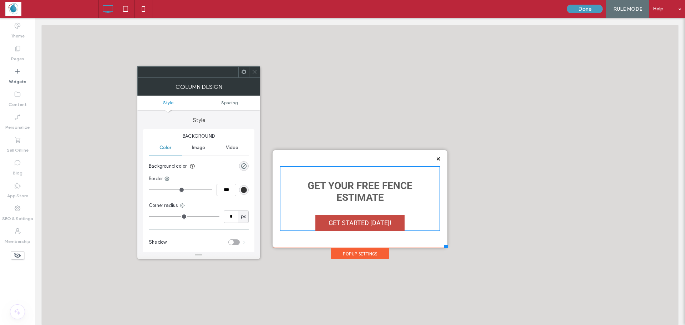
click at [341, 166] on div "Get Your FREE Fence Estimate GET STARTED TODAY! Click To Paste" at bounding box center [360, 198] width 160 height 65
click at [256, 74] on icon at bounding box center [254, 71] width 5 height 5
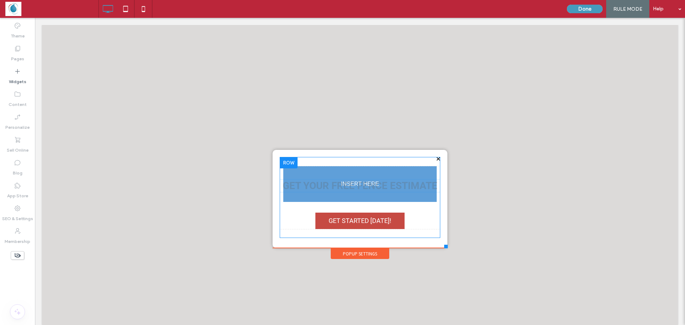
drag, startPoint x: 293, startPoint y: 180, endPoint x: 296, endPoint y: 173, distance: 7.4
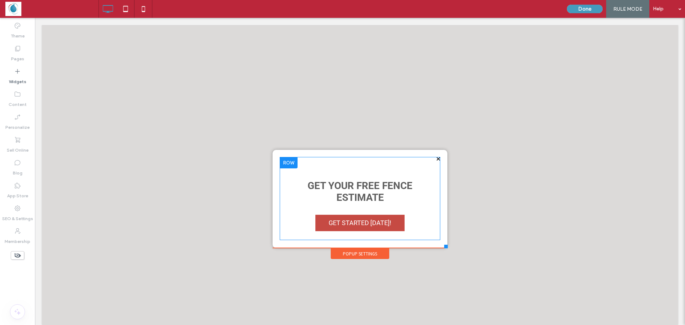
click at [296, 173] on div at bounding box center [342, 162] width 685 height 325
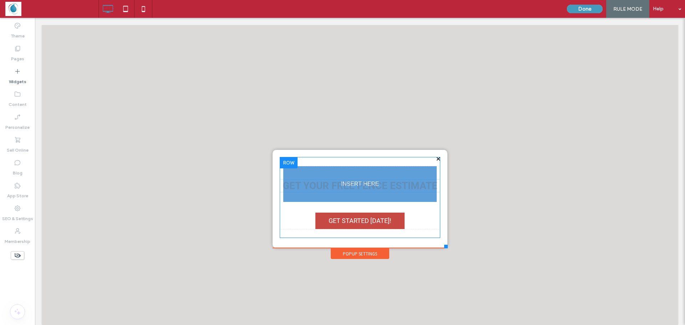
drag, startPoint x: 409, startPoint y: 179, endPoint x: 409, endPoint y: 171, distance: 8.6
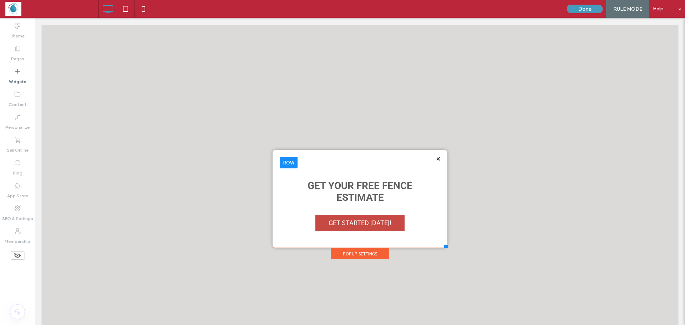
drag, startPoint x: 390, startPoint y: 157, endPoint x: 390, endPoint y: 164, distance: 6.8
click at [390, 164] on div "Get Your FREE Fence Estimate GET STARTED TODAY! Click To Paste" at bounding box center [360, 198] width 160 height 83
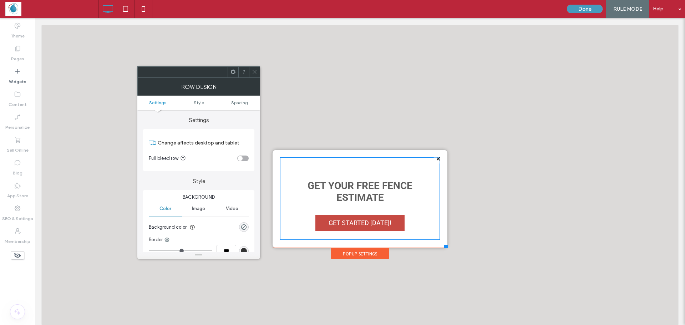
click at [397, 152] on div "Get Your FREE Fence Estimate GET STARTED TODAY! Click To Paste" at bounding box center [359, 199] width 175 height 98
click at [255, 73] on icon at bounding box center [254, 71] width 5 height 5
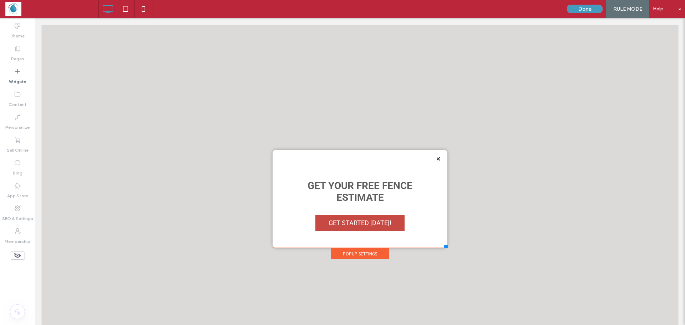
click at [272, 151] on div "Get Your FREE Fence Estimate GET STARTED TODAY! Click To Paste" at bounding box center [359, 199] width 175 height 98
click at [443, 247] on div at bounding box center [445, 247] width 4 height 4
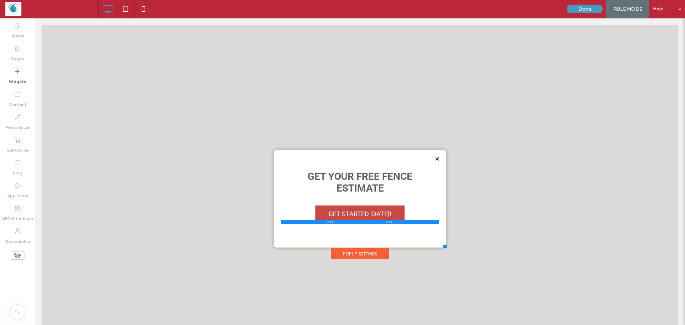
drag, startPoint x: 432, startPoint y: 239, endPoint x: 424, endPoint y: 232, distance: 11.1
click at [424, 224] on div at bounding box center [360, 222] width 158 height 4
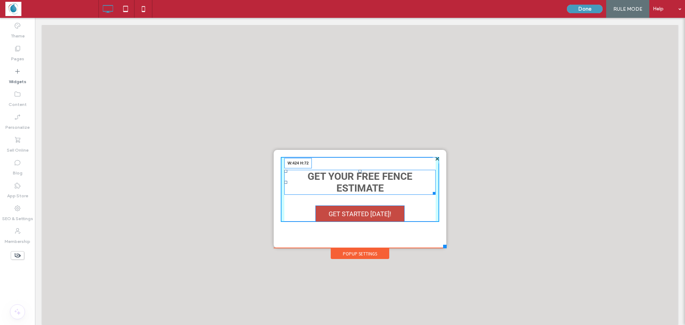
drag, startPoint x: 427, startPoint y: 194, endPoint x: 434, endPoint y: 186, distance: 9.6
click at [434, 186] on div "Get Your FREE Fence Estimate W:424 H:72 GET STARTED TODAY! Click To Paste" at bounding box center [359, 199] width 173 height 98
click at [288, 235] on div "Get Your FREE Fence Estimate GET STARTED TODAY! Click To Paste" at bounding box center [360, 199] width 158 height 84
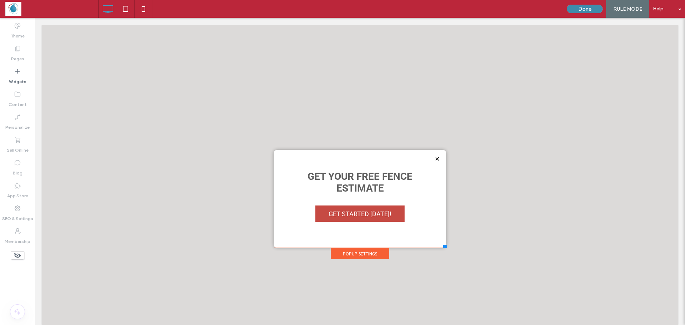
click at [593, 8] on button "Done" at bounding box center [585, 9] width 36 height 9
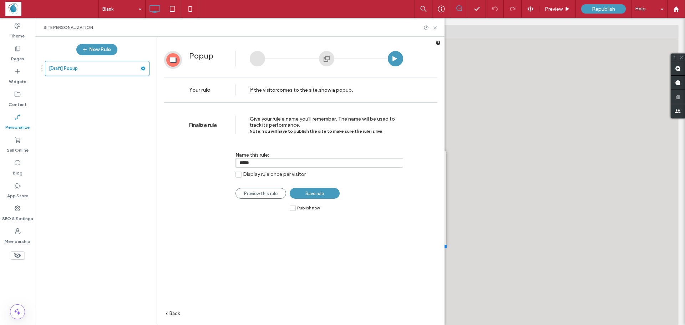
click at [307, 194] on span "Save rule" at bounding box center [314, 193] width 19 height 5
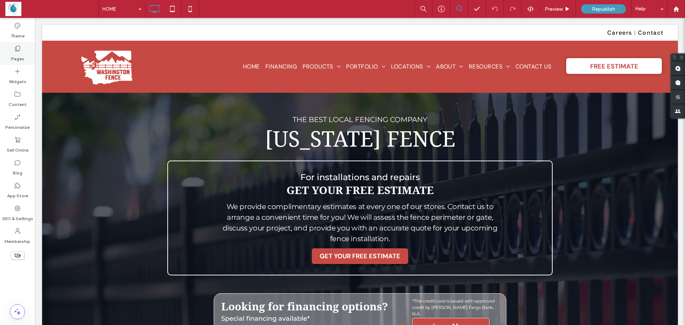
click at [16, 51] on use at bounding box center [17, 48] width 5 height 5
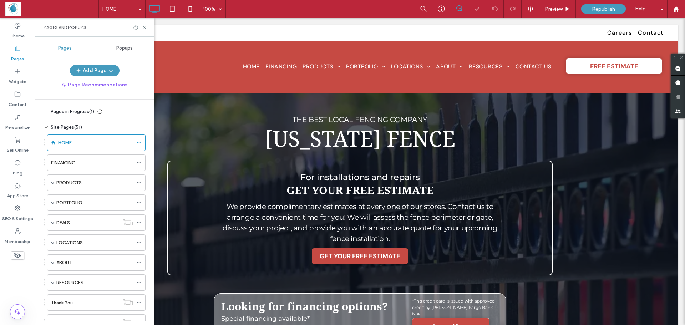
click at [113, 52] on div "Popups" at bounding box center [124, 48] width 60 height 16
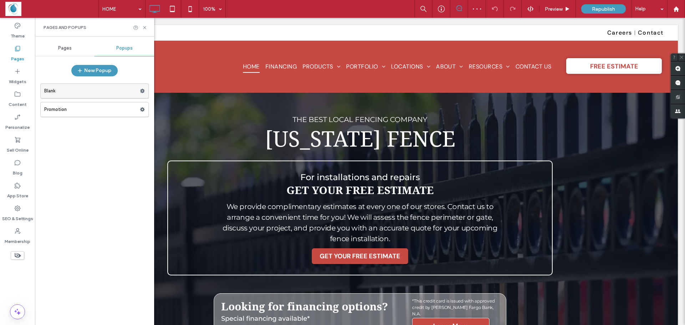
click at [90, 90] on label "Blank" at bounding box center [92, 91] width 96 height 14
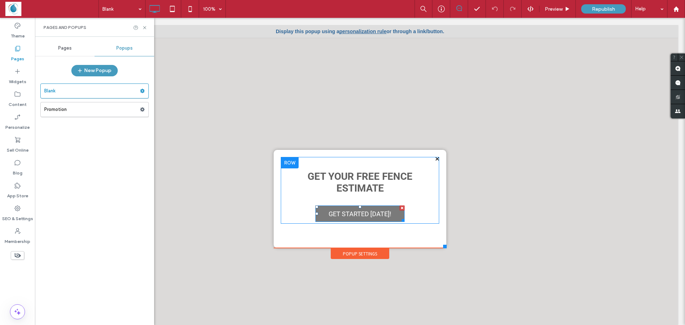
click at [328, 214] on span "GET STARTED [DATE]!" at bounding box center [360, 213] width 68 height 15
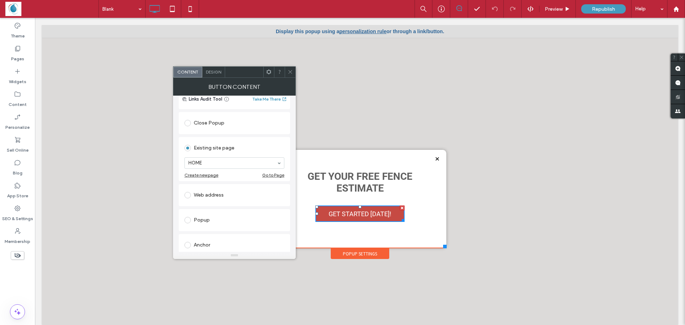
scroll to position [71, 0]
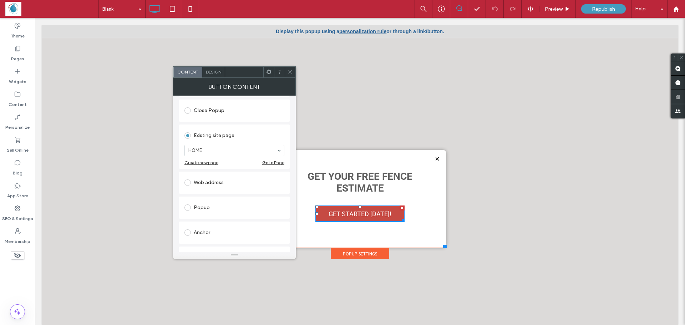
click at [208, 179] on div "Web address" at bounding box center [234, 182] width 100 height 11
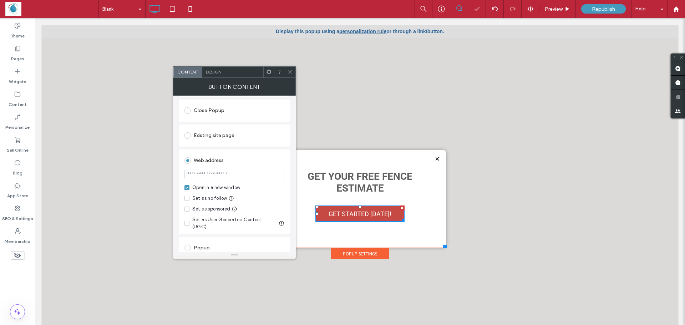
click at [222, 173] on input "url" at bounding box center [234, 174] width 100 height 9
paste input "**********"
type input "**********"
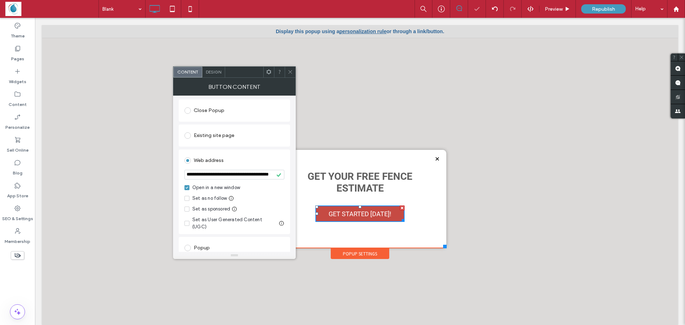
click at [290, 74] on icon at bounding box center [289, 71] width 5 height 5
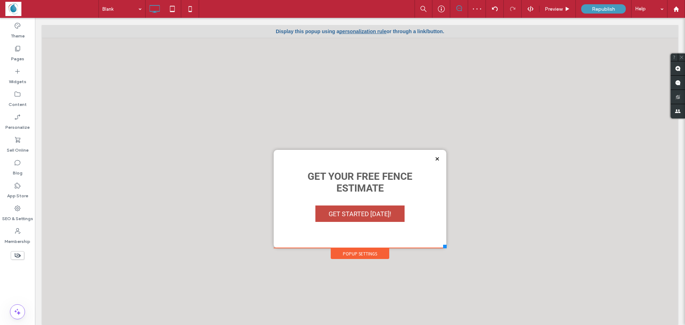
click at [348, 251] on div "Popup Settings" at bounding box center [360, 253] width 58 height 11
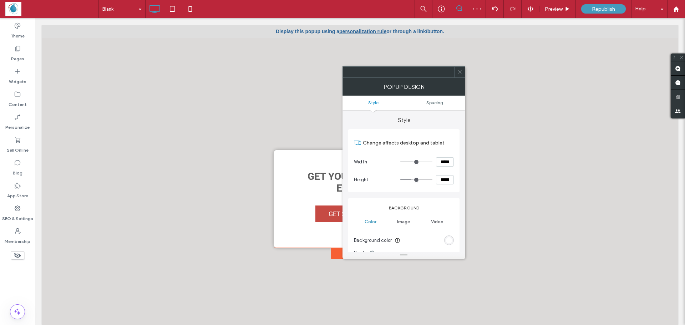
type input "**"
click at [459, 74] on icon at bounding box center [459, 71] width 5 height 5
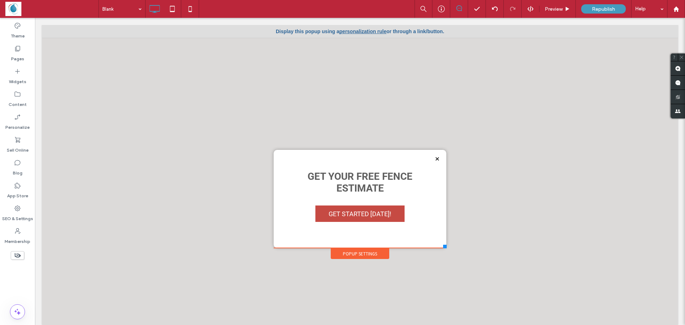
click at [351, 31] on link "personalization rule" at bounding box center [362, 32] width 47 height 6
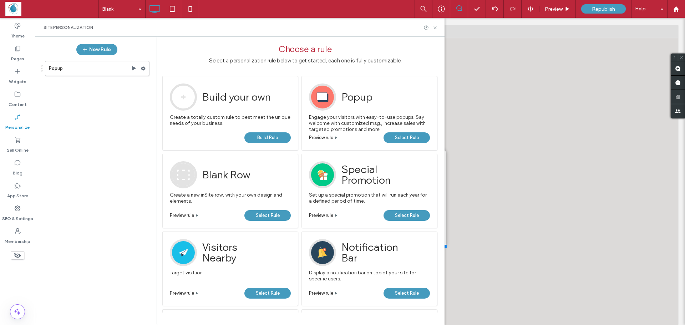
click at [333, 139] on span "Preview rule" at bounding box center [321, 137] width 24 height 5
click at [410, 139] on span "Select Rule" at bounding box center [407, 137] width 24 height 11
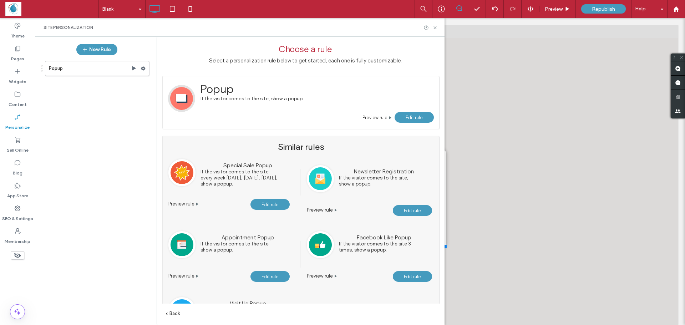
click at [400, 117] on link "Edit rule" at bounding box center [413, 117] width 39 height 11
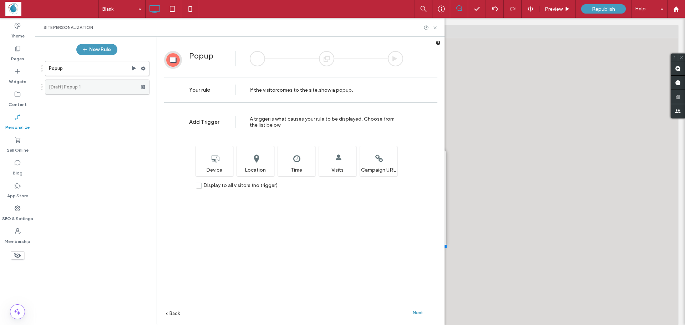
click at [142, 89] on span at bounding box center [142, 87] width 5 height 11
click at [184, 118] on label "Delete" at bounding box center [192, 115] width 51 height 6
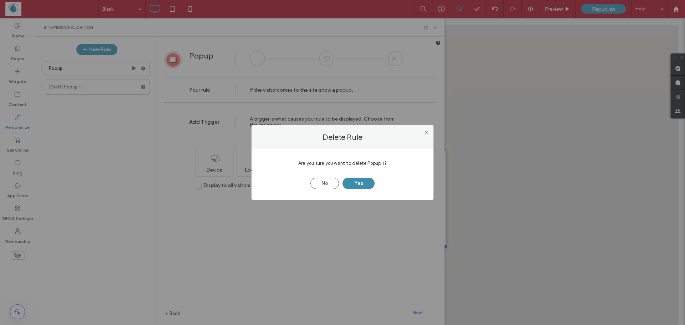
click at [353, 184] on button "Yes" at bounding box center [358, 183] width 32 height 11
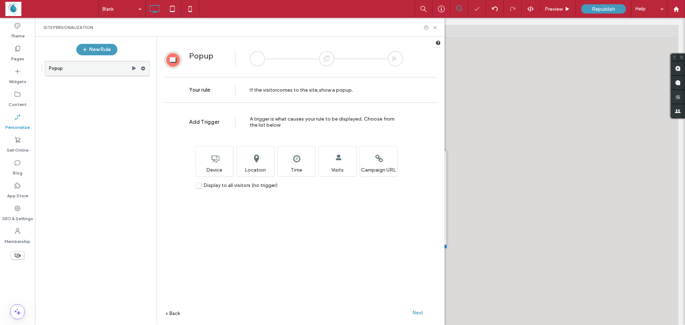
click at [90, 72] on label "Popup" at bounding box center [90, 68] width 82 height 14
click at [141, 68] on use at bounding box center [143, 68] width 5 height 4
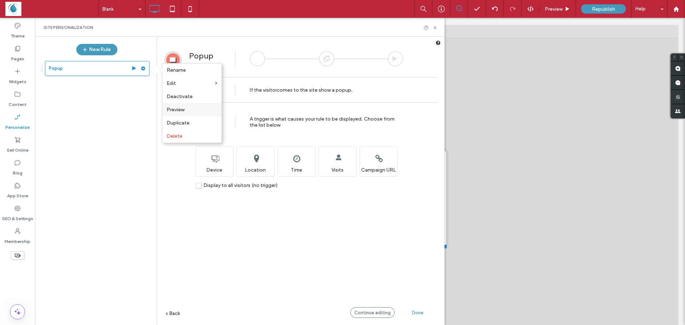
drag, startPoint x: 178, startPoint y: 112, endPoint x: 145, endPoint y: 93, distance: 38.1
click at [178, 112] on span "Preview" at bounding box center [176, 110] width 18 height 6
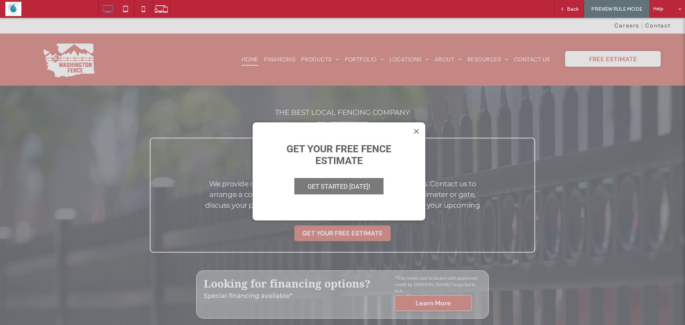
click at [355, 185] on span "GET STARTED [DATE]!" at bounding box center [339, 186] width 68 height 15
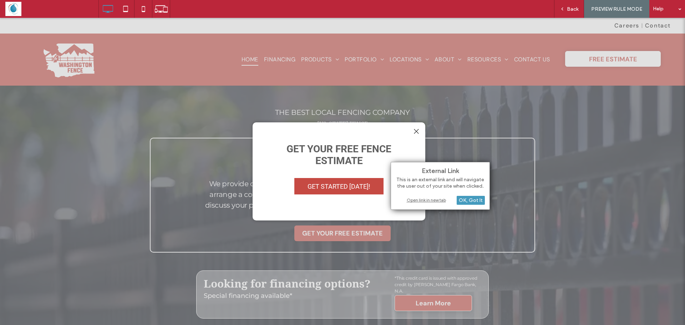
click at [415, 128] on div at bounding box center [416, 132] width 10 height 10
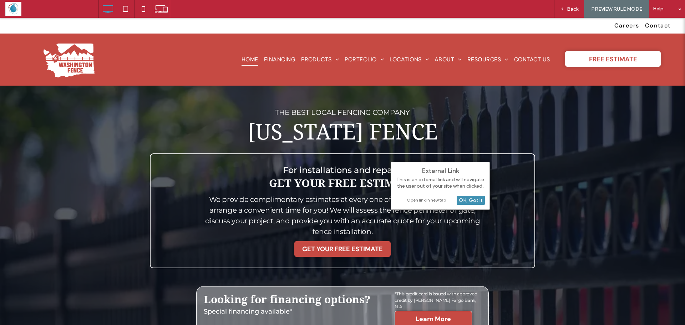
click at [463, 198] on div "OK, Got It" at bounding box center [470, 200] width 28 height 9
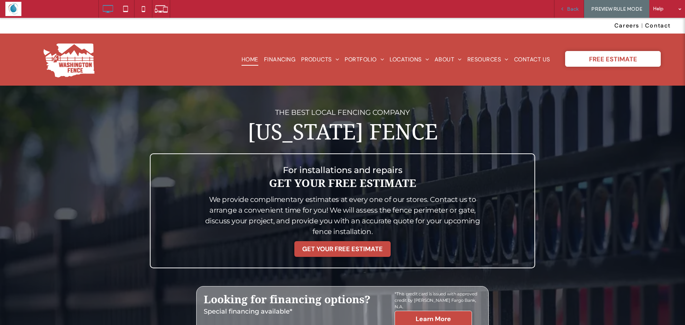
click at [564, 13] on div "Back" at bounding box center [569, 9] width 30 height 18
click at [563, 7] on icon at bounding box center [561, 8] width 5 height 5
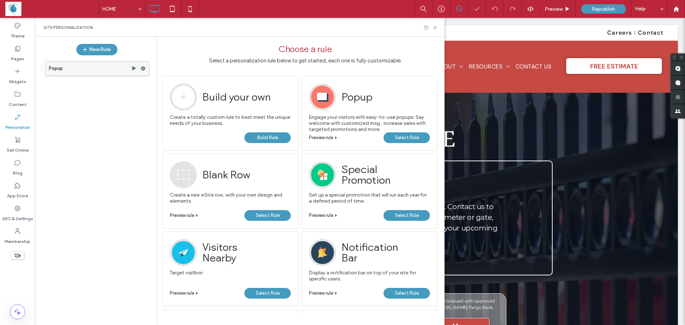
click at [131, 69] on label "Popup" at bounding box center [90, 68] width 82 height 14
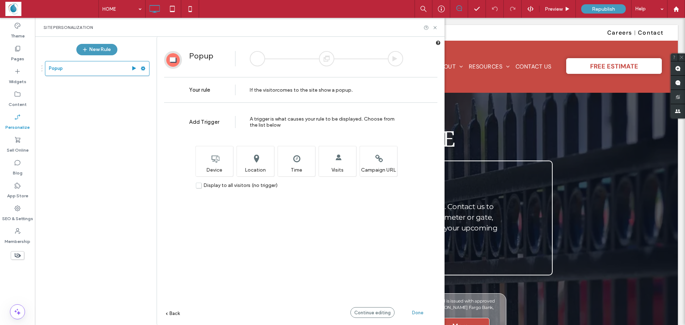
click at [259, 121] on span "A trigger is what causes your rule to be displayed. Choose from the list below" at bounding box center [322, 122] width 145 height 12
click at [140, 71] on div "Popup" at bounding box center [97, 68] width 104 height 15
click at [143, 69] on use at bounding box center [143, 68] width 5 height 4
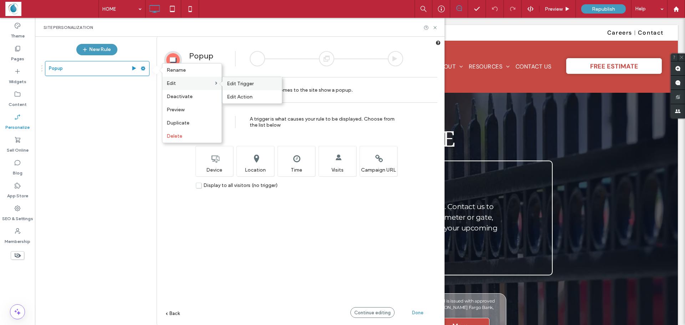
click at [257, 85] on label "Edit Trigger" at bounding box center [252, 84] width 51 height 6
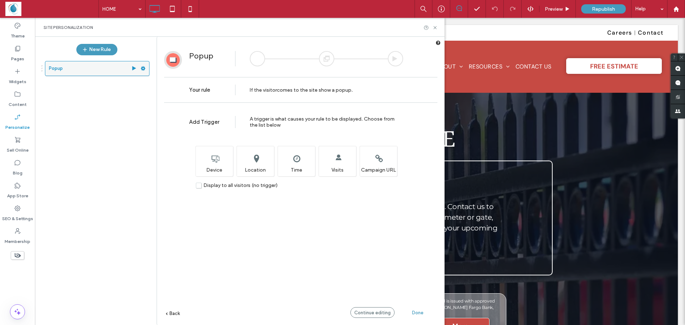
click at [143, 68] on icon at bounding box center [142, 68] width 5 height 5
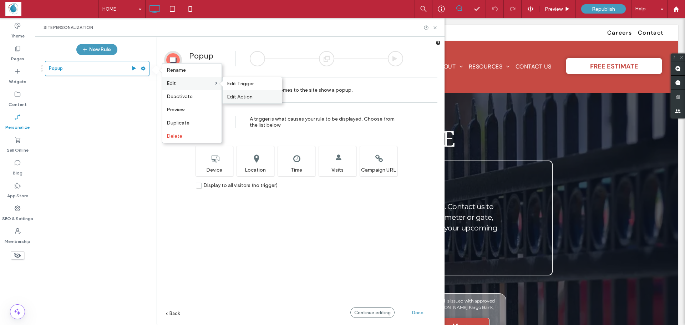
click at [249, 99] on span "Edit Action" at bounding box center [240, 97] width 26 height 6
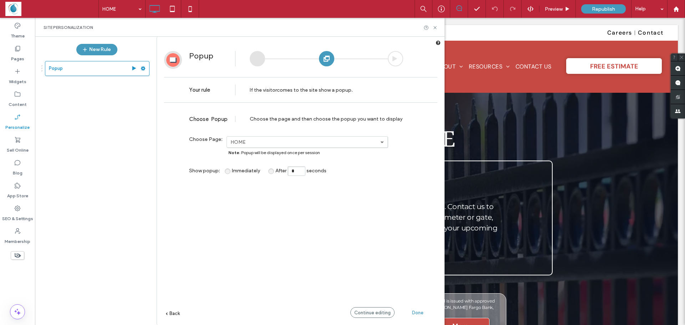
click at [232, 172] on span "Immediately" at bounding box center [246, 171] width 28 height 6
click at [417, 312] on span "Done" at bounding box center [417, 312] width 11 height 5
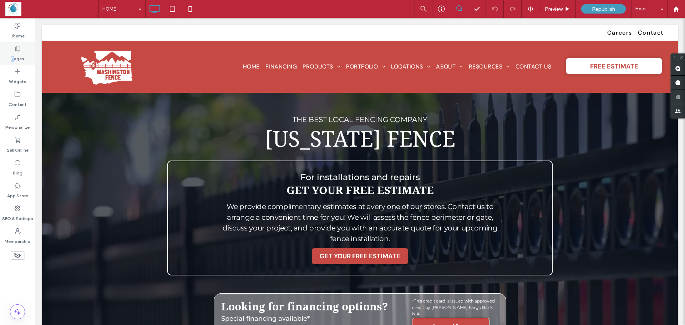
click at [14, 52] on div "Pages" at bounding box center [17, 53] width 35 height 23
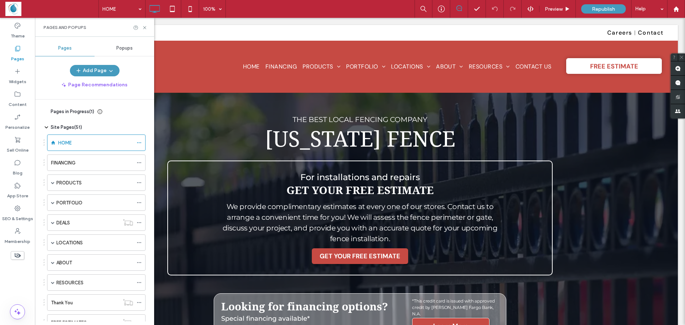
click at [129, 51] on div "Popups" at bounding box center [124, 48] width 60 height 16
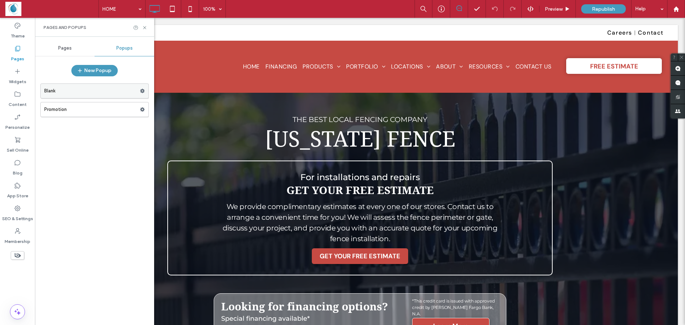
click at [115, 88] on label "Blank" at bounding box center [92, 91] width 96 height 14
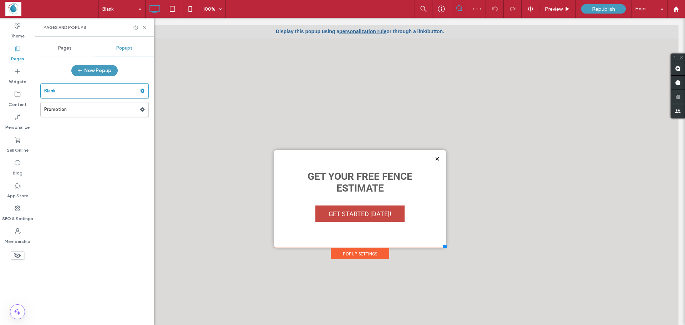
click at [359, 29] on link "personalization rule" at bounding box center [362, 32] width 47 height 6
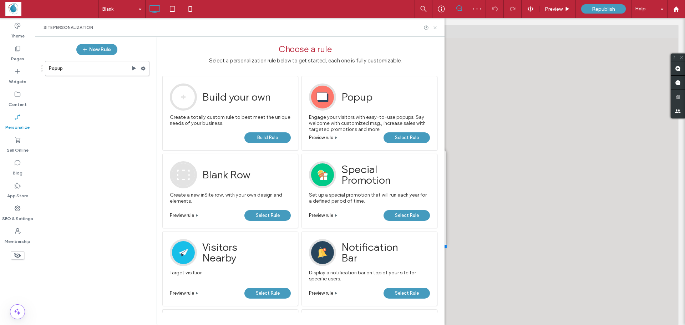
click at [435, 27] on use at bounding box center [434, 27] width 3 height 3
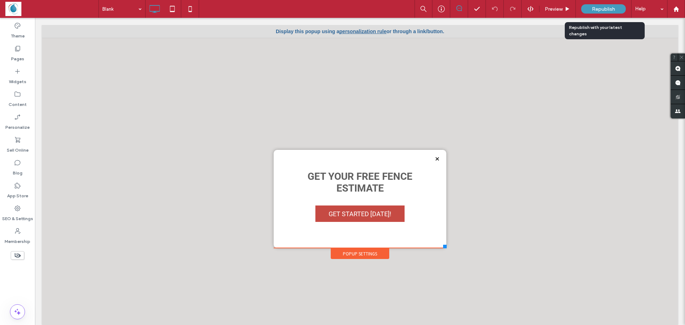
click at [602, 6] on span "Republish" at bounding box center [603, 9] width 23 height 6
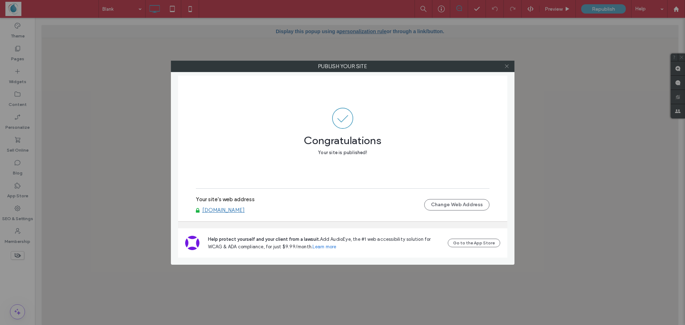
click at [505, 67] on use at bounding box center [507, 67] width 4 height 4
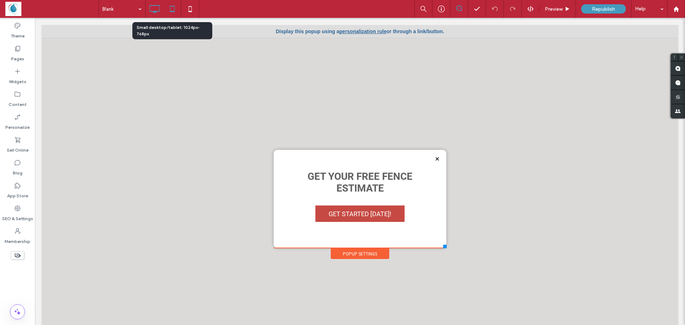
click at [174, 14] on icon at bounding box center [172, 9] width 14 height 14
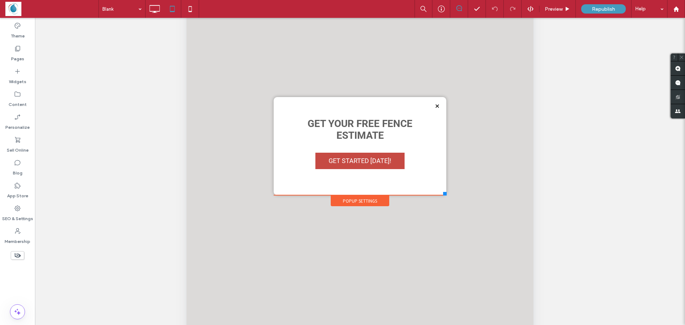
scroll to position [143, 0]
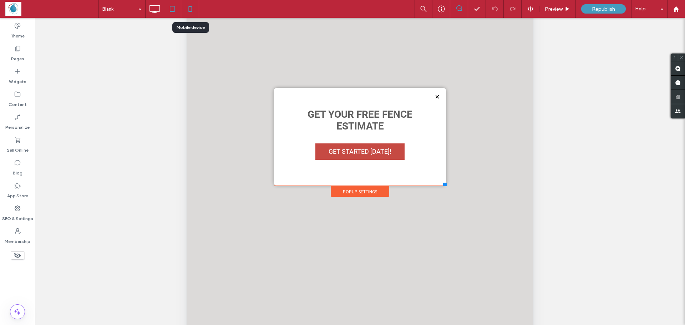
click at [192, 8] on icon at bounding box center [190, 9] width 14 height 14
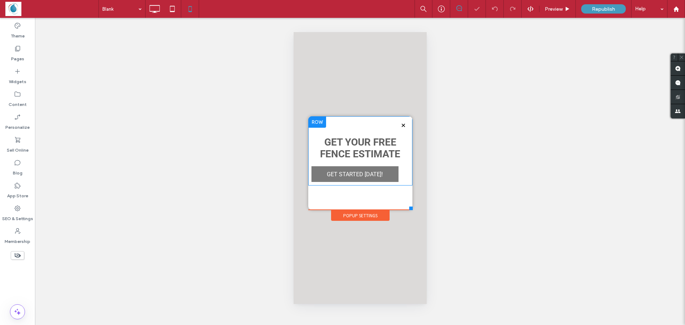
scroll to position [0, 0]
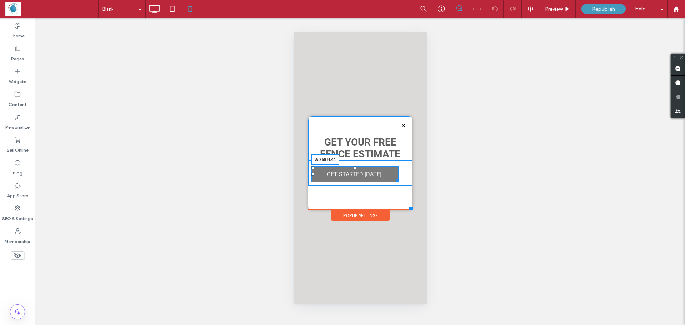
click at [398, 180] on div at bounding box center [395, 178] width 5 height 5
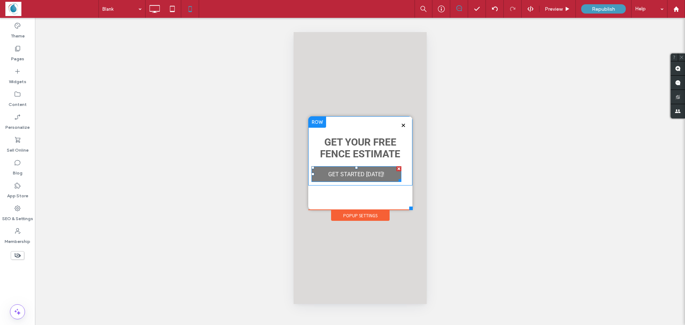
click at [317, 175] on link "GET STARTED [DATE]!" at bounding box center [356, 174] width 90 height 16
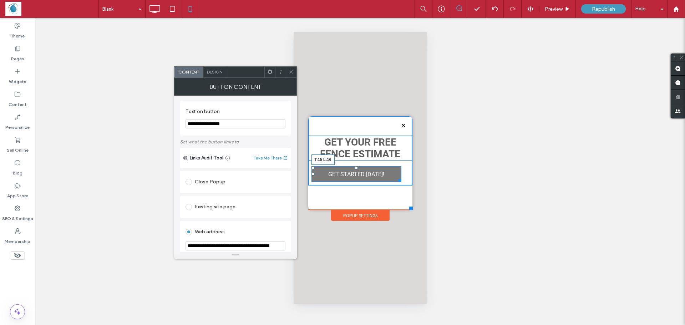
click at [314, 167] on div at bounding box center [312, 167] width 3 height 3
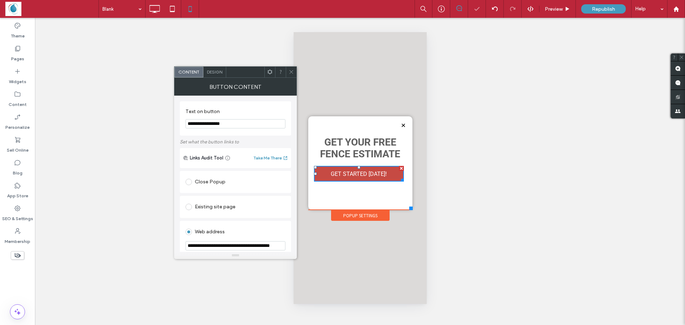
click at [327, 193] on div "Get Your FREE Fence Estimate GET STARTED [DATE]! Click To Paste" at bounding box center [360, 162] width 104 height 93
click at [291, 70] on icon at bounding box center [290, 71] width 5 height 5
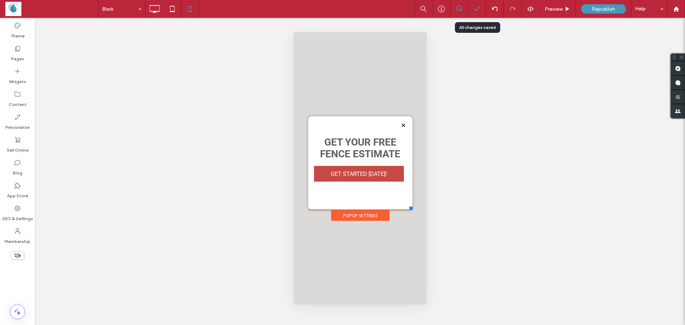
click at [474, 11] on icon at bounding box center [476, 8] width 7 height 7
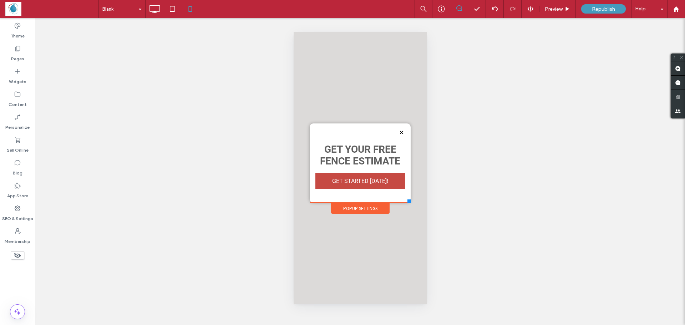
drag, startPoint x: 410, startPoint y: 208, endPoint x: 410, endPoint y: 203, distance: 5.3
click at [410, 203] on div at bounding box center [409, 201] width 4 height 4
click at [475, 12] on div at bounding box center [477, 9] width 18 height 18
click at [173, 9] on icon at bounding box center [172, 9] width 14 height 14
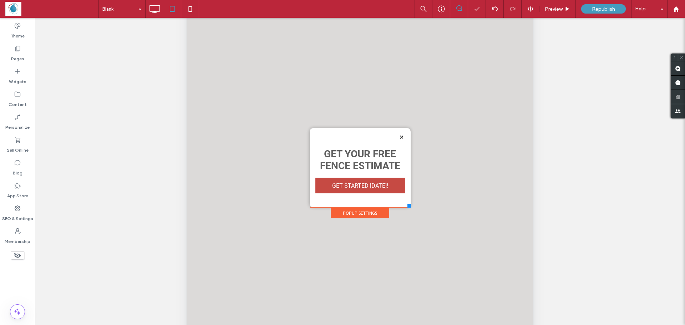
scroll to position [107, 0]
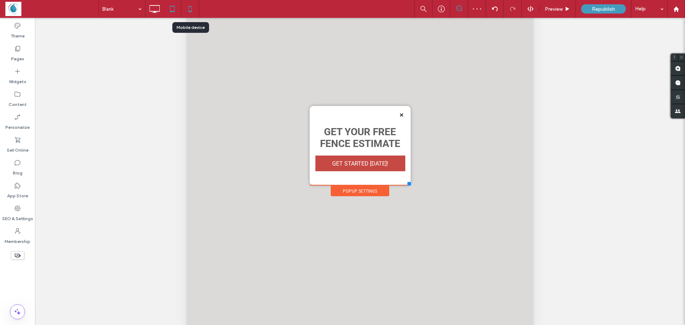
click at [191, 8] on icon at bounding box center [190, 9] width 14 height 14
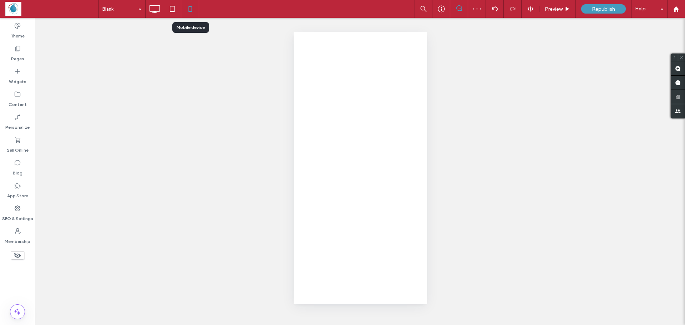
scroll to position [0, 0]
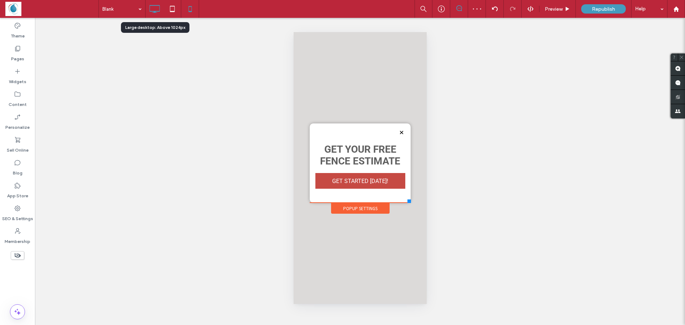
click at [153, 7] on icon at bounding box center [154, 9] width 14 height 14
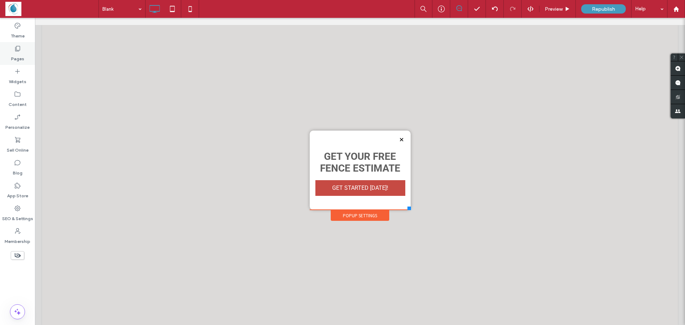
click at [18, 52] on label "Pages" at bounding box center [17, 57] width 13 height 10
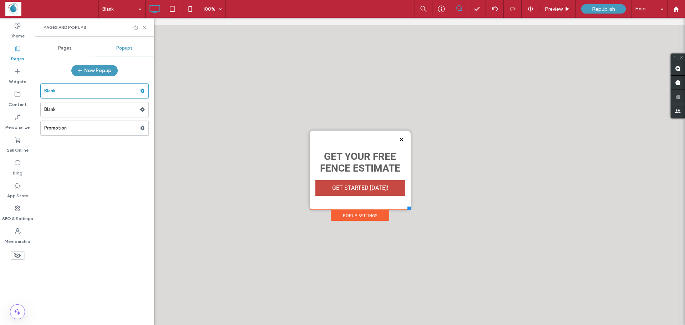
click at [136, 47] on div "Popups" at bounding box center [124, 48] width 60 height 16
click at [91, 92] on label "Blank" at bounding box center [92, 91] width 96 height 14
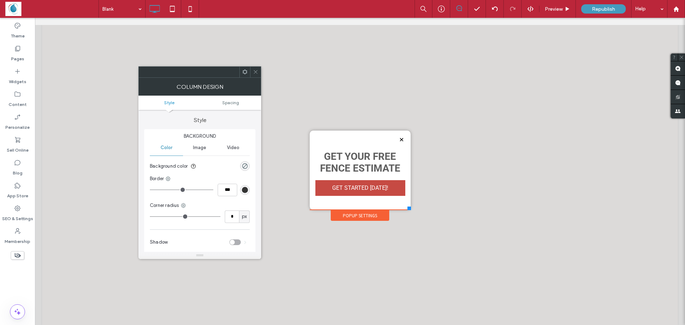
click at [254, 76] on span at bounding box center [255, 72] width 5 height 11
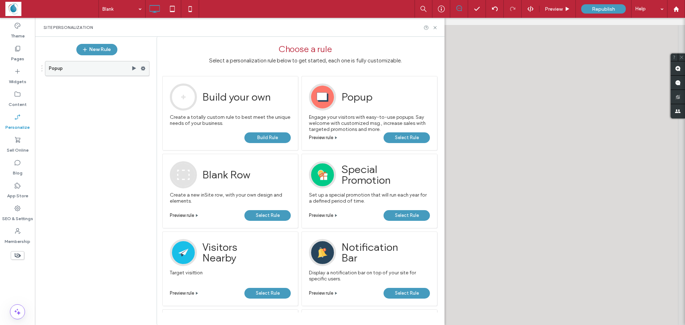
click at [142, 68] on use at bounding box center [143, 68] width 5 height 4
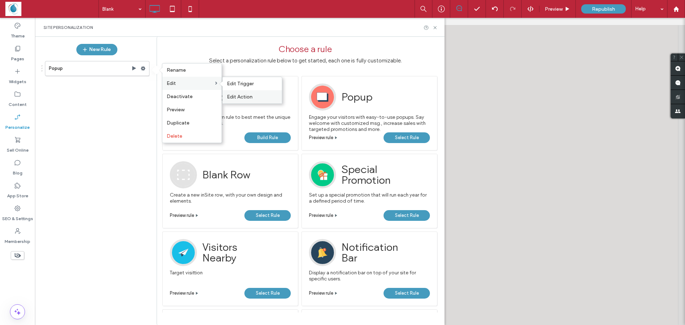
click at [243, 94] on span "Edit Action" at bounding box center [240, 97] width 26 height 6
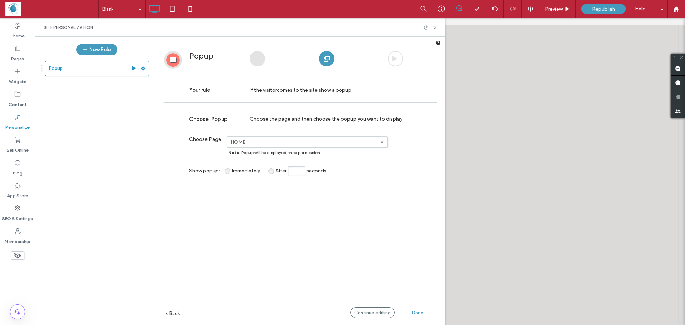
click at [416, 313] on span "Done" at bounding box center [417, 312] width 11 height 5
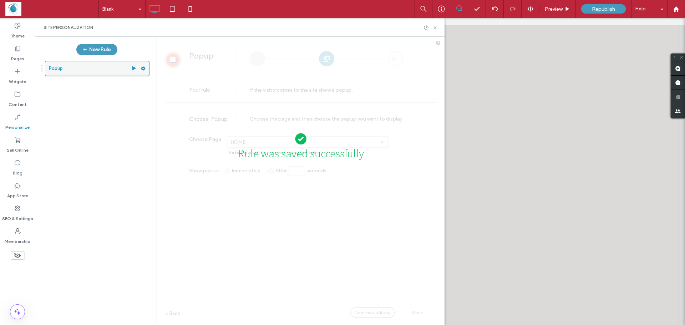
click at [141, 71] on span at bounding box center [142, 68] width 5 height 11
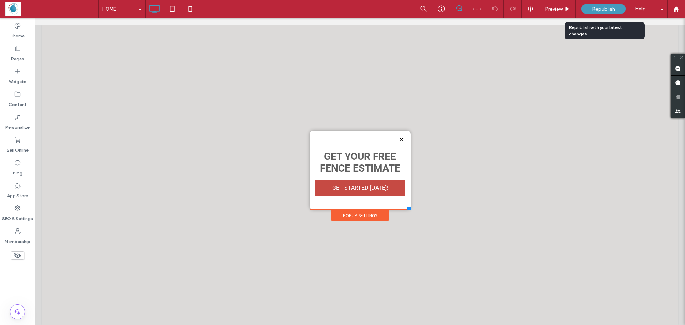
click at [593, 10] on span "Republish" at bounding box center [603, 9] width 23 height 6
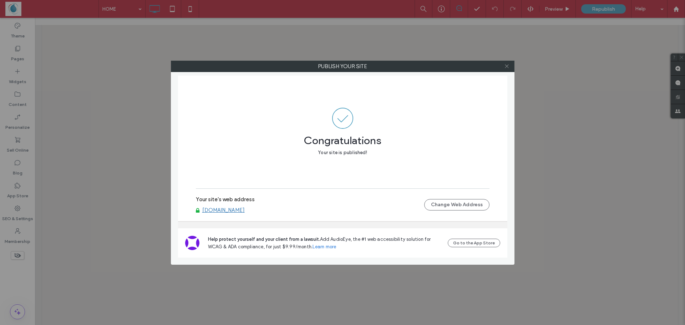
click at [506, 65] on icon at bounding box center [506, 65] width 5 height 5
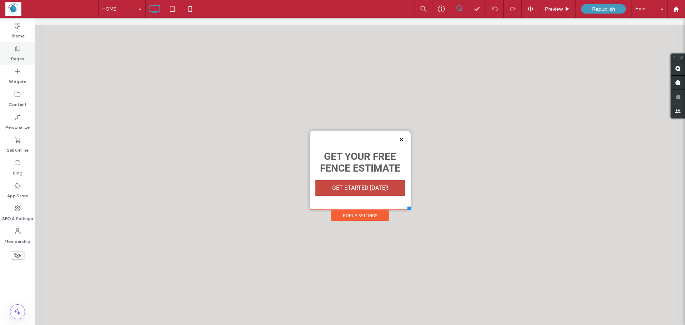
click at [18, 54] on label "Pages" at bounding box center [17, 57] width 13 height 10
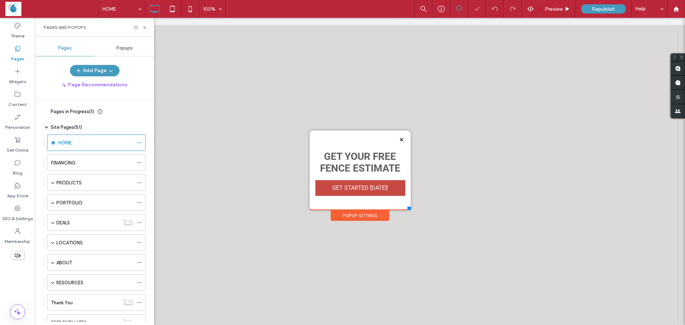
click at [119, 50] on span "Popups" at bounding box center [124, 48] width 16 height 6
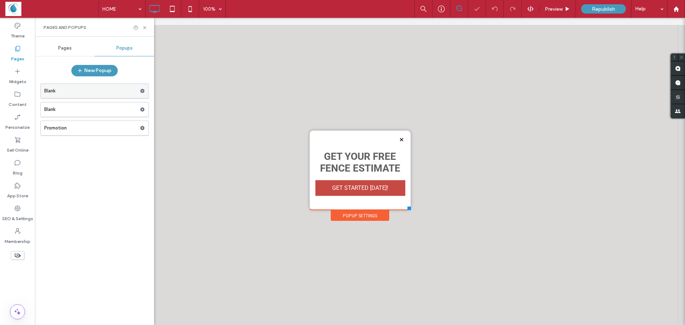
click at [133, 89] on label "Blank" at bounding box center [92, 91] width 96 height 14
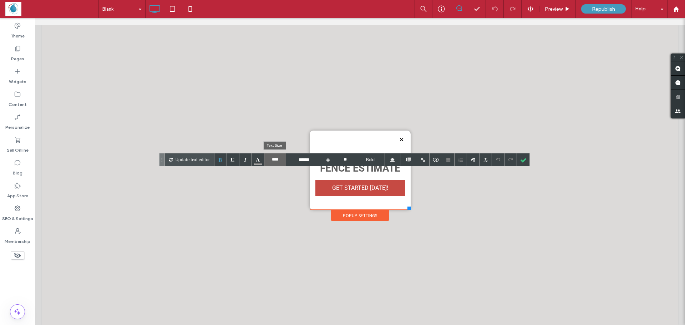
click at [277, 162] on input "****" at bounding box center [274, 159] width 21 height 12
type input "****"
click at [522, 160] on div at bounding box center [523, 159] width 12 height 12
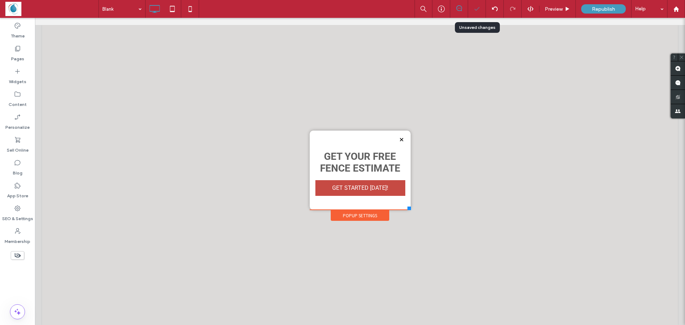
click at [475, 11] on icon at bounding box center [476, 8] width 7 height 7
click at [477, 9] on polyline at bounding box center [476, 8] width 5 height 3
click at [194, 10] on icon at bounding box center [190, 9] width 14 height 14
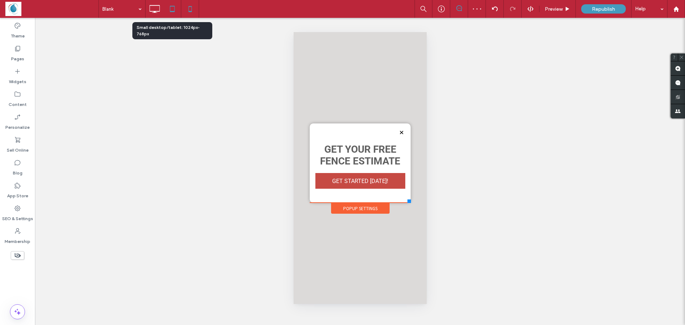
click at [170, 10] on icon at bounding box center [172, 9] width 14 height 14
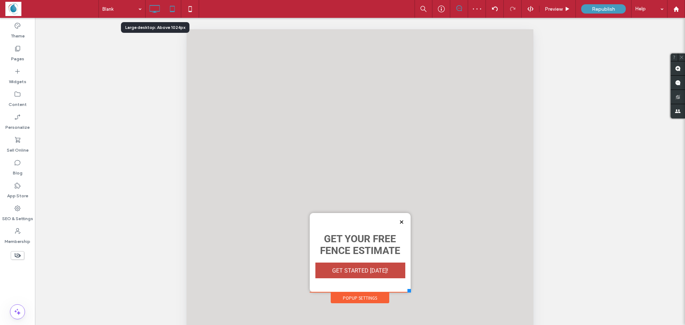
click at [155, 11] on use at bounding box center [155, 9] width 10 height 8
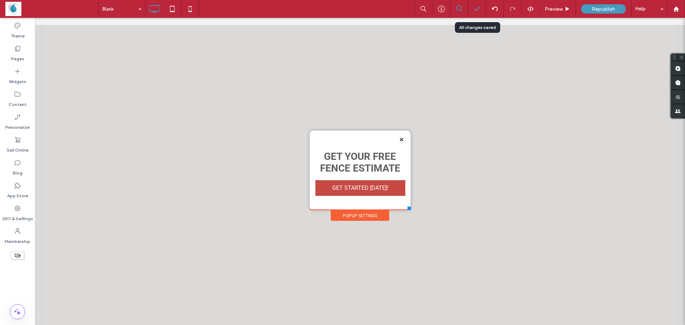
click at [474, 10] on icon at bounding box center [476, 8] width 7 height 7
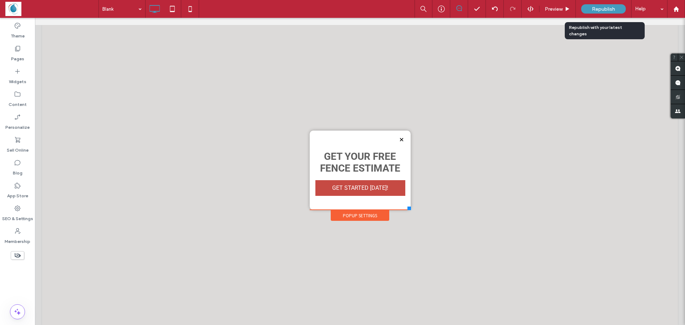
click at [600, 9] on span "Republish" at bounding box center [603, 9] width 23 height 6
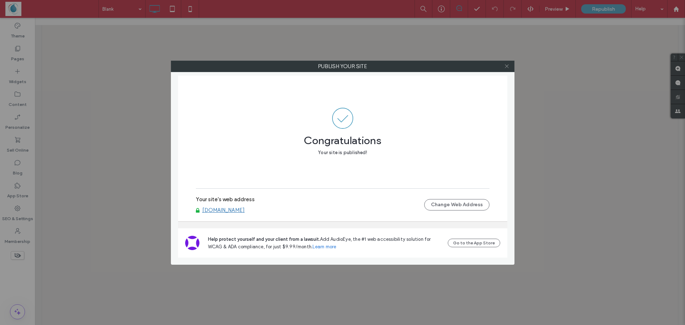
click at [505, 67] on use at bounding box center [507, 67] width 4 height 4
